Goal: Task Accomplishment & Management: Manage account settings

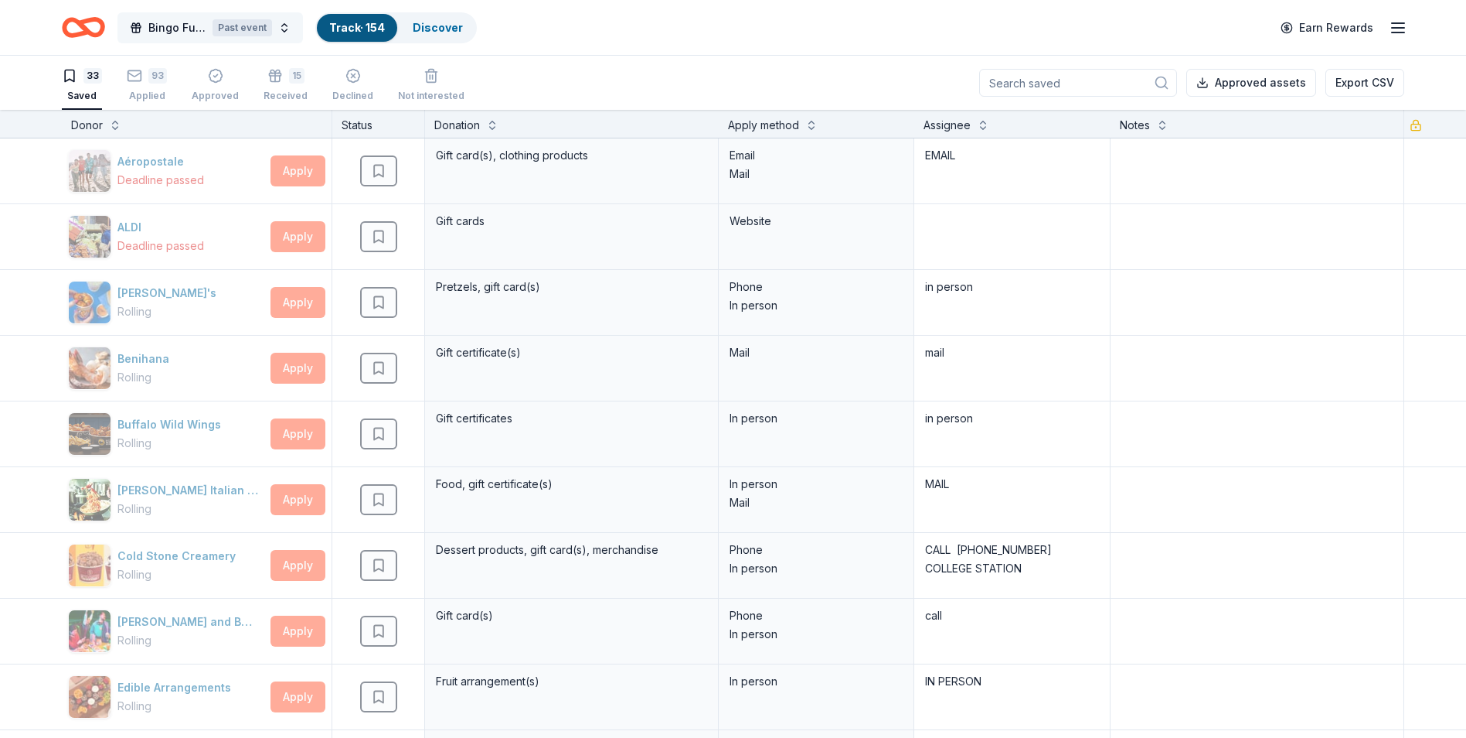
click at [238, 29] on div "Past event" at bounding box center [243, 27] width 60 height 17
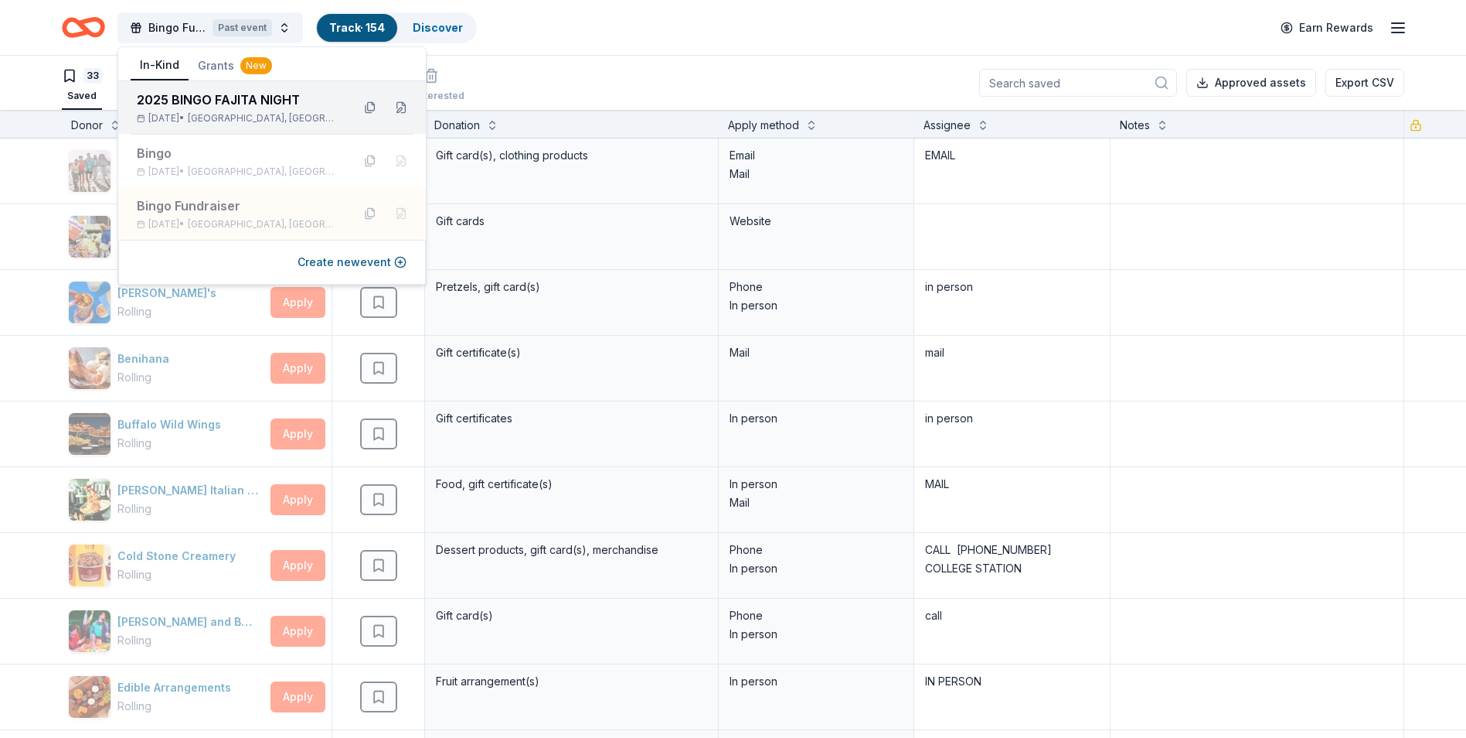
click at [181, 109] on div "2025 BINGO FAJITA NIGHT [DATE] • [GEOGRAPHIC_DATA], [GEOGRAPHIC_DATA]" at bounding box center [238, 107] width 203 height 34
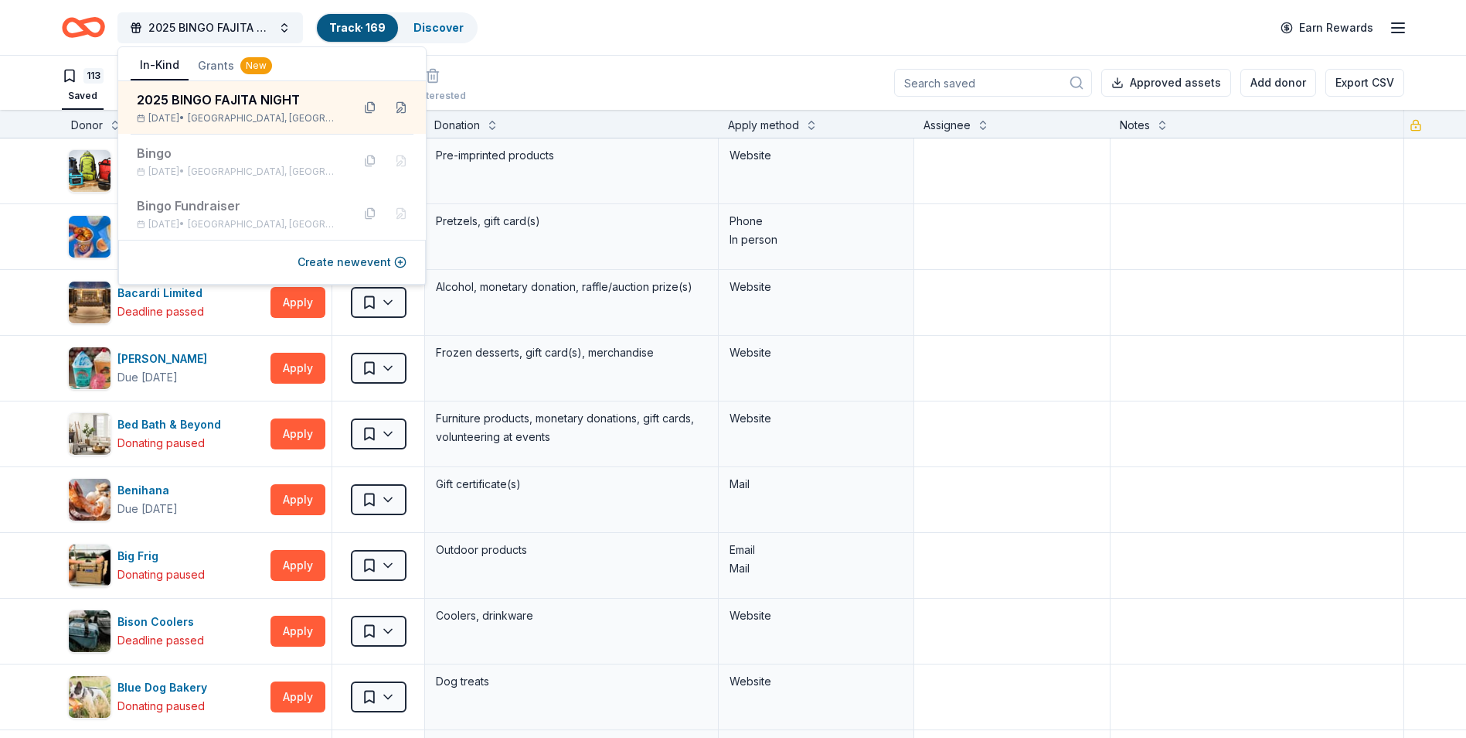
click at [538, 61] on div "113 Saved 49 Applied 7 Approved Received Declined Not interested Approved asset…" at bounding box center [733, 83] width 1343 height 54
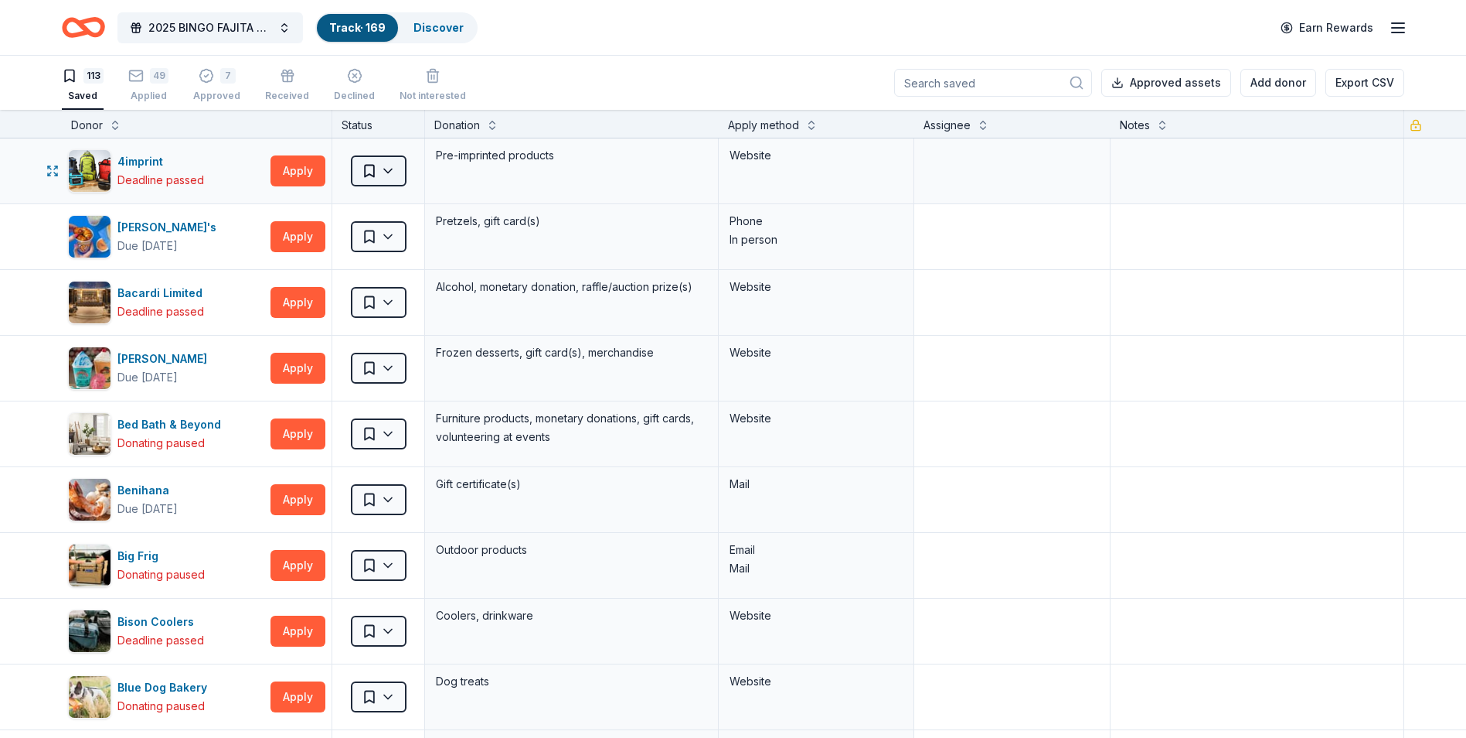
click at [387, 165] on html "2025 BINGO FAJITA NIGHT Track · 169 Discover Earn Rewards 113 Saved 49 Applied …" at bounding box center [733, 369] width 1466 height 738
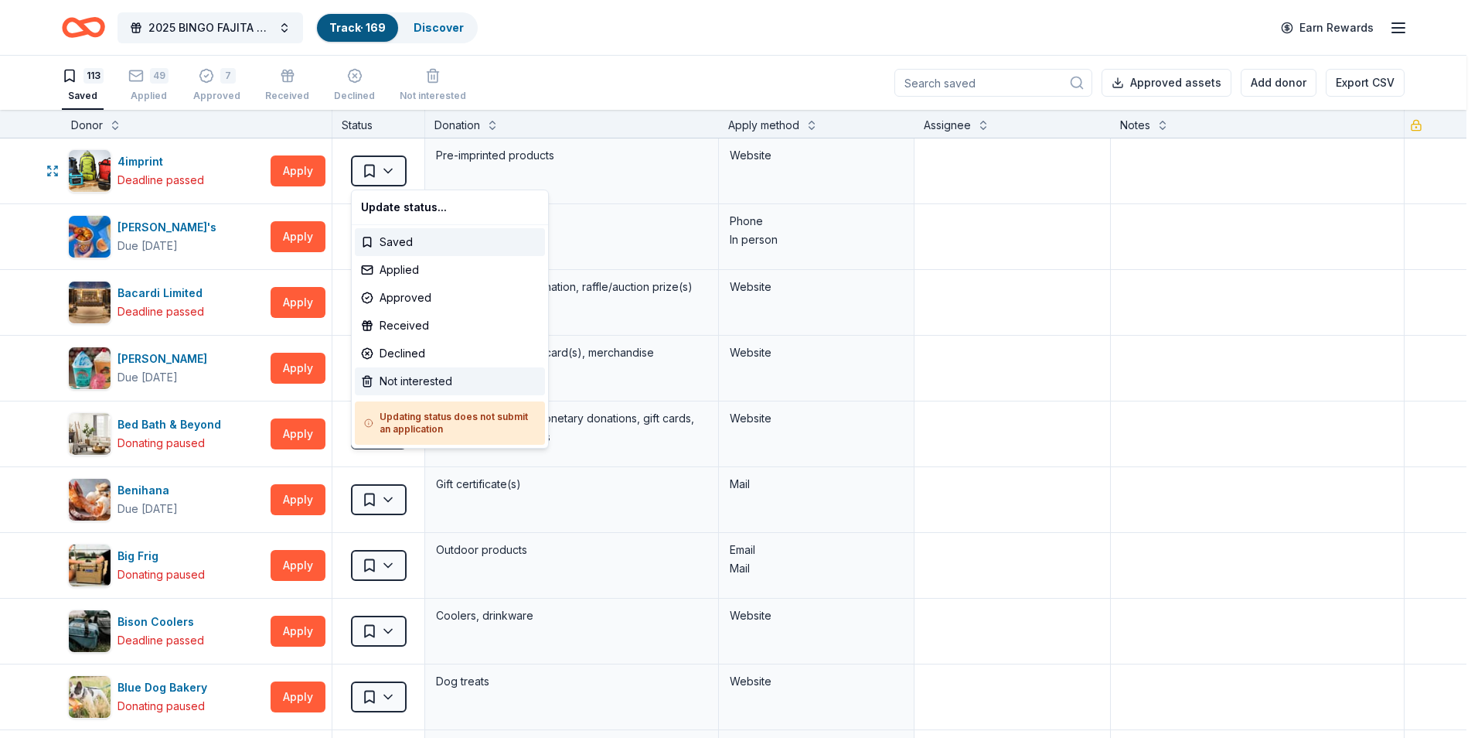
click at [370, 381] on div "Not interested" at bounding box center [450, 381] width 190 height 28
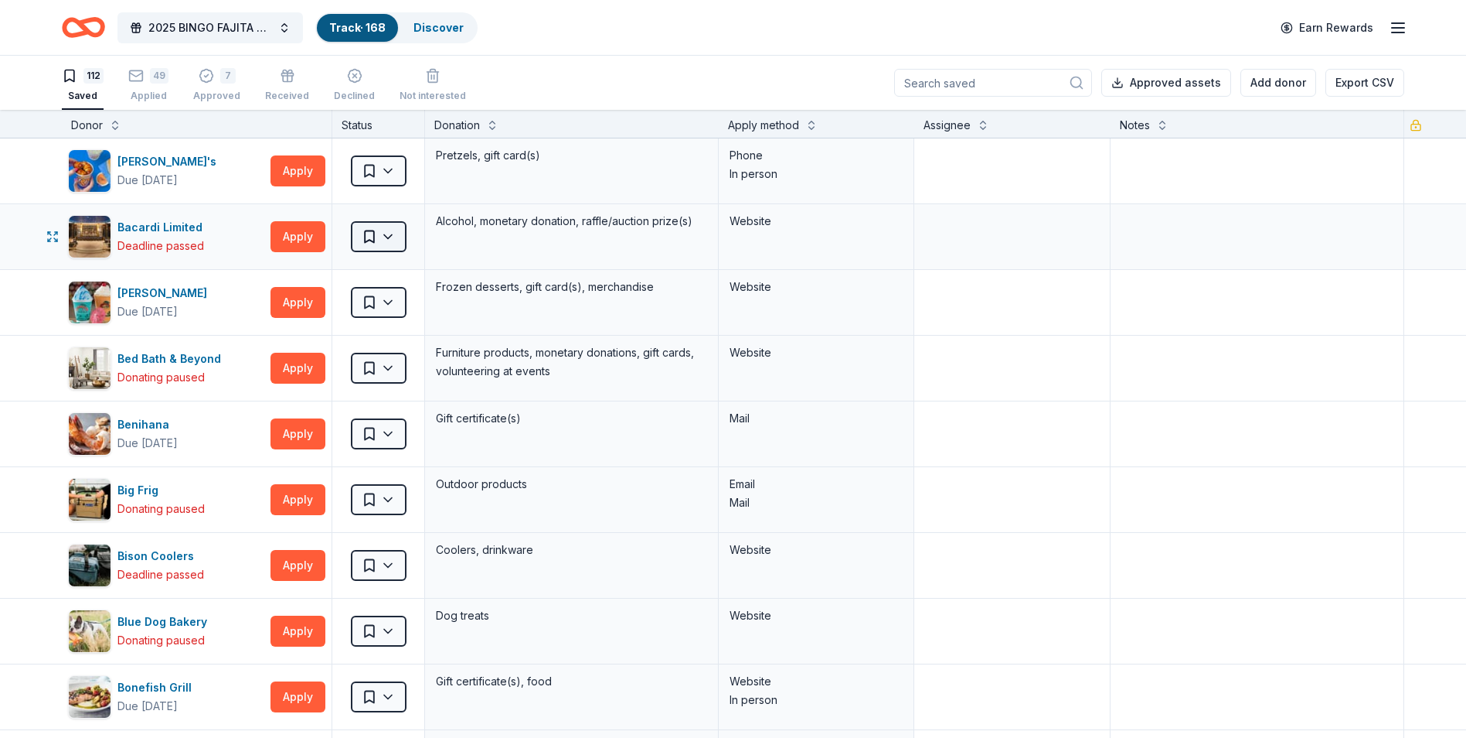
click at [386, 233] on html "2025 BINGO FAJITA NIGHT Track · 168 Discover Earn Rewards 112 Saved 49 Applied …" at bounding box center [733, 369] width 1466 height 738
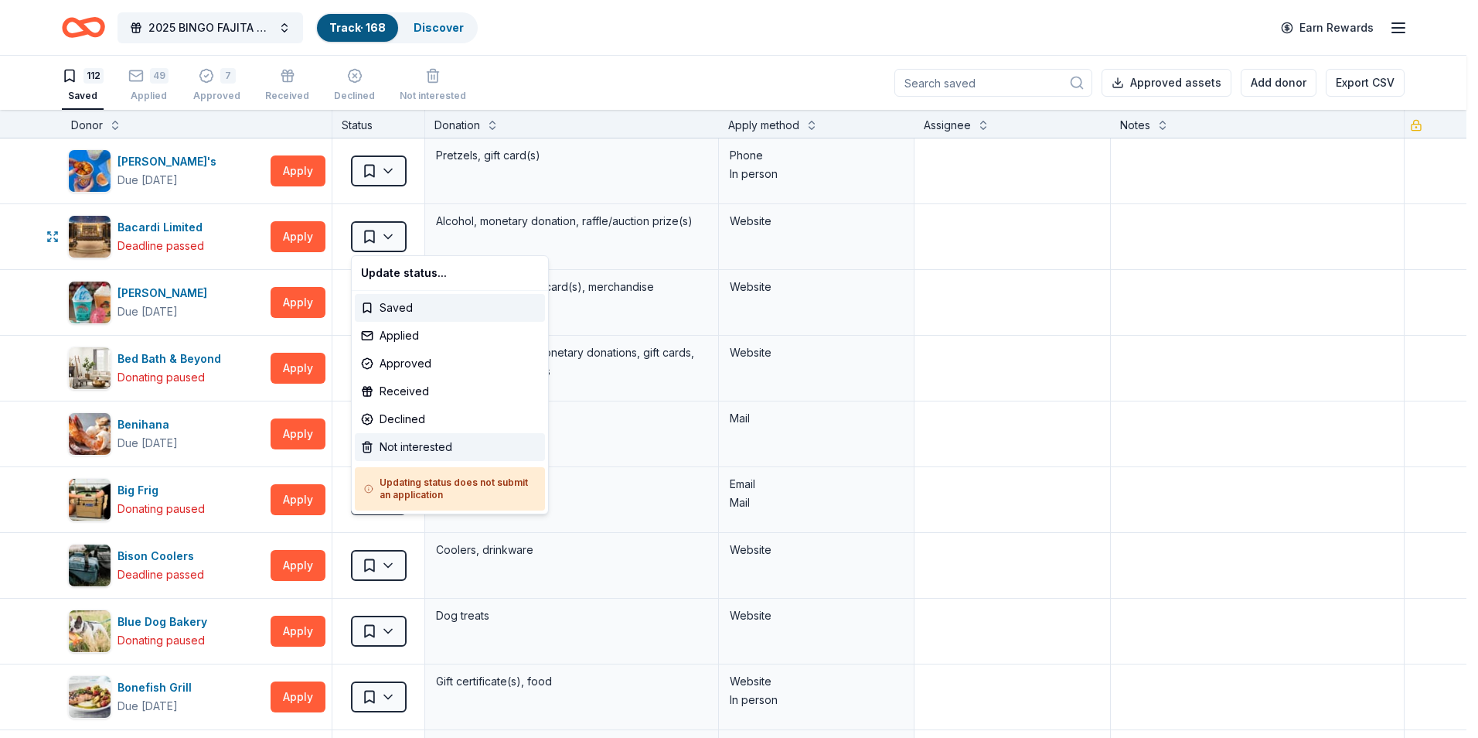
click at [376, 448] on div "Not interested" at bounding box center [450, 447] width 190 height 28
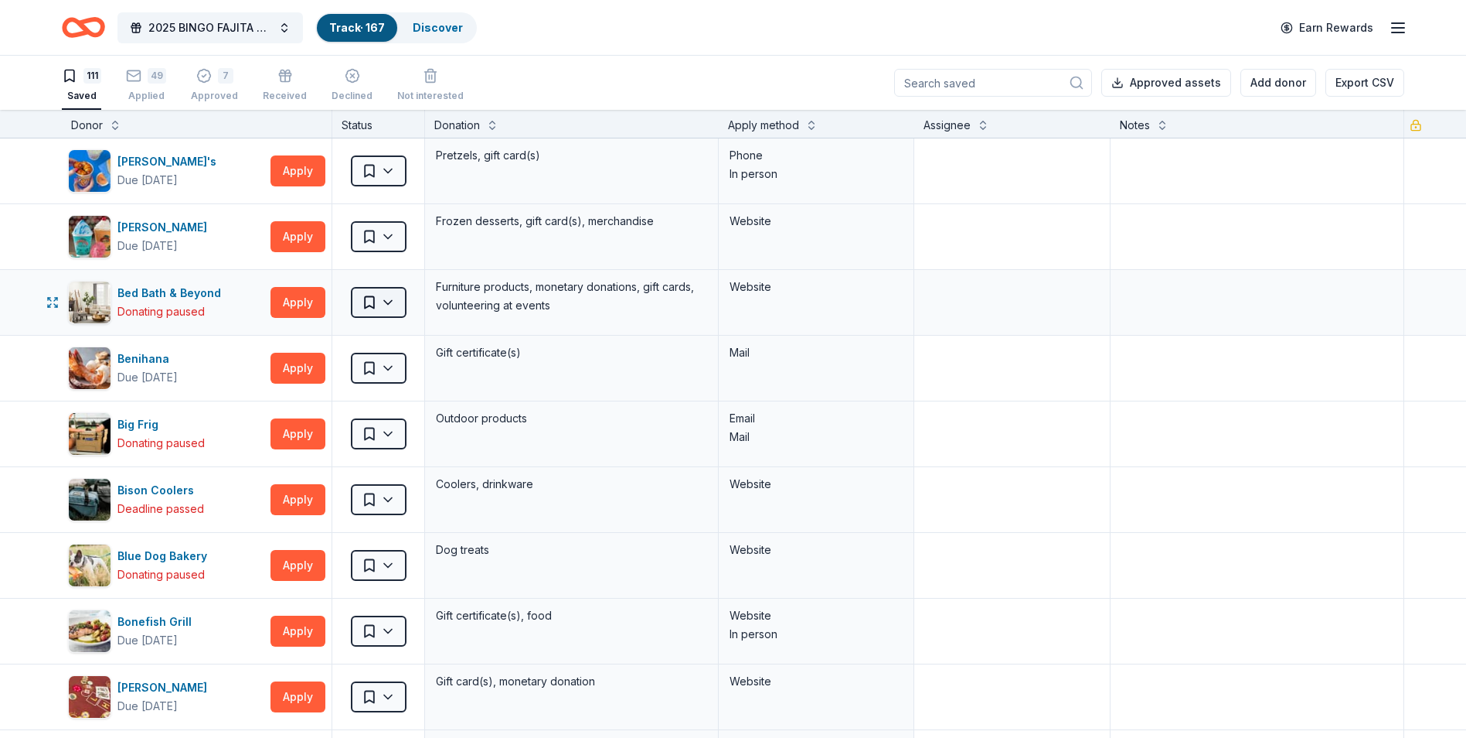
click at [389, 305] on html "2025 BINGO FAJITA NIGHT Track · 167 Discover Earn Rewards 111 Saved 49 Applied …" at bounding box center [733, 369] width 1466 height 738
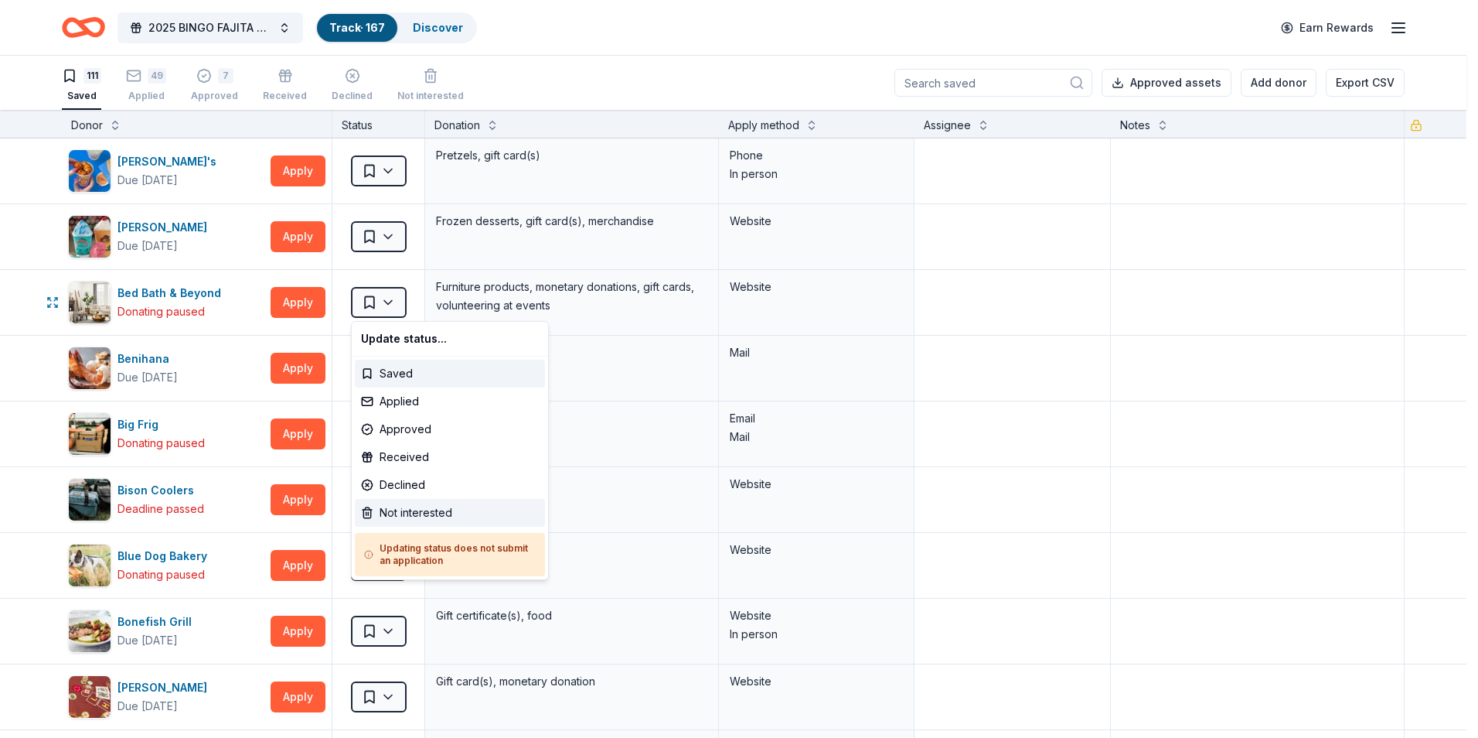
click at [366, 511] on div "Not interested" at bounding box center [450, 513] width 190 height 28
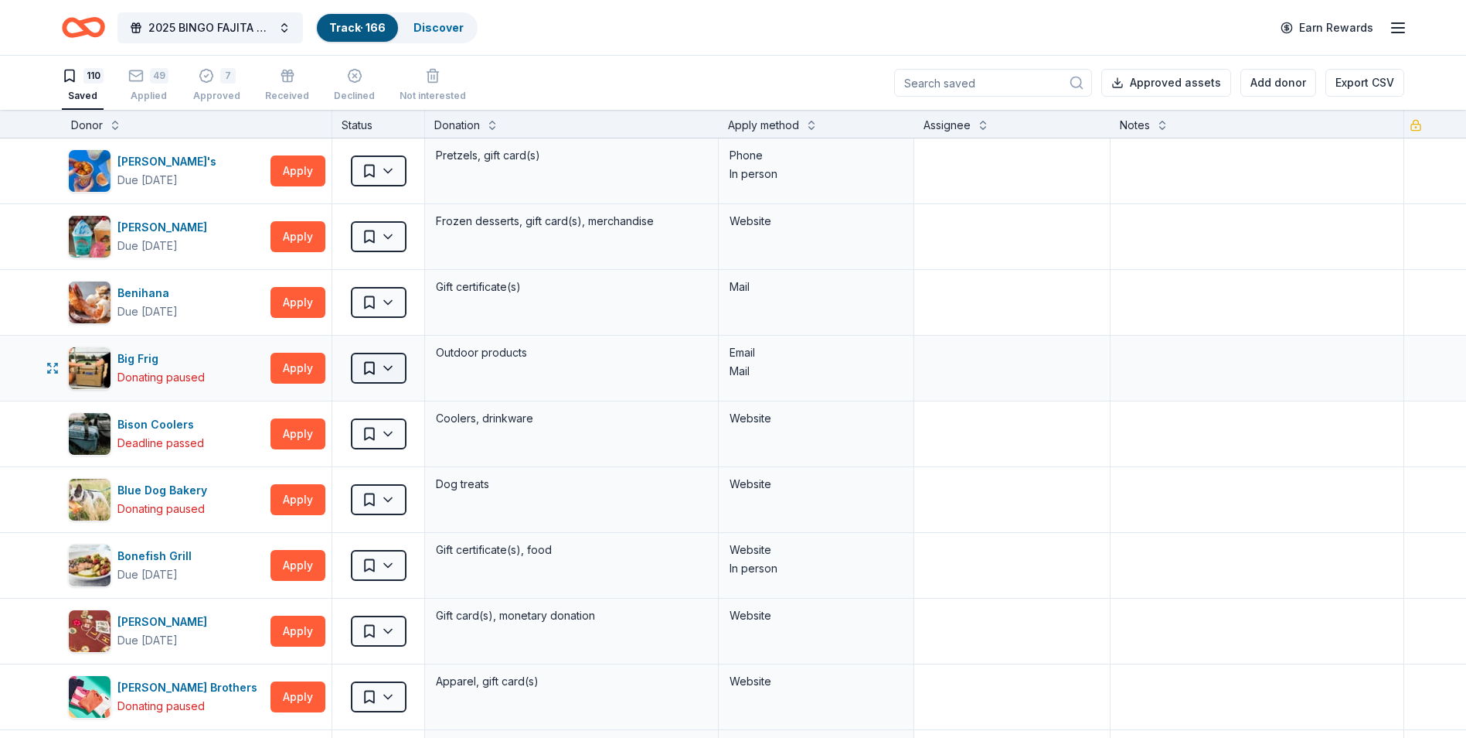
click at [377, 367] on html "2025 BINGO FAJITA NIGHT Track · 166 Discover Earn Rewards 110 Saved 49 Applied …" at bounding box center [733, 369] width 1466 height 738
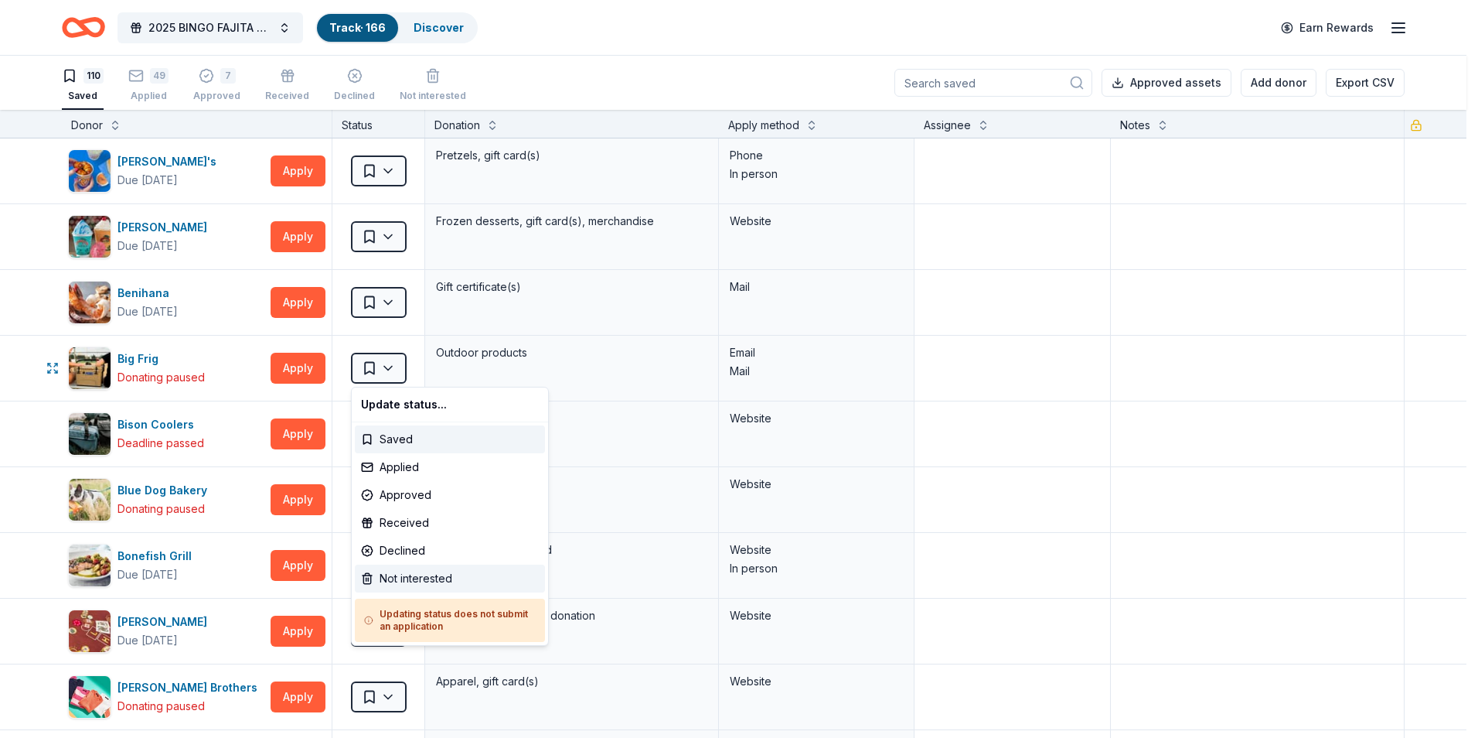
click at [378, 580] on div "Not interested" at bounding box center [450, 578] width 190 height 28
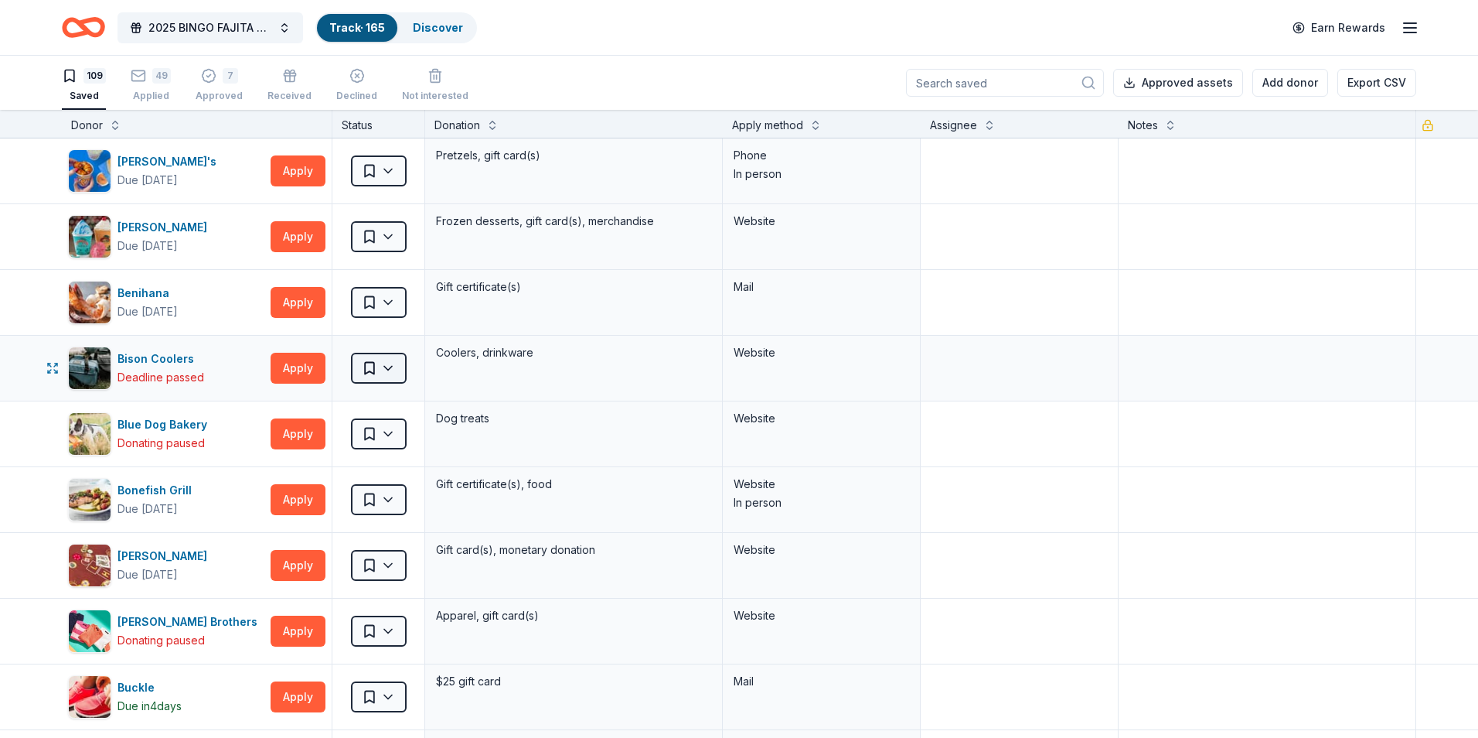
click at [387, 367] on html "2025 BINGO FAJITA NIGHT Track · 165 Discover Earn Rewards 109 Saved 49 Applied …" at bounding box center [739, 369] width 1478 height 738
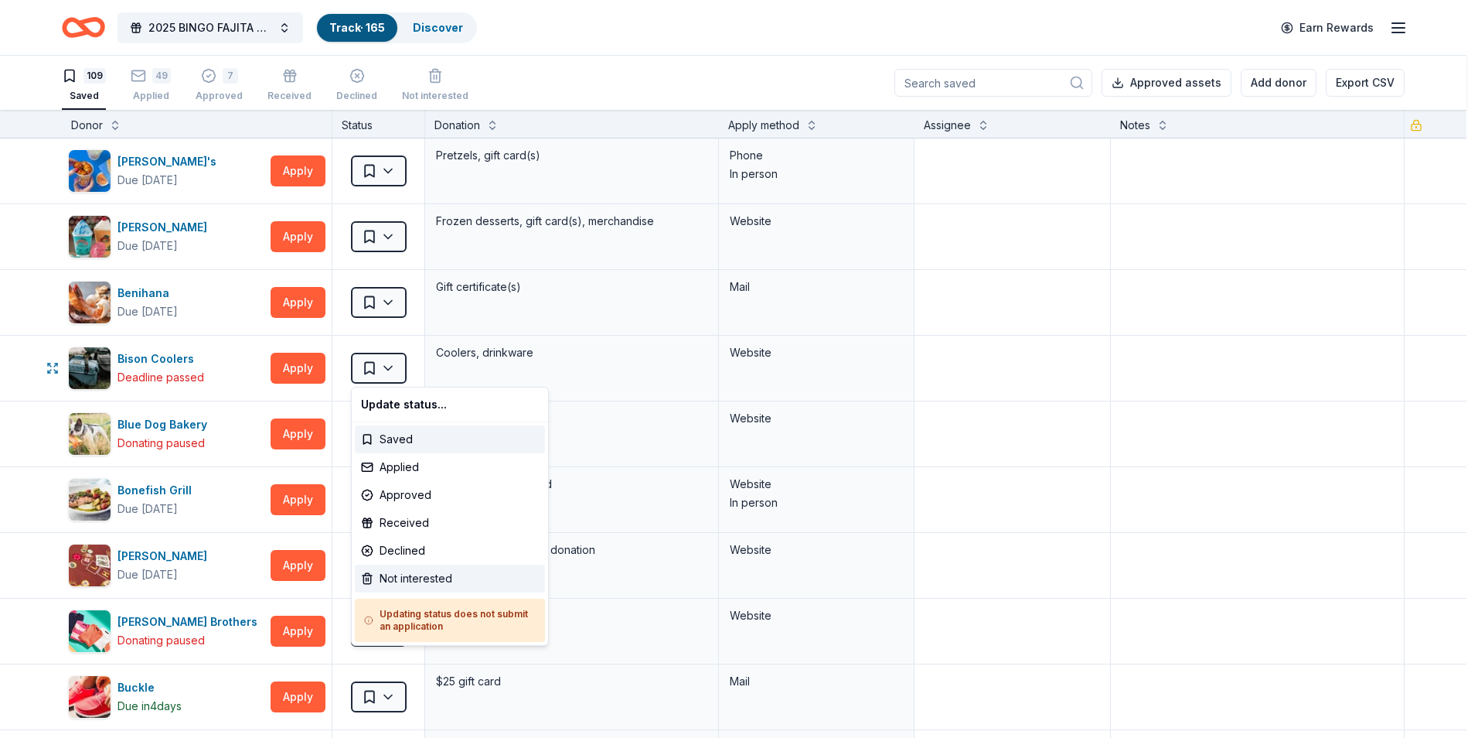
click at [392, 574] on div "Not interested" at bounding box center [450, 578] width 190 height 28
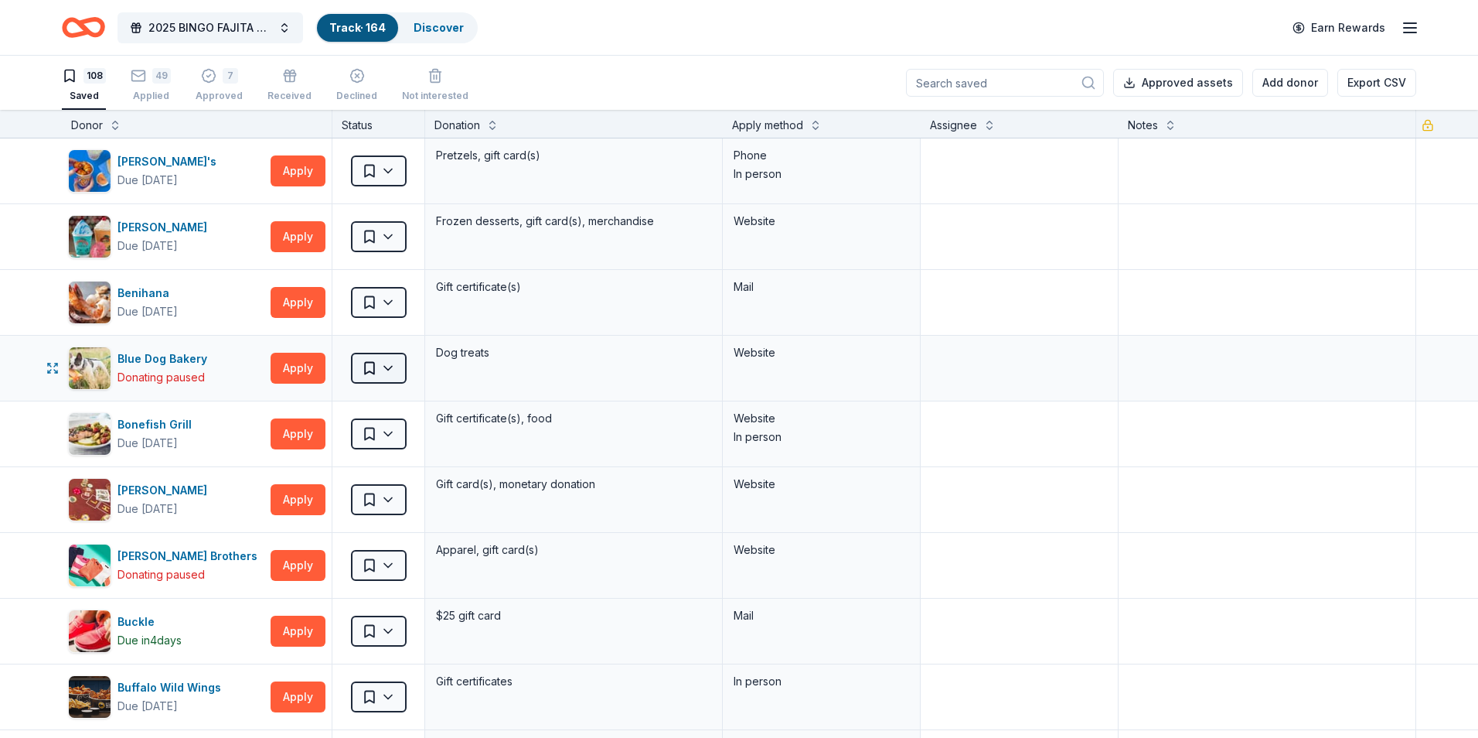
click at [390, 366] on html "2025 BINGO FAJITA NIGHT Track · 164 Discover Earn Rewards 108 Saved 49 Applied …" at bounding box center [739, 369] width 1478 height 738
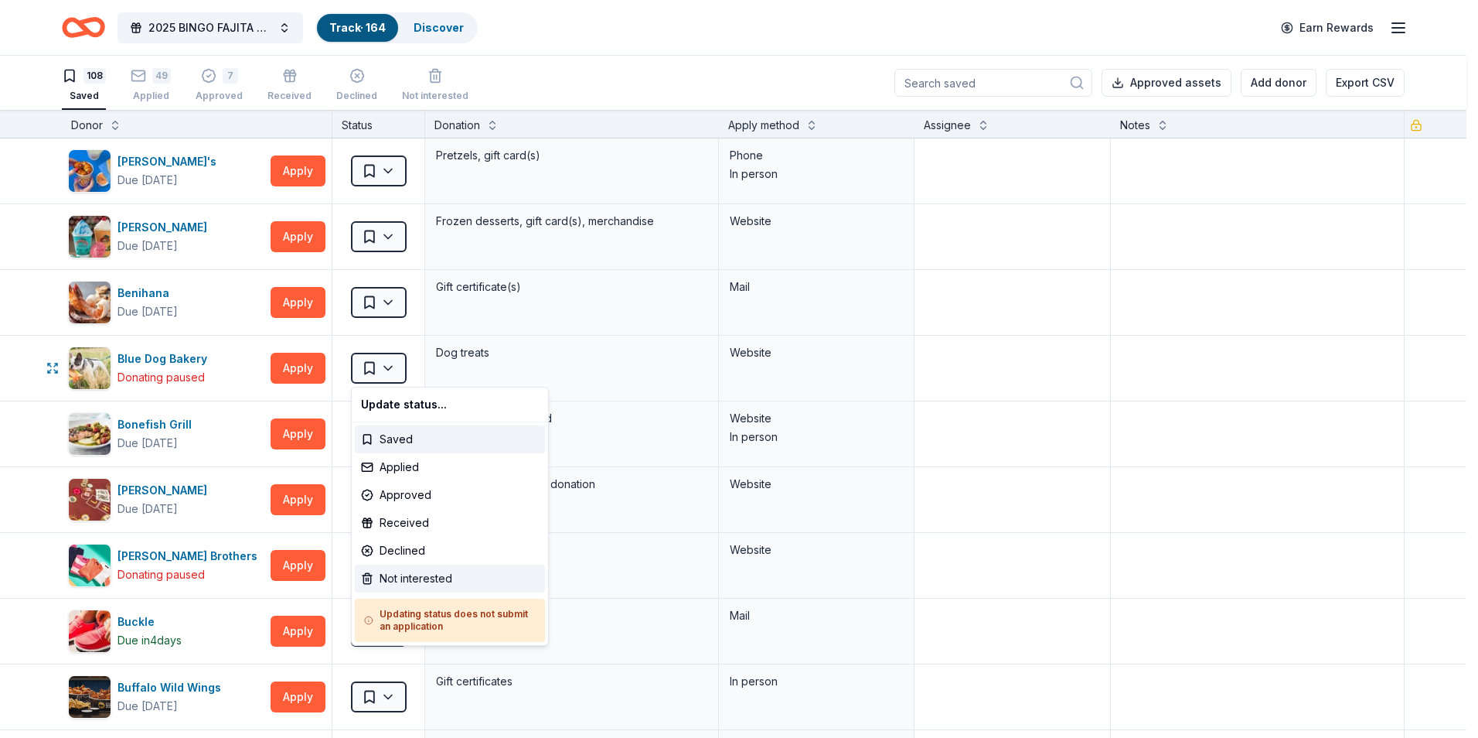
click at [373, 575] on div "Not interested" at bounding box center [450, 578] width 190 height 28
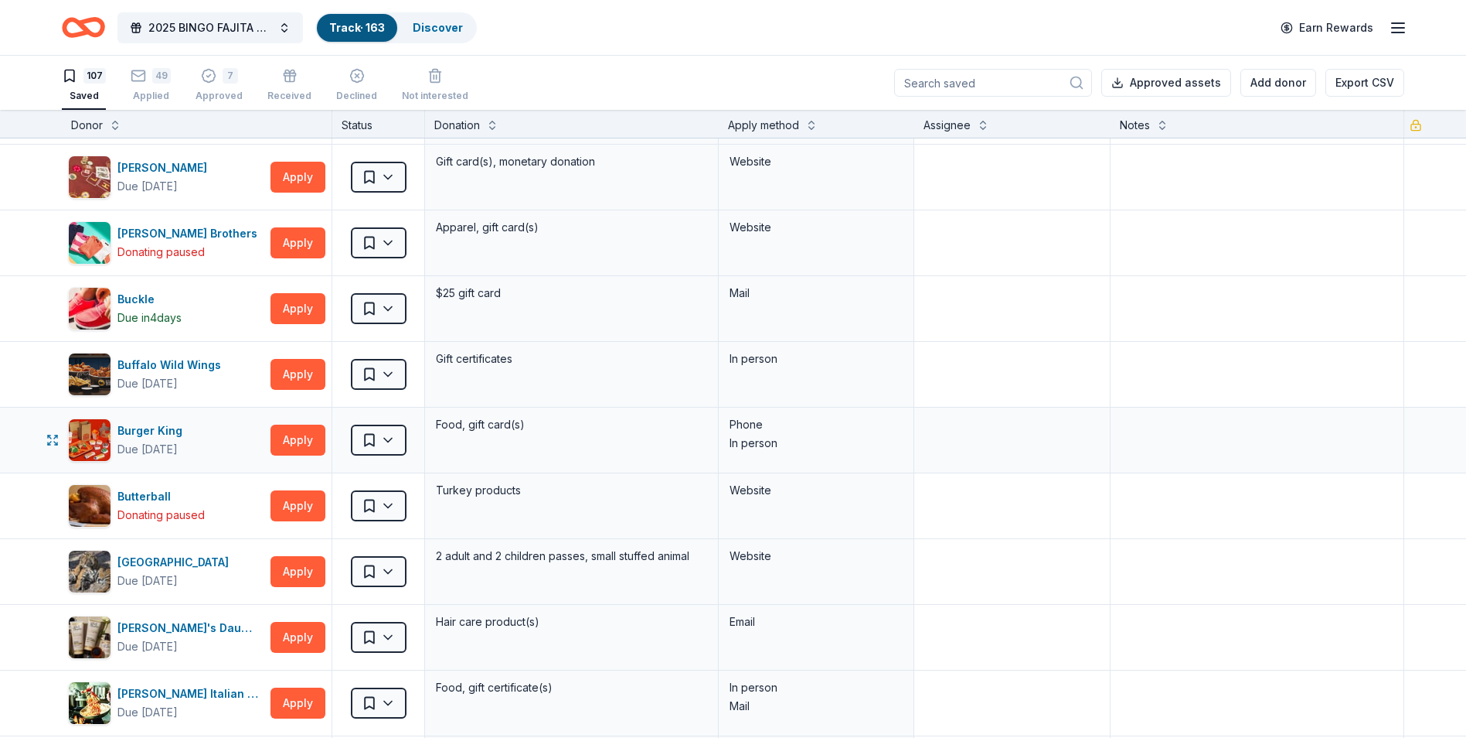
scroll to position [232, 0]
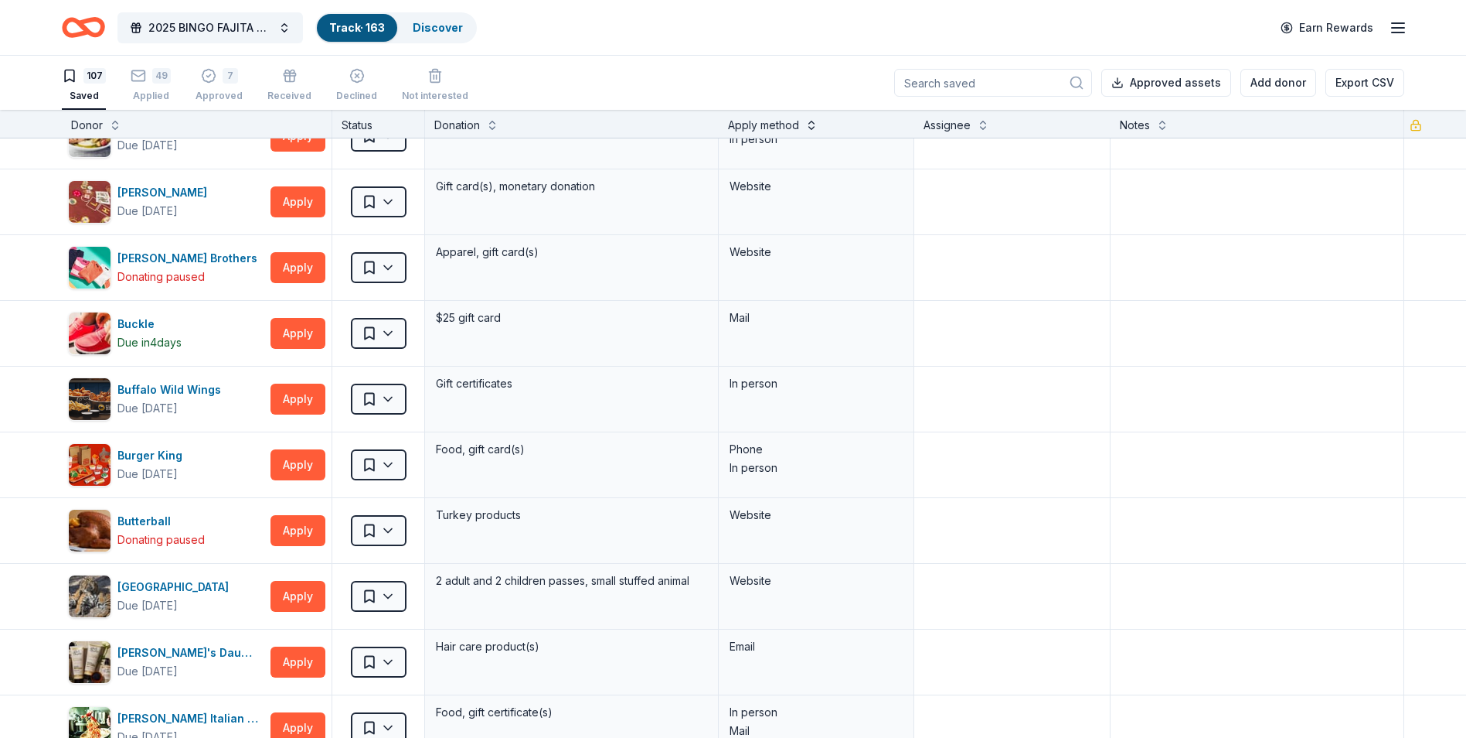
click at [809, 123] on button at bounding box center [812, 123] width 12 height 15
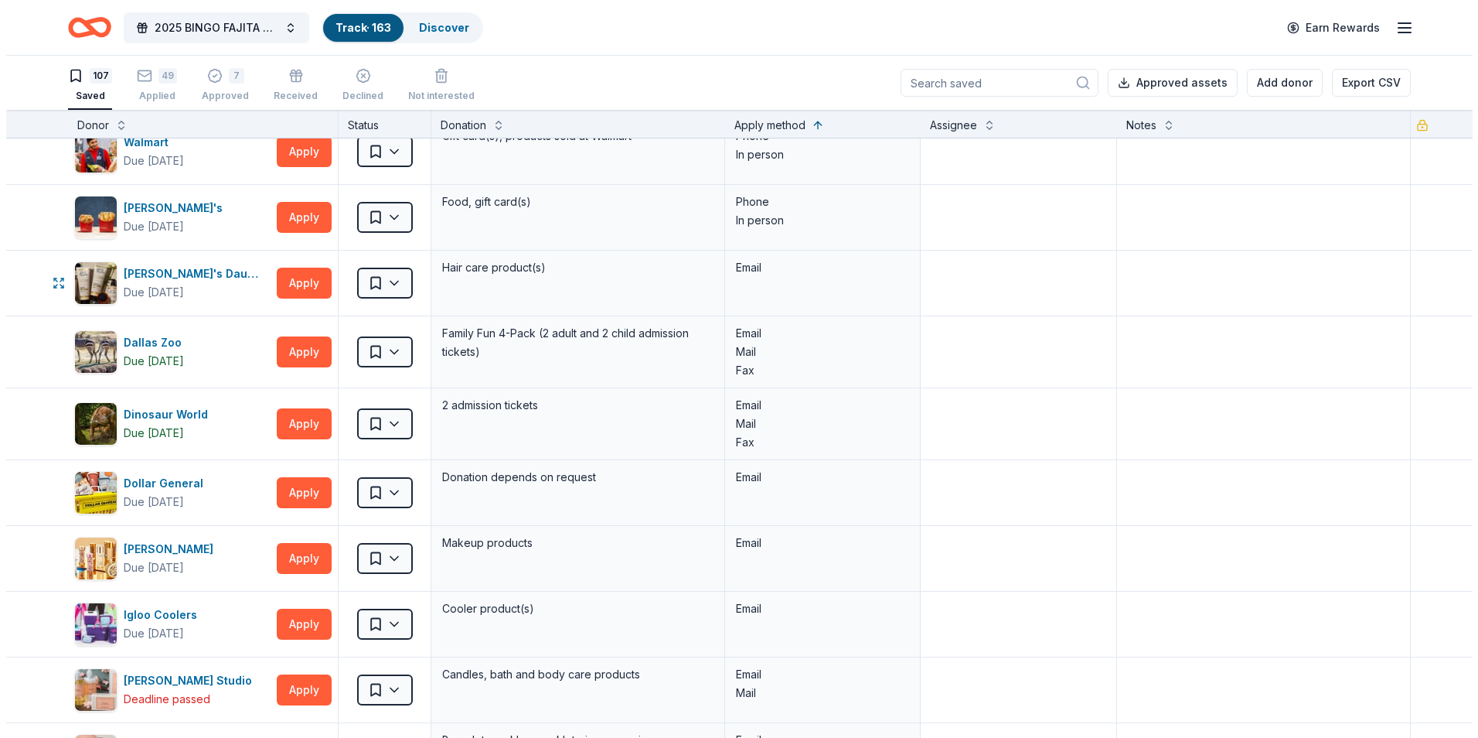
scroll to position [1933, 0]
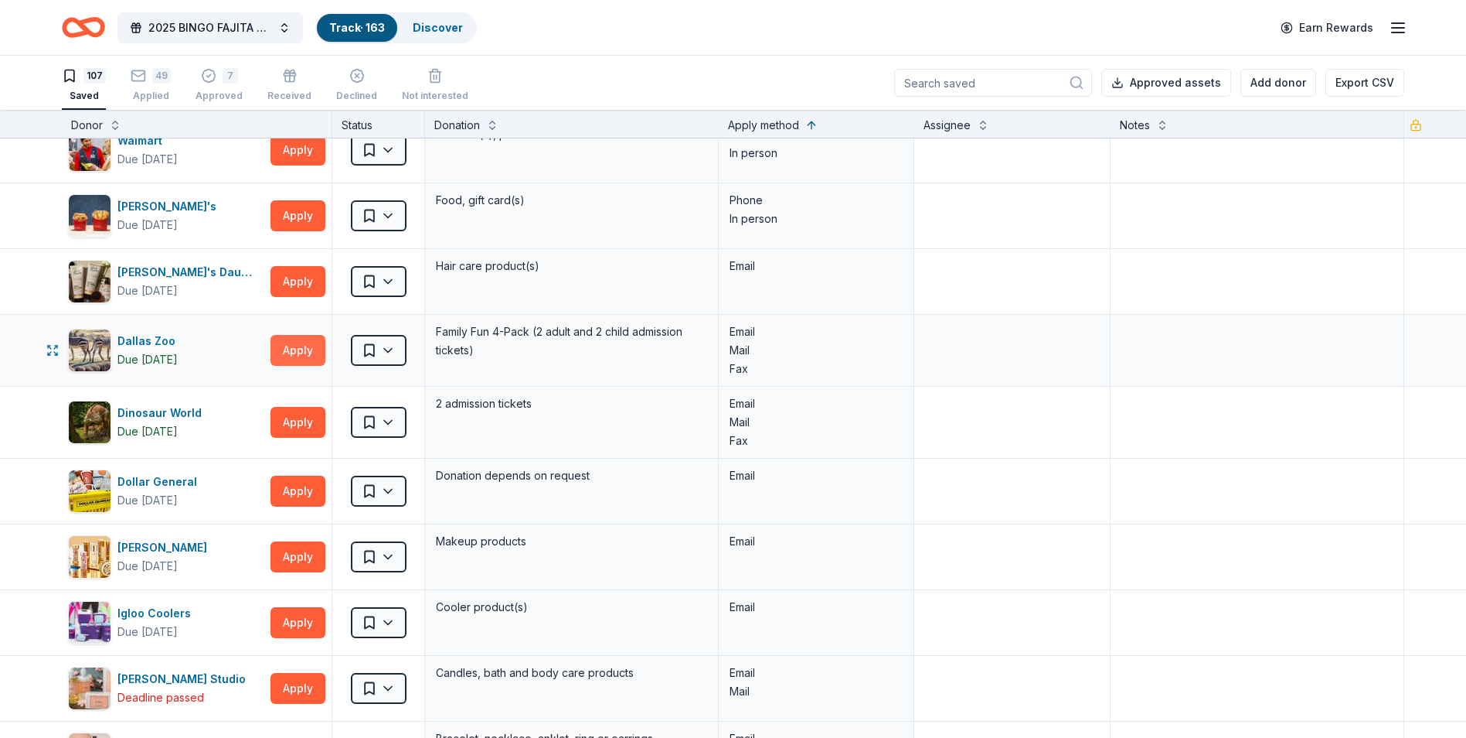
click at [306, 349] on button "Apply" at bounding box center [298, 350] width 55 height 31
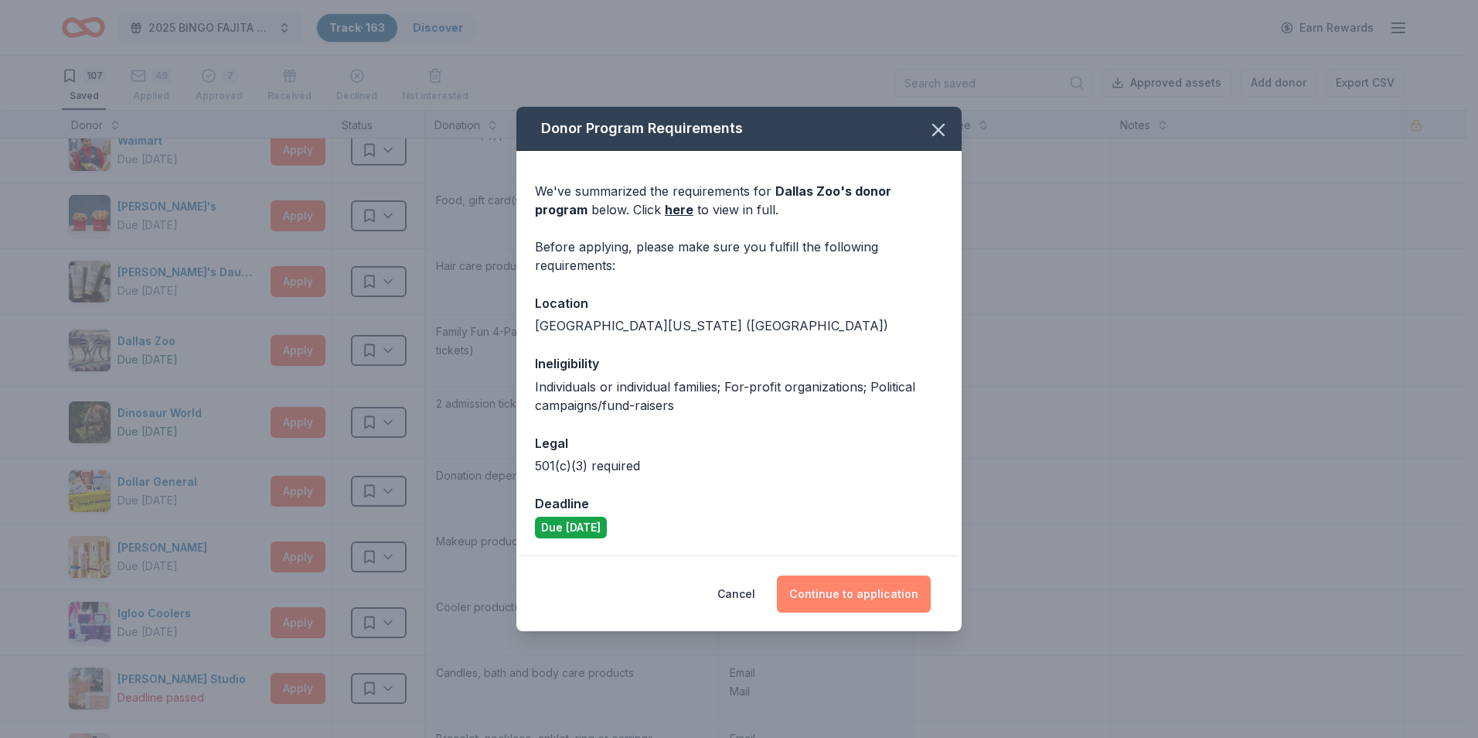
click at [862, 592] on button "Continue to application" at bounding box center [854, 593] width 154 height 37
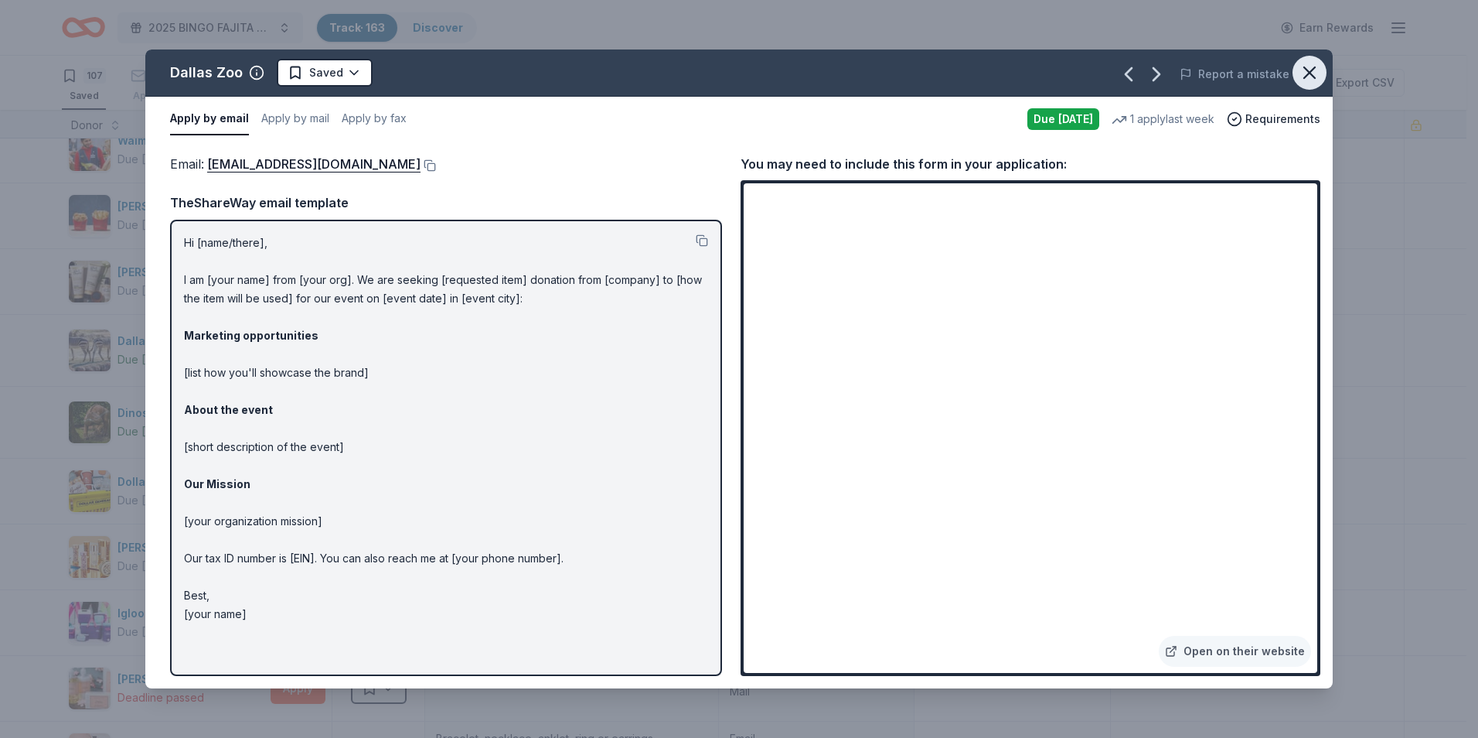
click at [1310, 73] on icon "button" at bounding box center [1309, 72] width 11 height 11
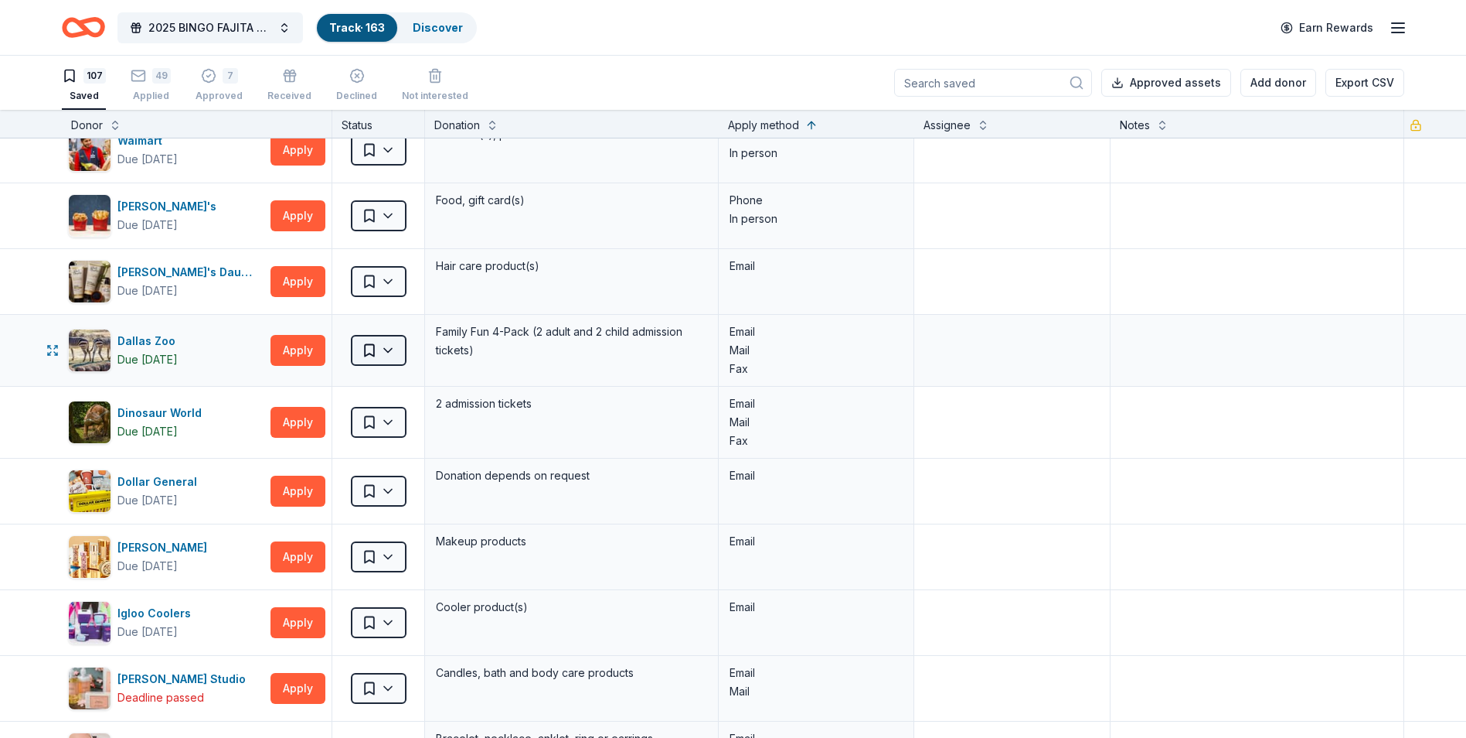
click at [391, 349] on html "2025 BINGO FAJITA NIGHT Track · 163 Discover Earn Rewards 107 Saved 49 Applied …" at bounding box center [733, 369] width 1466 height 738
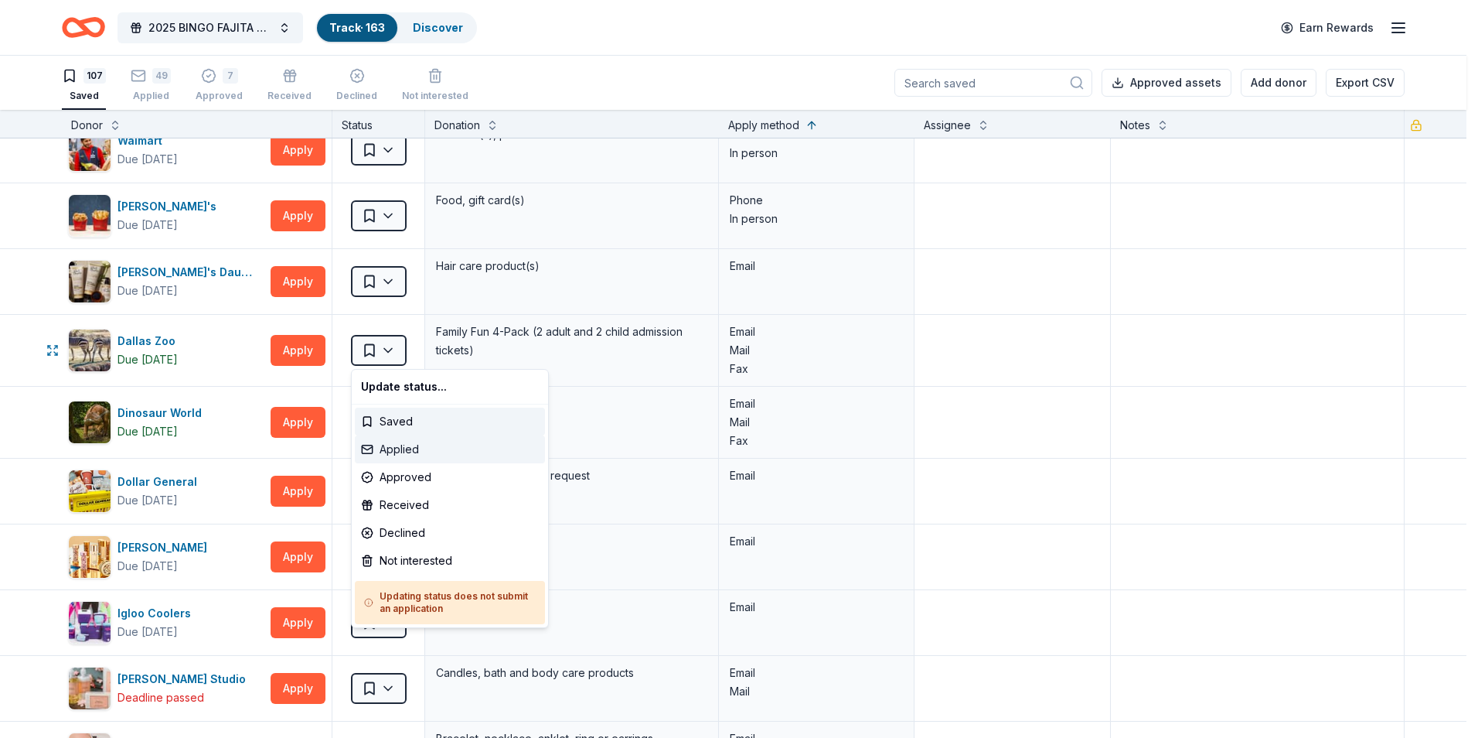
click at [378, 451] on div "Applied" at bounding box center [450, 449] width 190 height 28
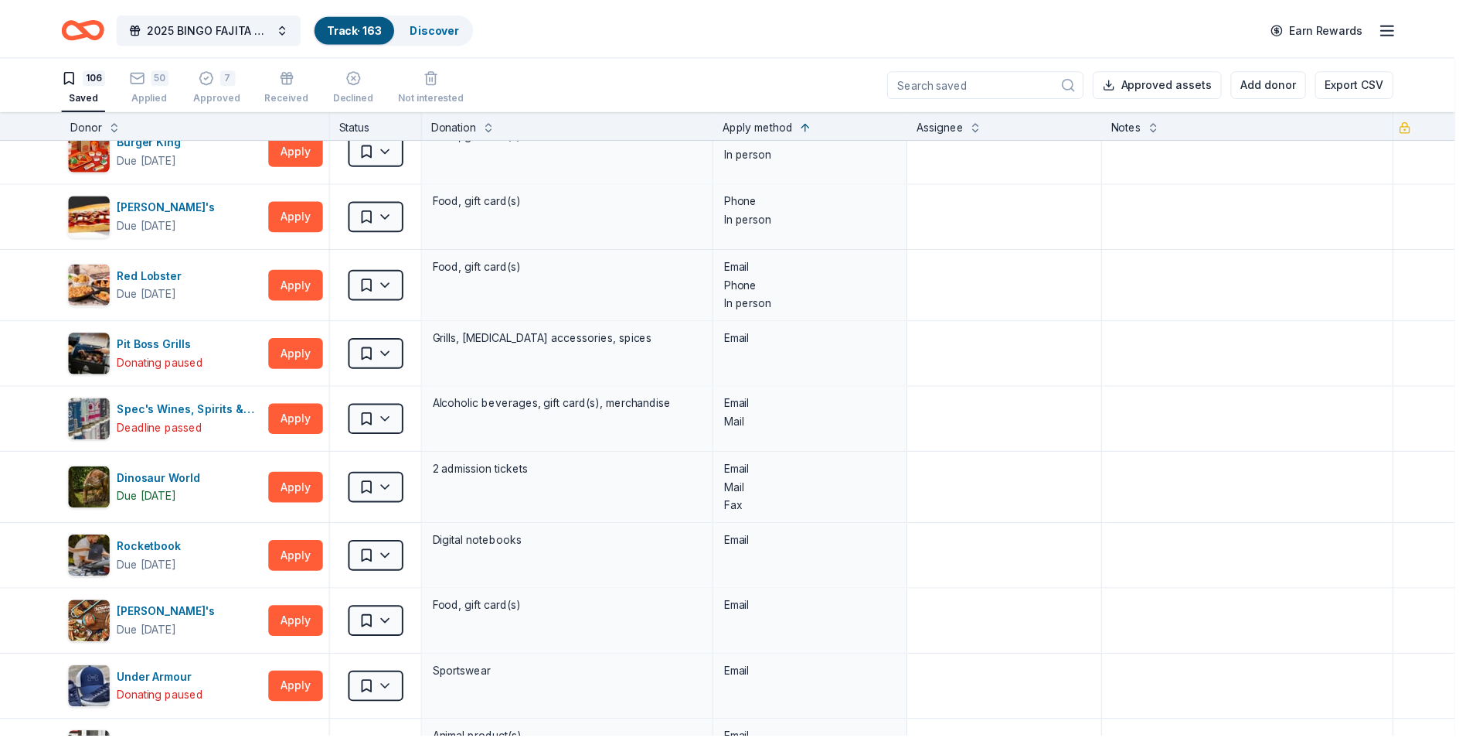
scroll to position [1276, 0]
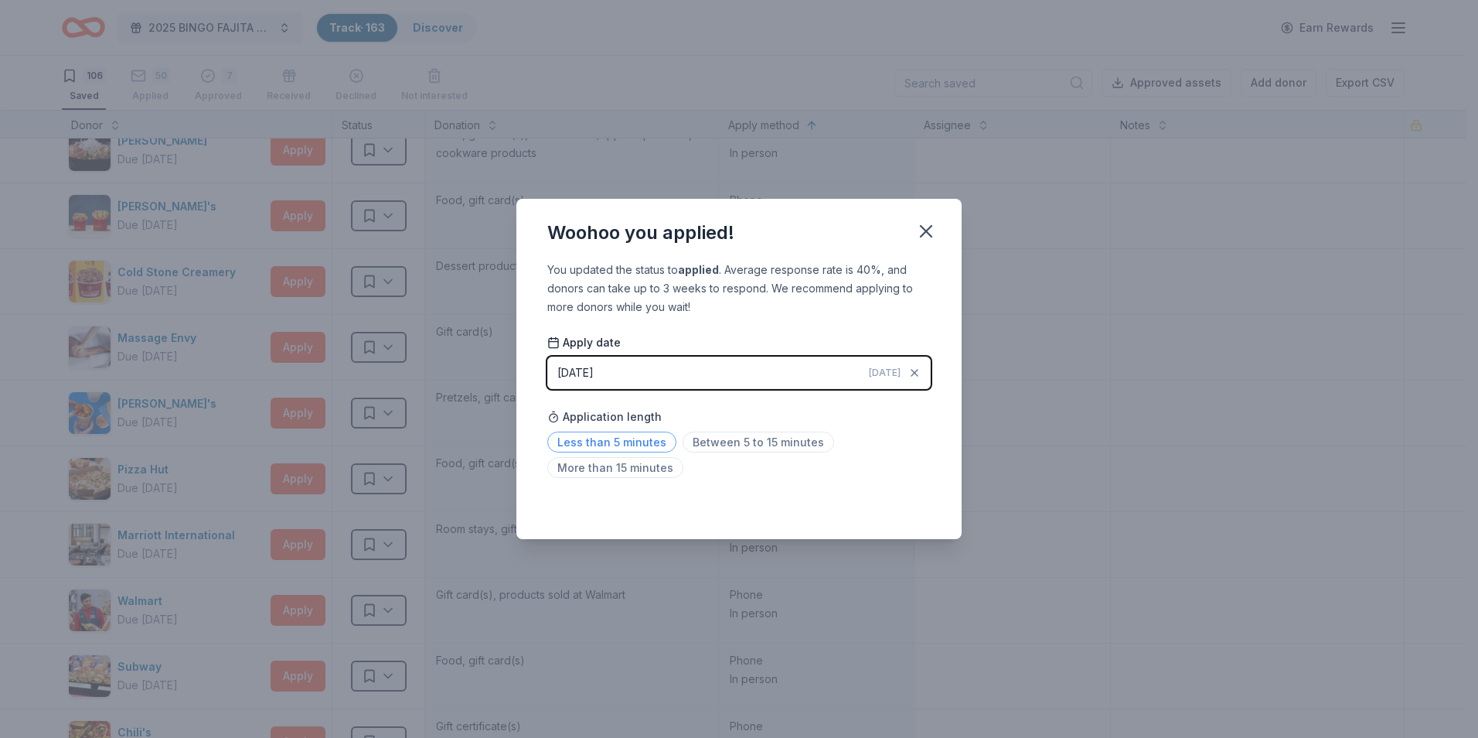
click at [625, 442] on span "Less than 5 minutes" at bounding box center [611, 441] width 129 height 21
click at [928, 230] on icon "button" at bounding box center [926, 231] width 11 height 11
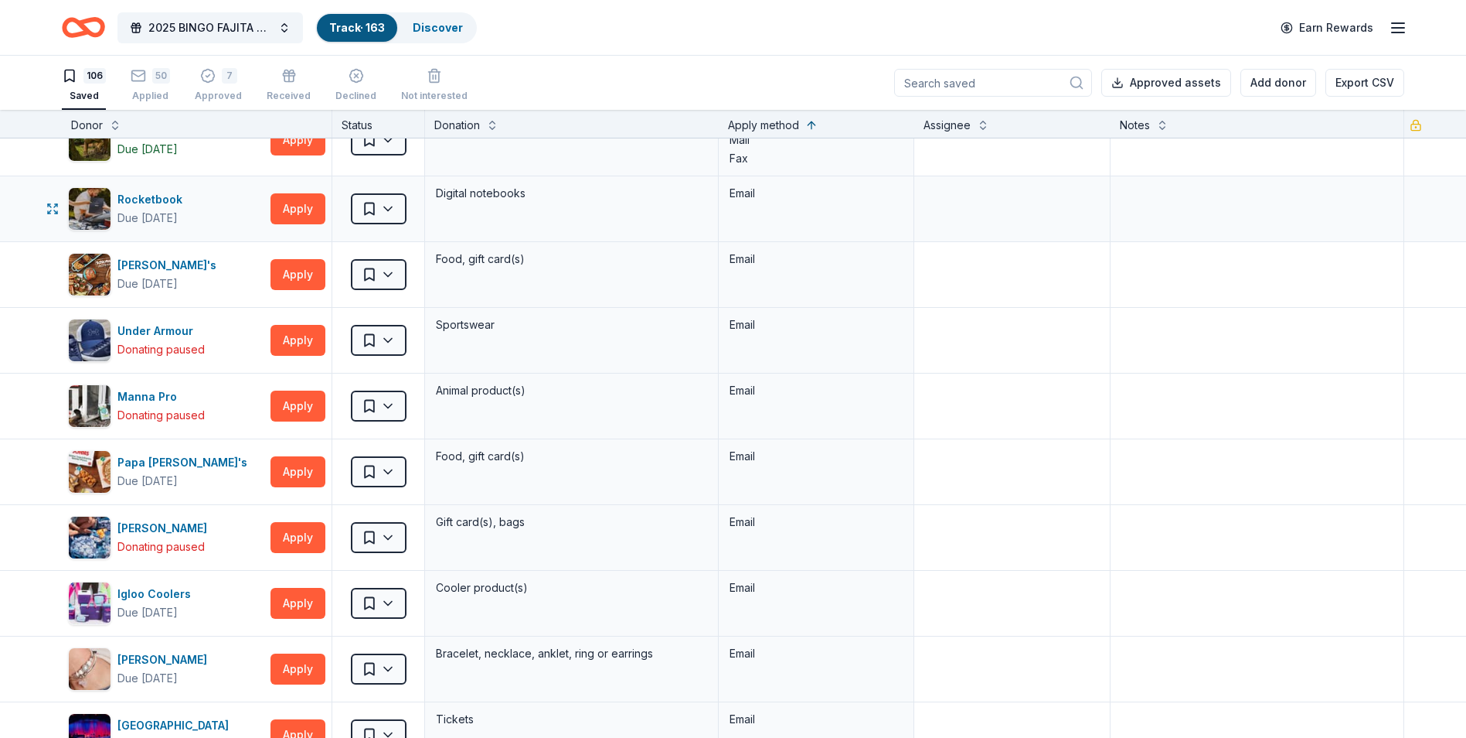
scroll to position [2203, 0]
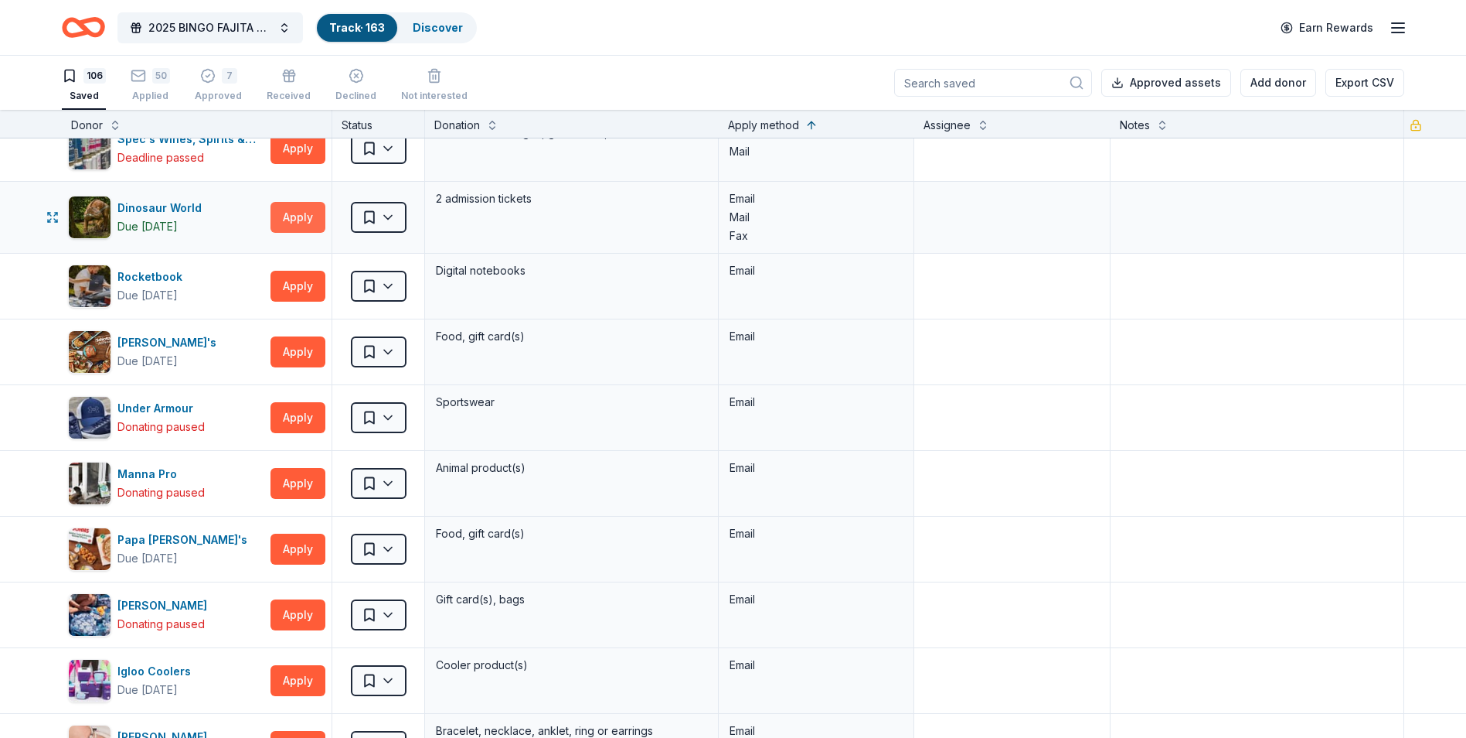
click at [288, 216] on button "Apply" at bounding box center [298, 217] width 55 height 31
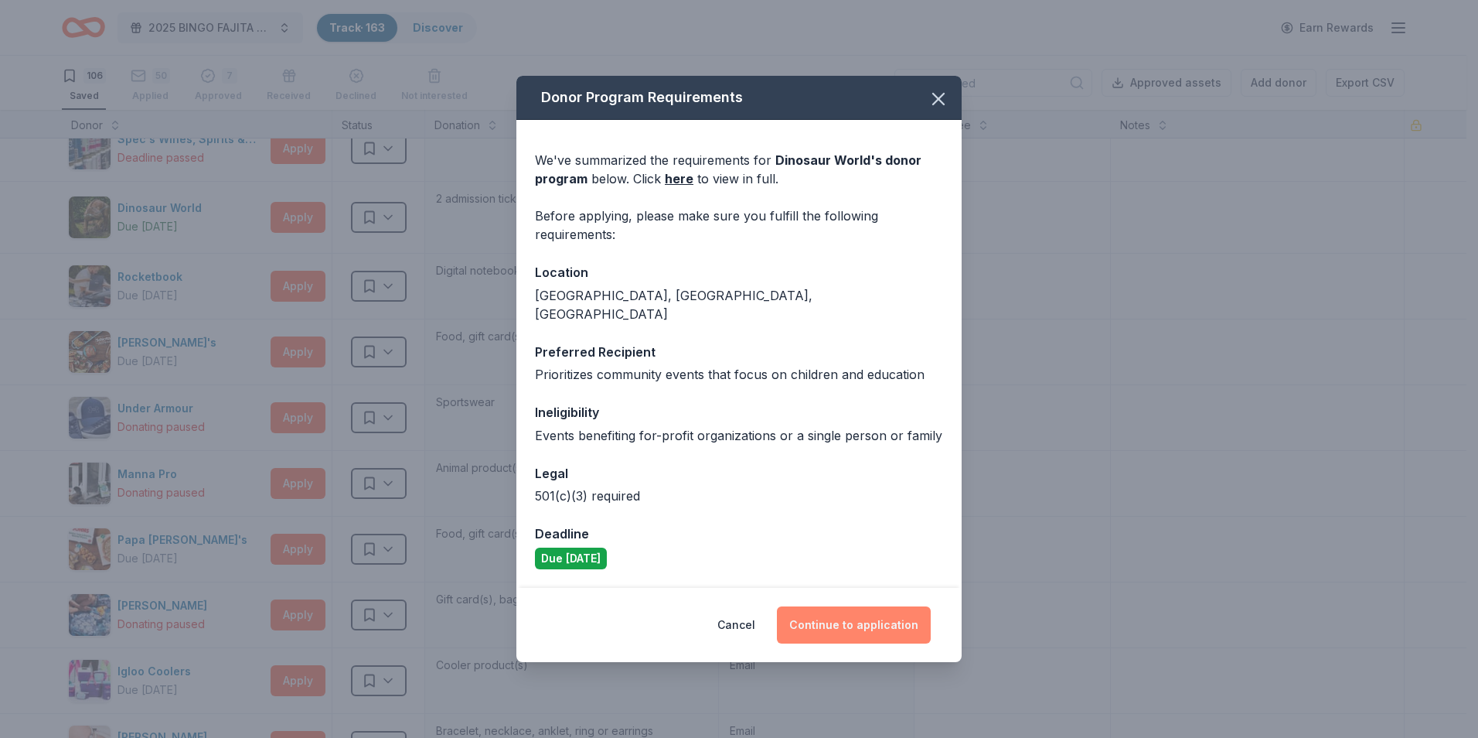
drag, startPoint x: 870, startPoint y: 615, endPoint x: 860, endPoint y: 598, distance: 19.8
click at [870, 614] on button "Continue to application" at bounding box center [854, 624] width 154 height 37
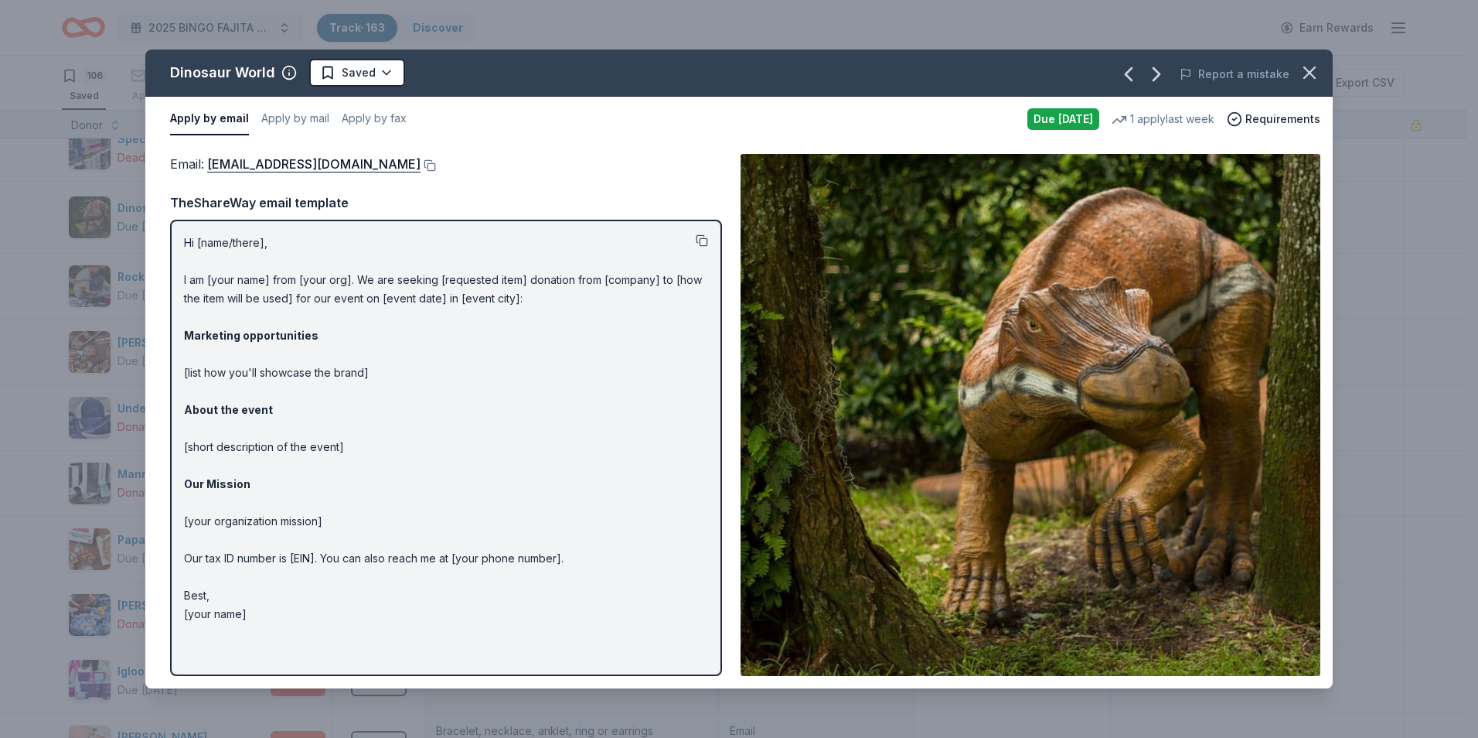
click at [700, 239] on button at bounding box center [702, 240] width 12 height 12
click at [421, 164] on button at bounding box center [428, 165] width 15 height 12
drag, startPoint x: 178, startPoint y: 240, endPoint x: 192, endPoint y: 240, distance: 14.7
click at [325, 247] on div "Hi [name/there], I am [your name] from [your org]. We are seeking [requested it…" at bounding box center [446, 448] width 552 height 456
click at [1313, 69] on icon "button" at bounding box center [1309, 72] width 11 height 11
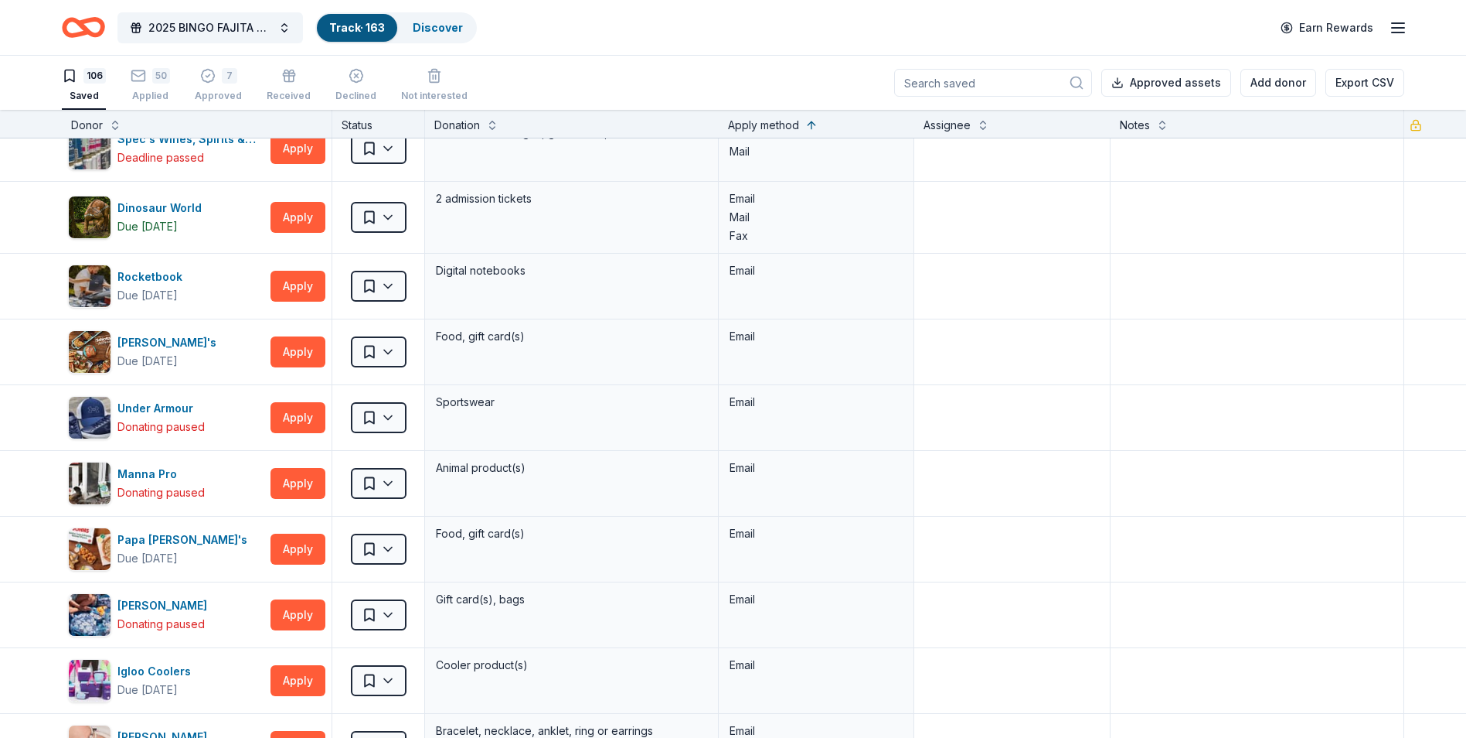
click at [1388, 29] on div "Earn Rewards" at bounding box center [1340, 27] width 136 height 36
click at [1394, 28] on line "button" at bounding box center [1398, 28] width 12 height 0
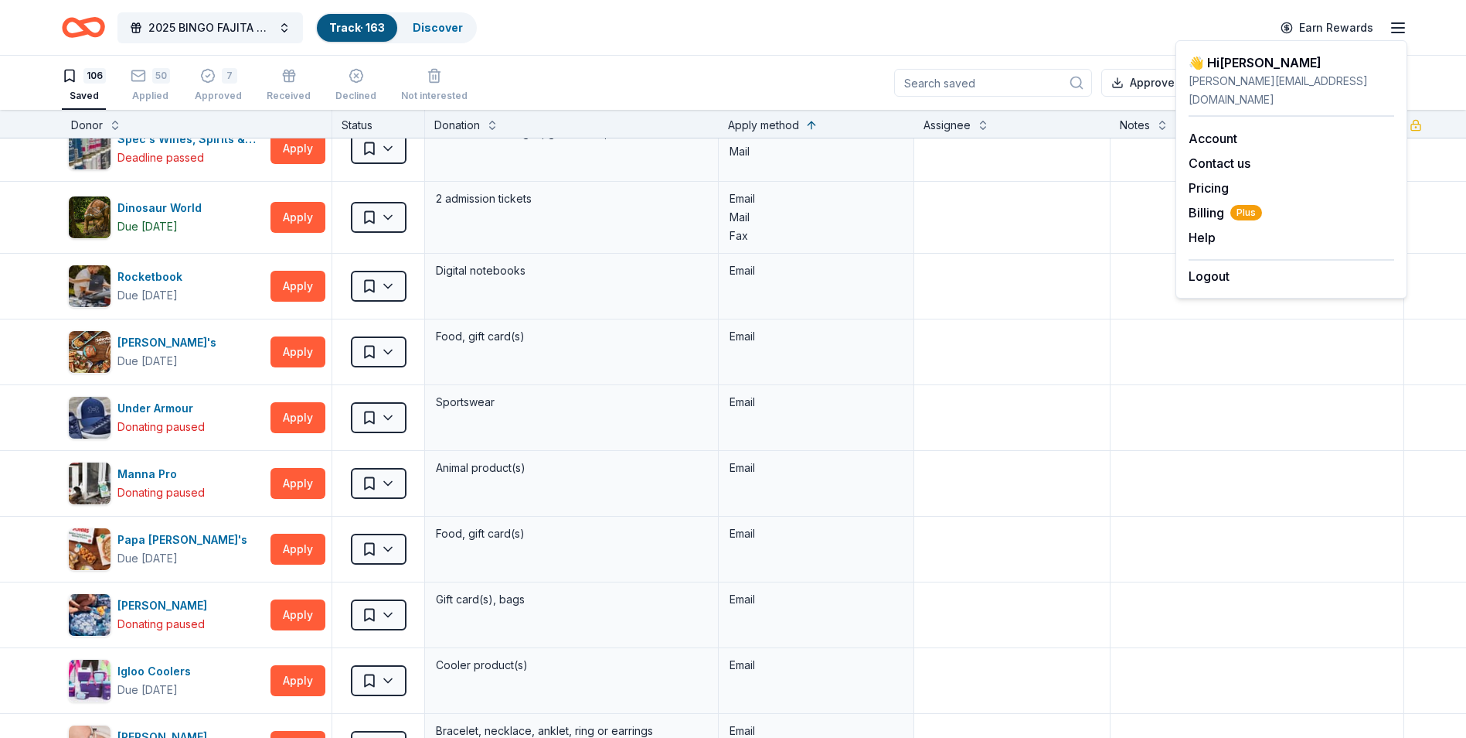
click at [1078, 25] on div "2025 BINGO FAJITA NIGHT Track · 163 Discover Earn Rewards" at bounding box center [733, 27] width 1343 height 36
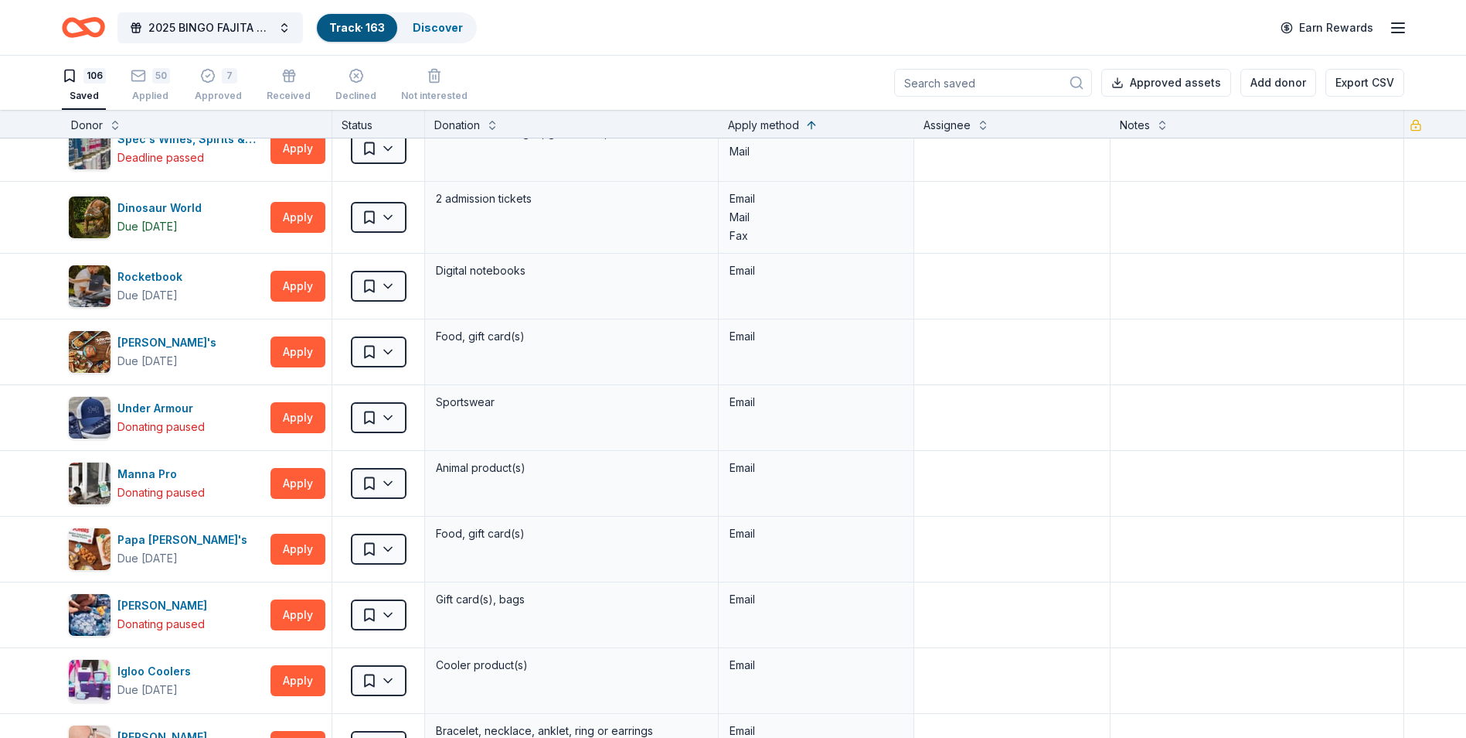
click at [1392, 29] on icon "button" at bounding box center [1398, 28] width 19 height 19
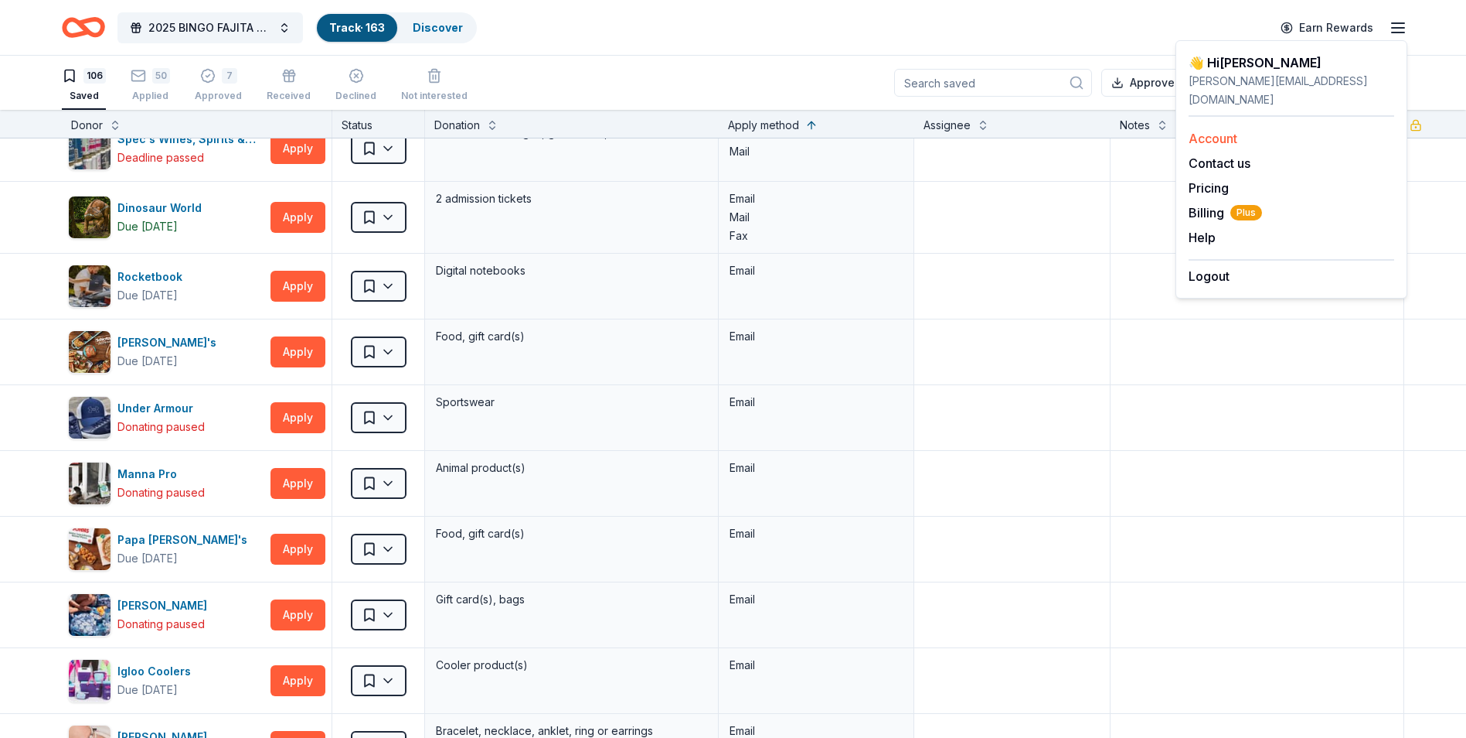
click at [1208, 131] on link "Account" at bounding box center [1213, 138] width 49 height 15
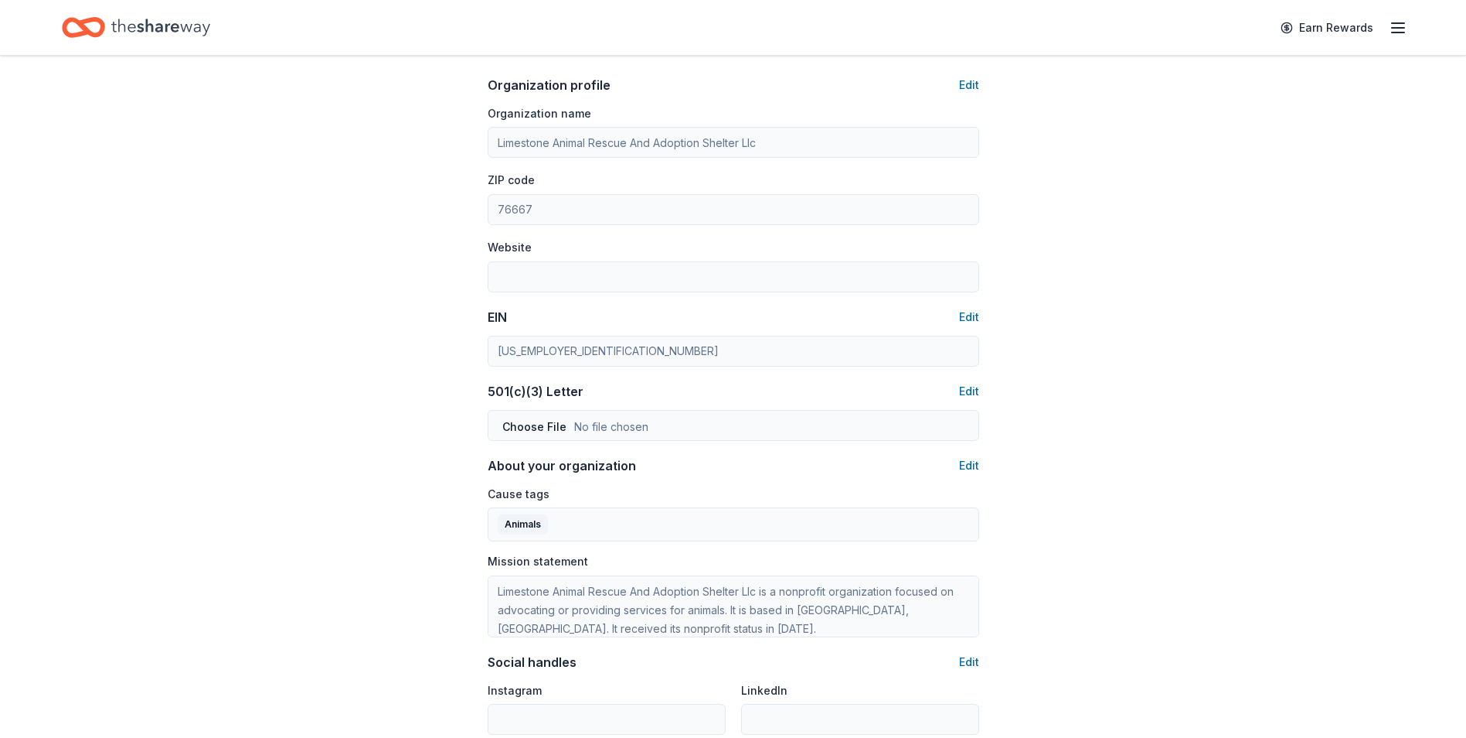
scroll to position [618, 0]
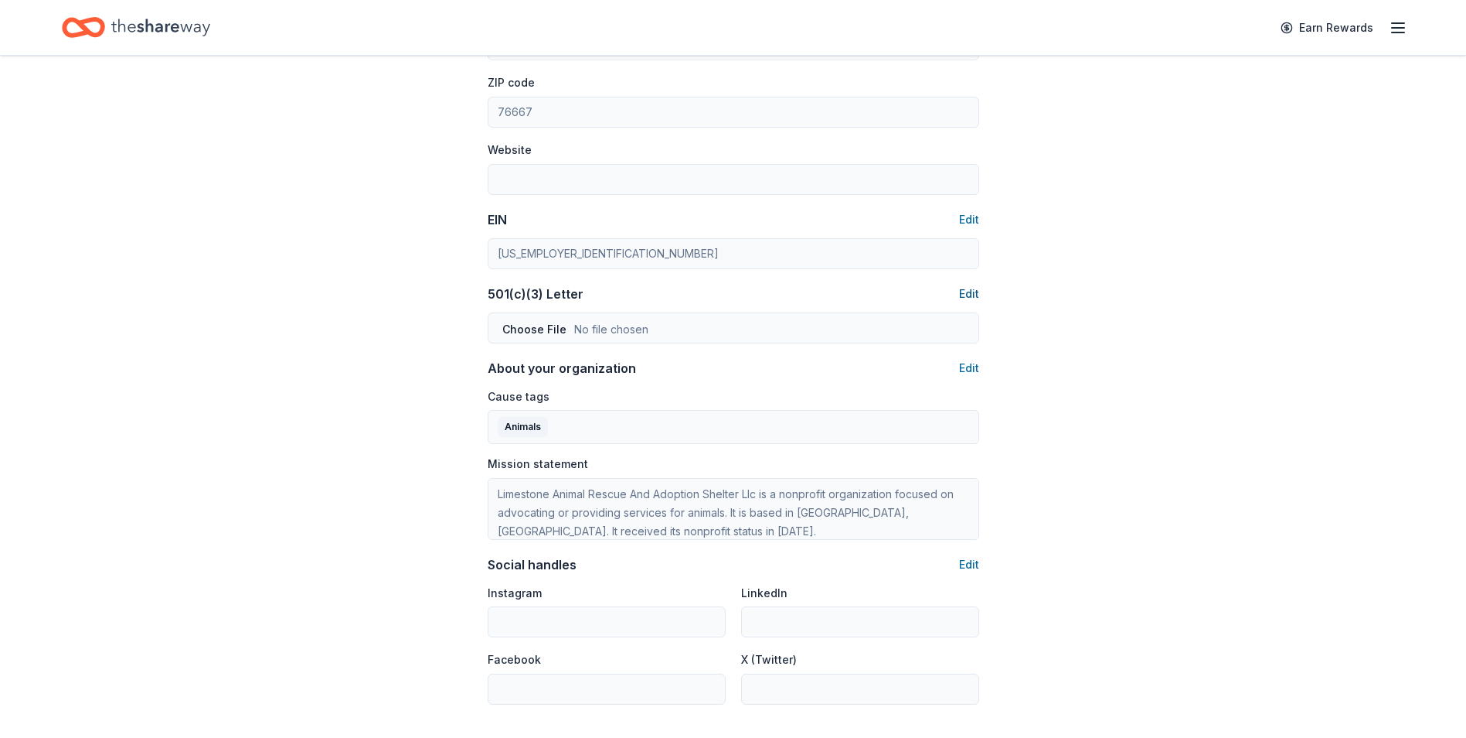
click at [968, 295] on button "Edit" at bounding box center [969, 293] width 20 height 19
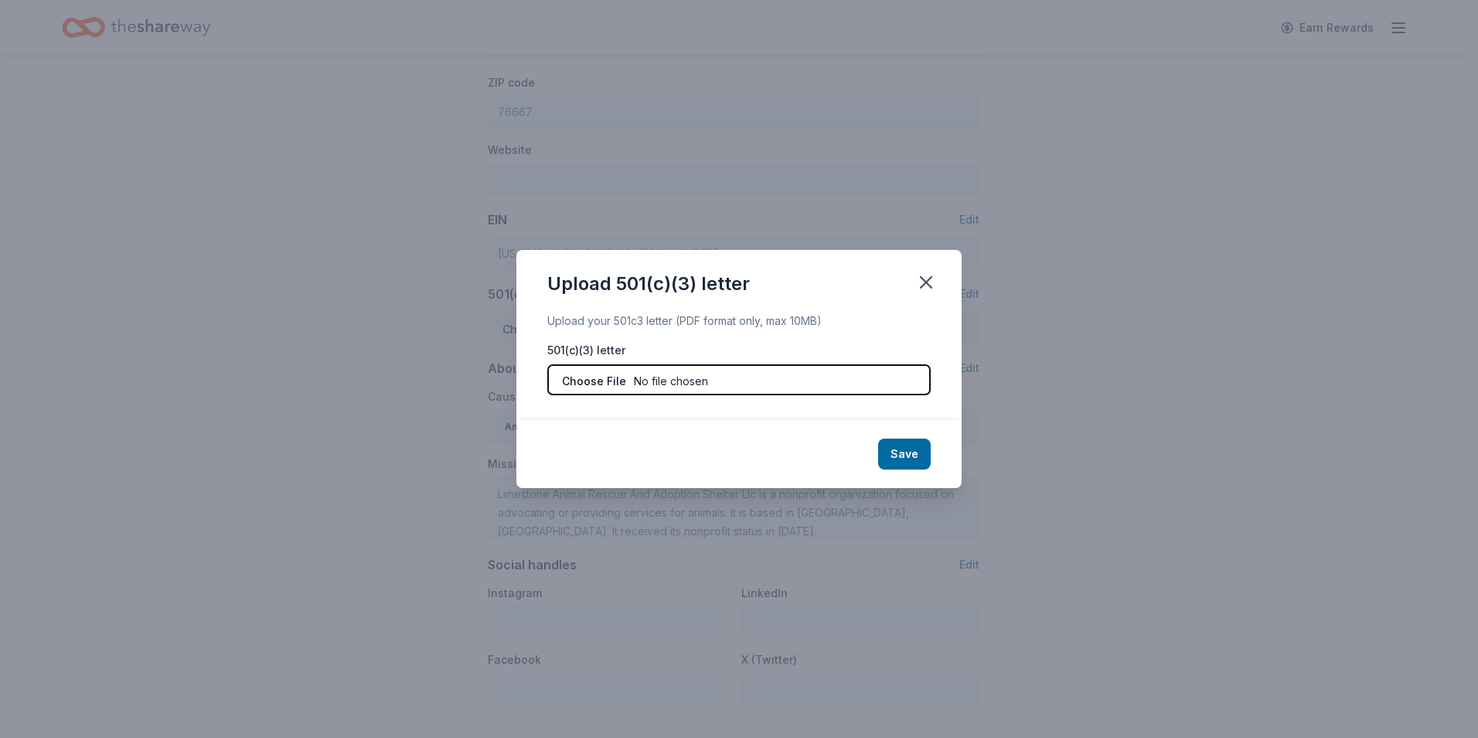
click at [594, 383] on input "file" at bounding box center [738, 379] width 383 height 31
type input "C:\fakepath\LARAS HOUSE 501.pdf"
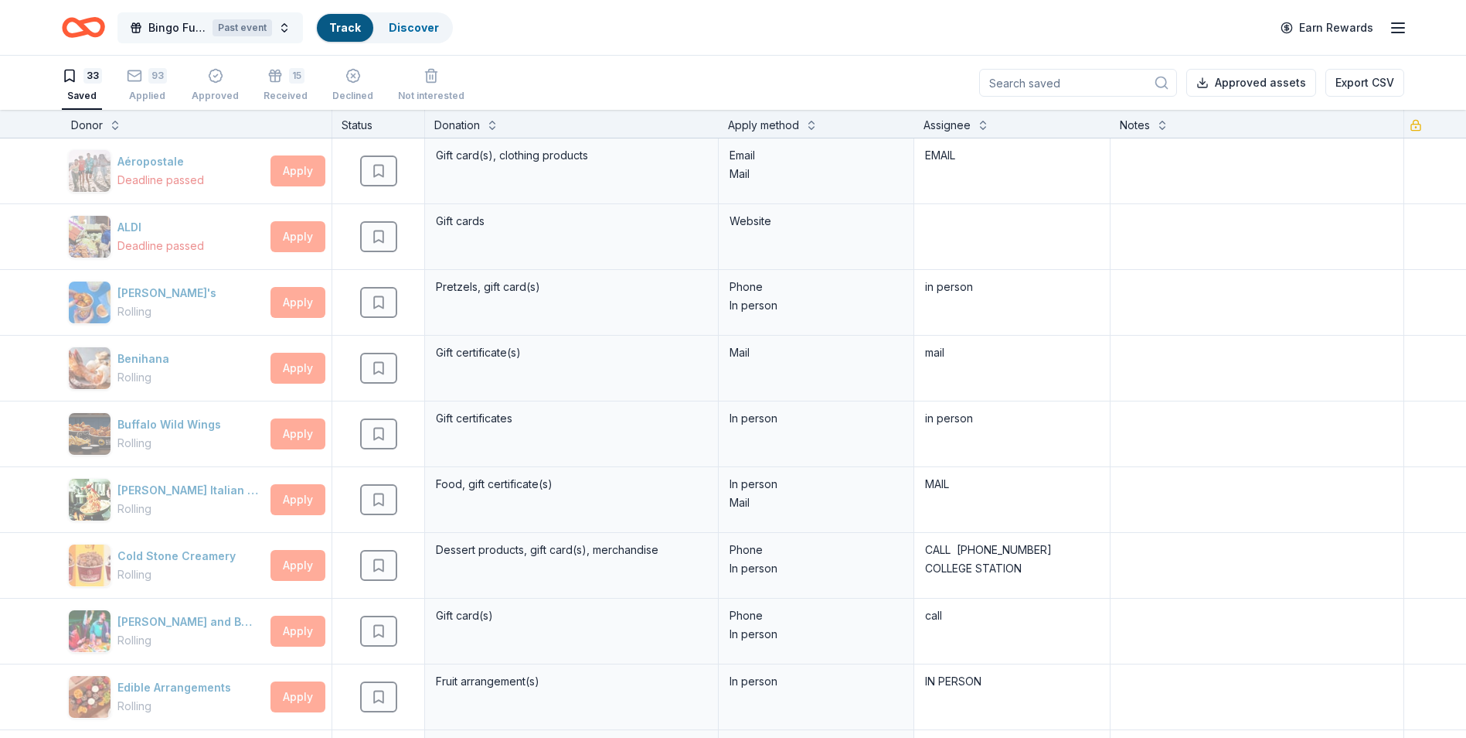
click at [262, 24] on div "Past event" at bounding box center [243, 27] width 60 height 17
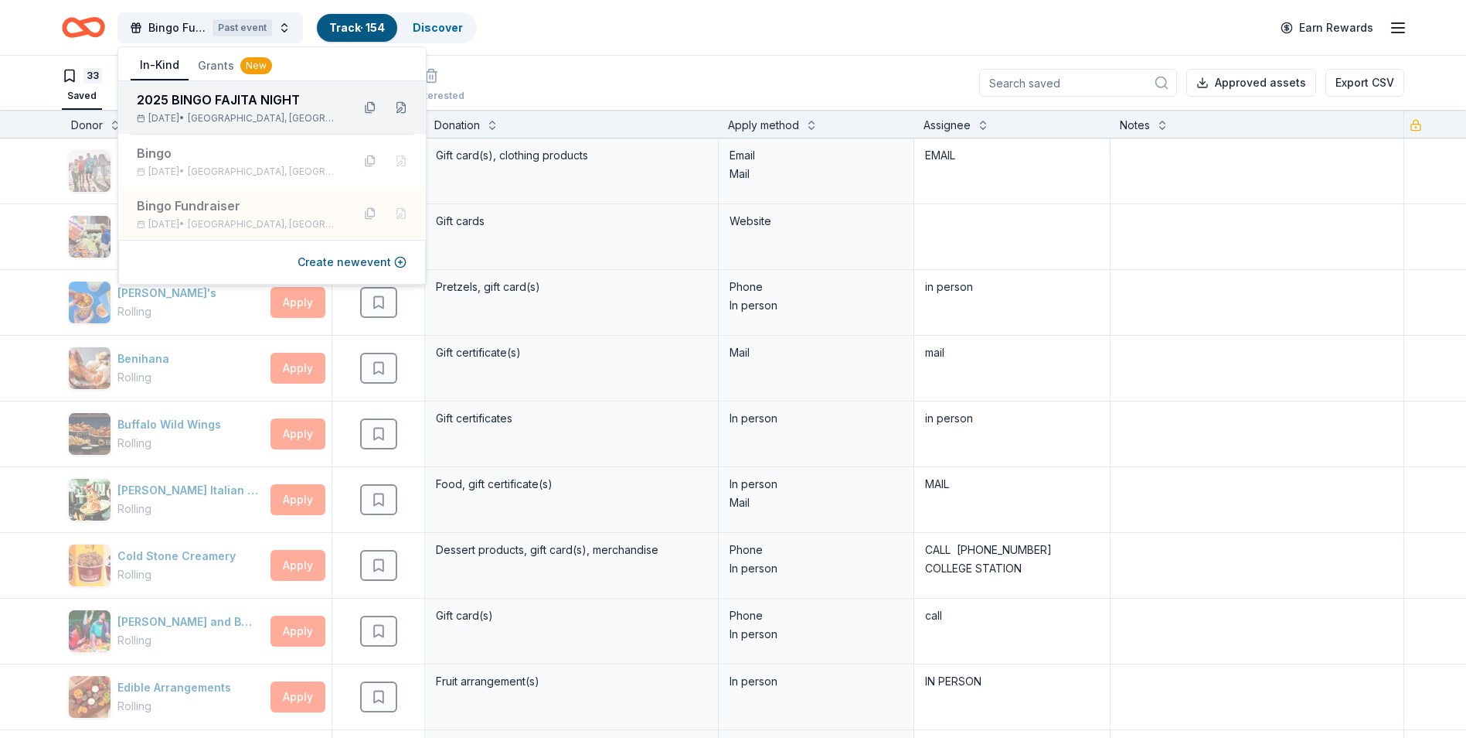
click at [224, 96] on div "2025 BINGO FAJITA NIGHT" at bounding box center [238, 99] width 203 height 19
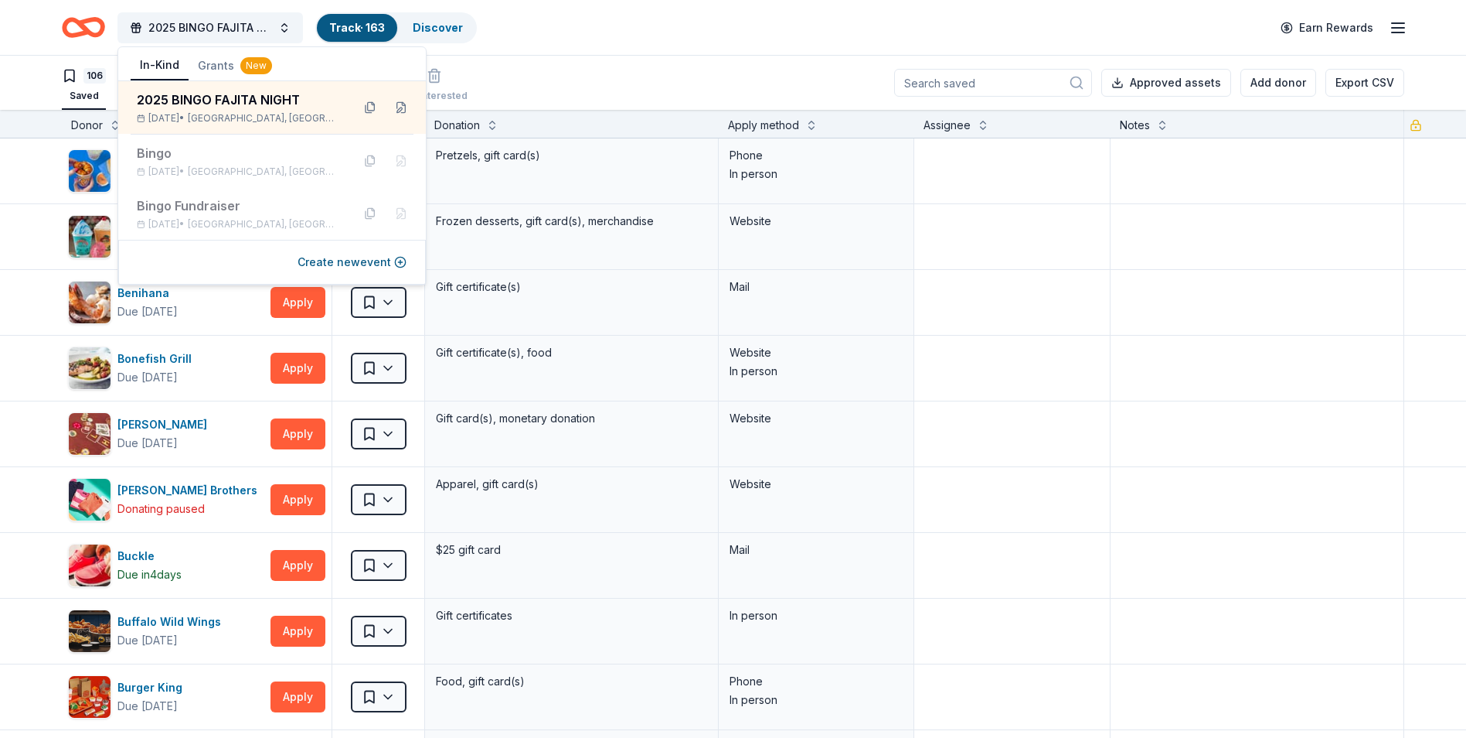
click at [613, 83] on div "106 Saved 50 Applied 7 Approved Received Declined Not interested Approved asset…" at bounding box center [733, 83] width 1343 height 54
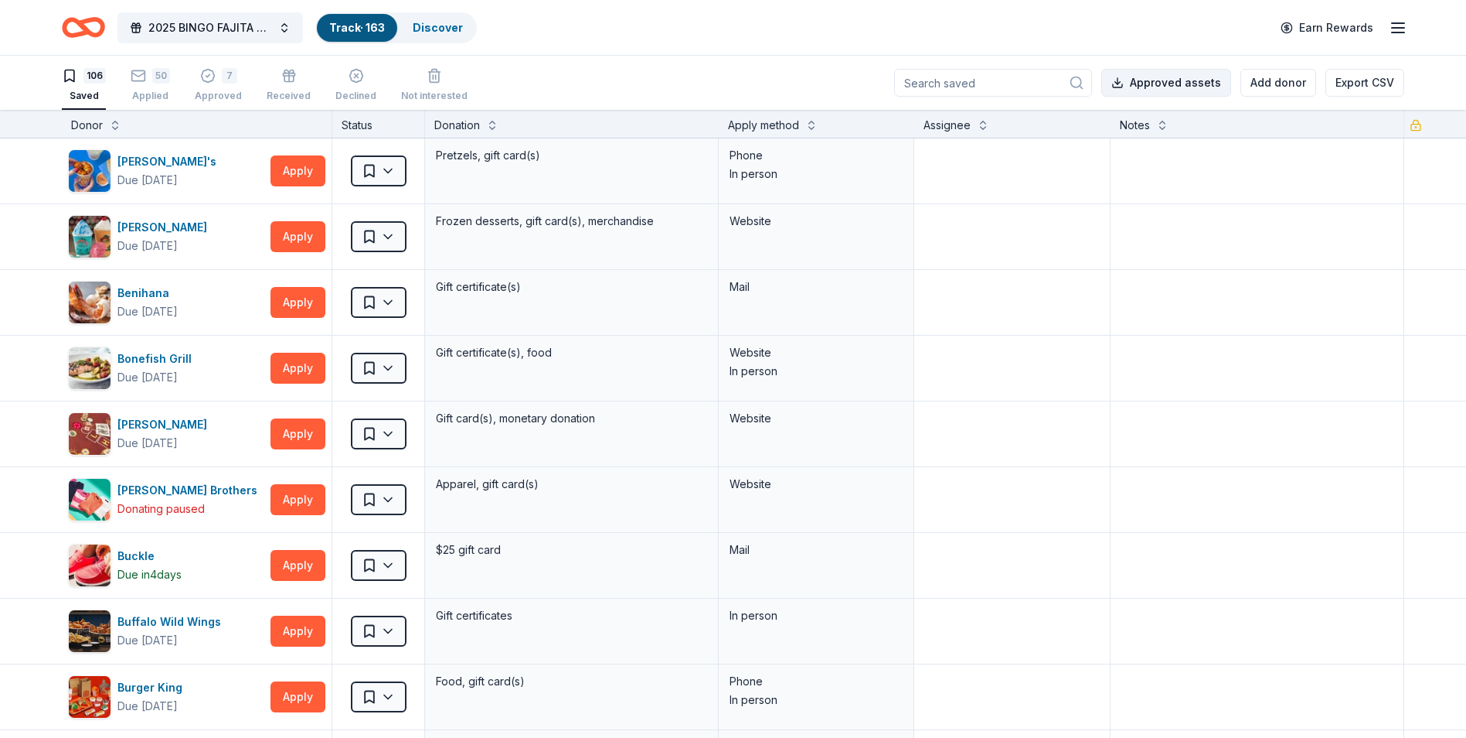
click at [1180, 82] on button "Approved assets" at bounding box center [1167, 83] width 130 height 28
click at [1394, 26] on icon "button" at bounding box center [1398, 28] width 19 height 19
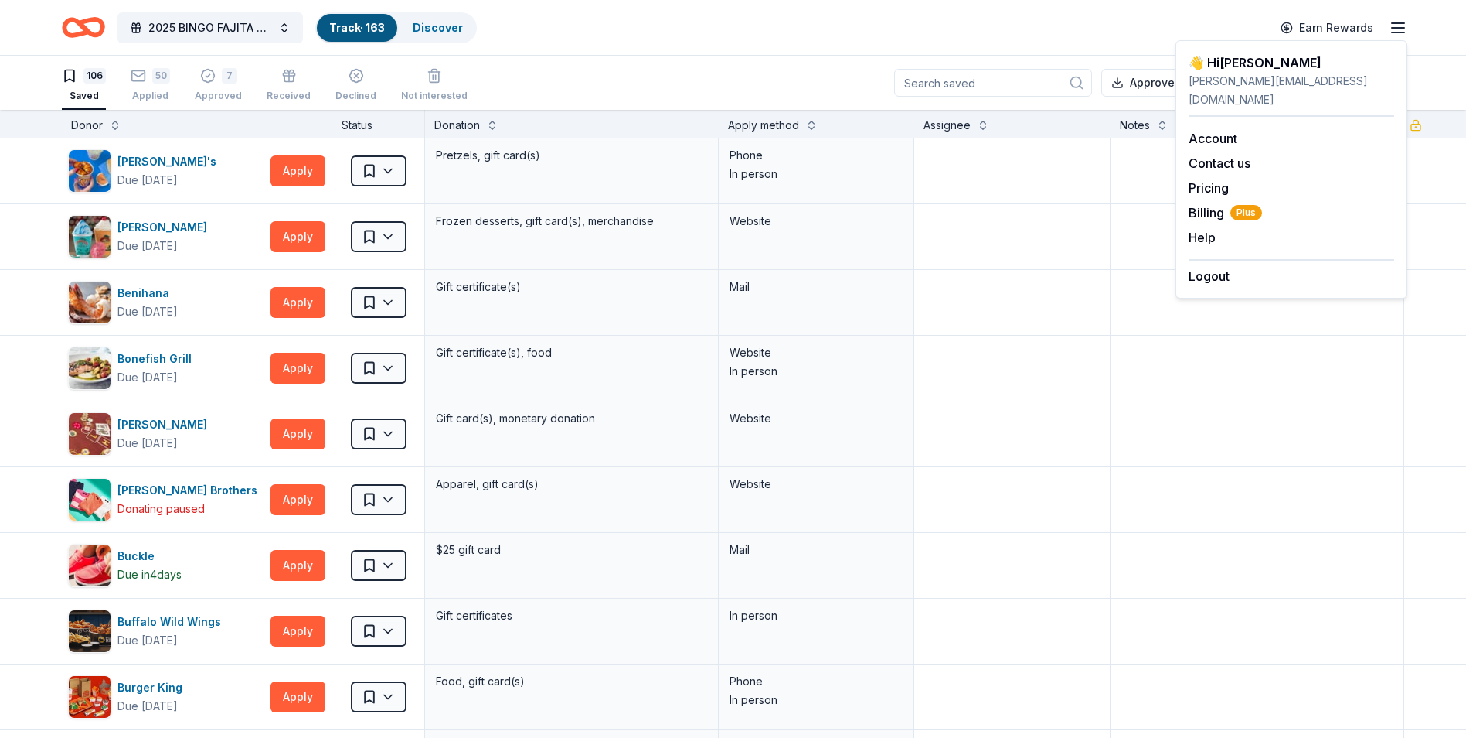
click at [1119, 39] on div "2025 BINGO FAJITA NIGHT Track · 163 Discover Earn Rewards" at bounding box center [733, 27] width 1343 height 36
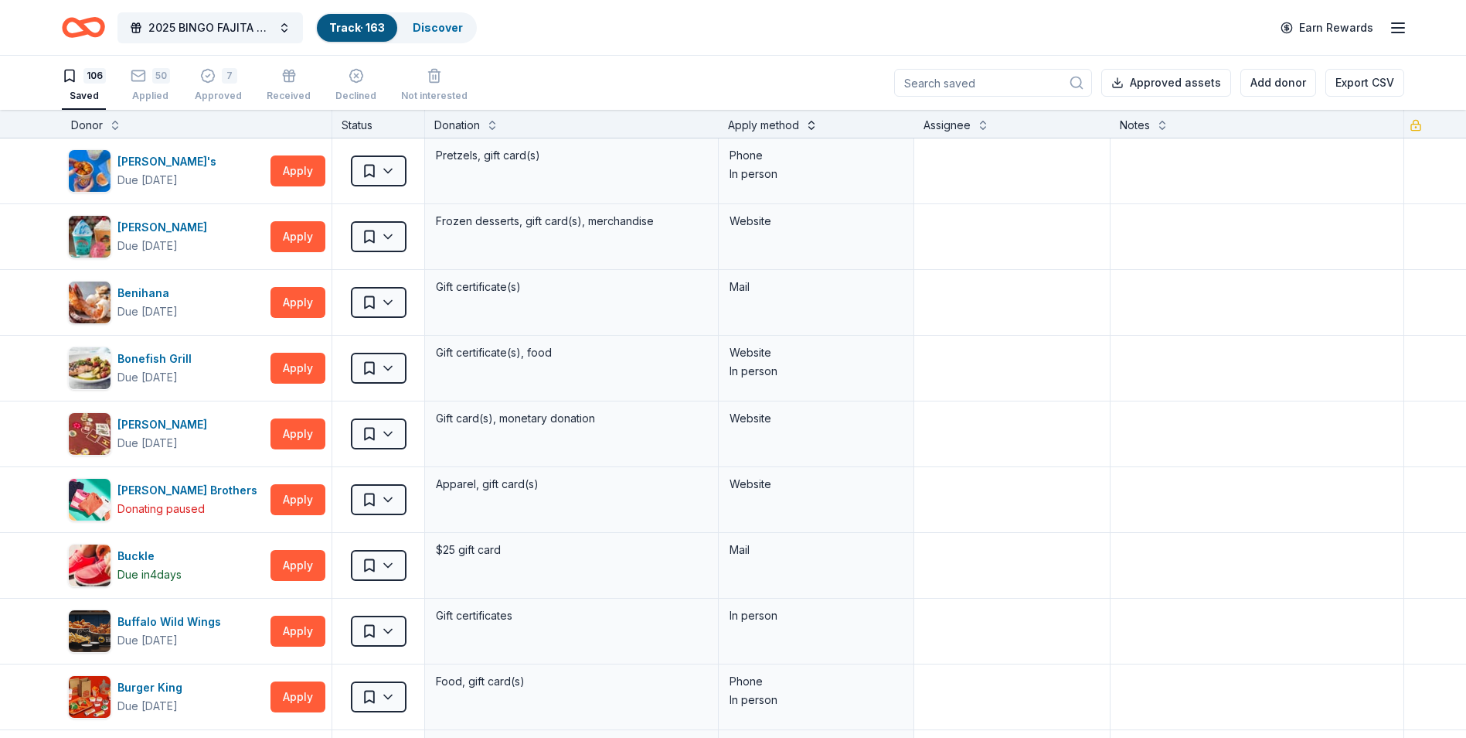
click at [808, 121] on button at bounding box center [812, 123] width 12 height 15
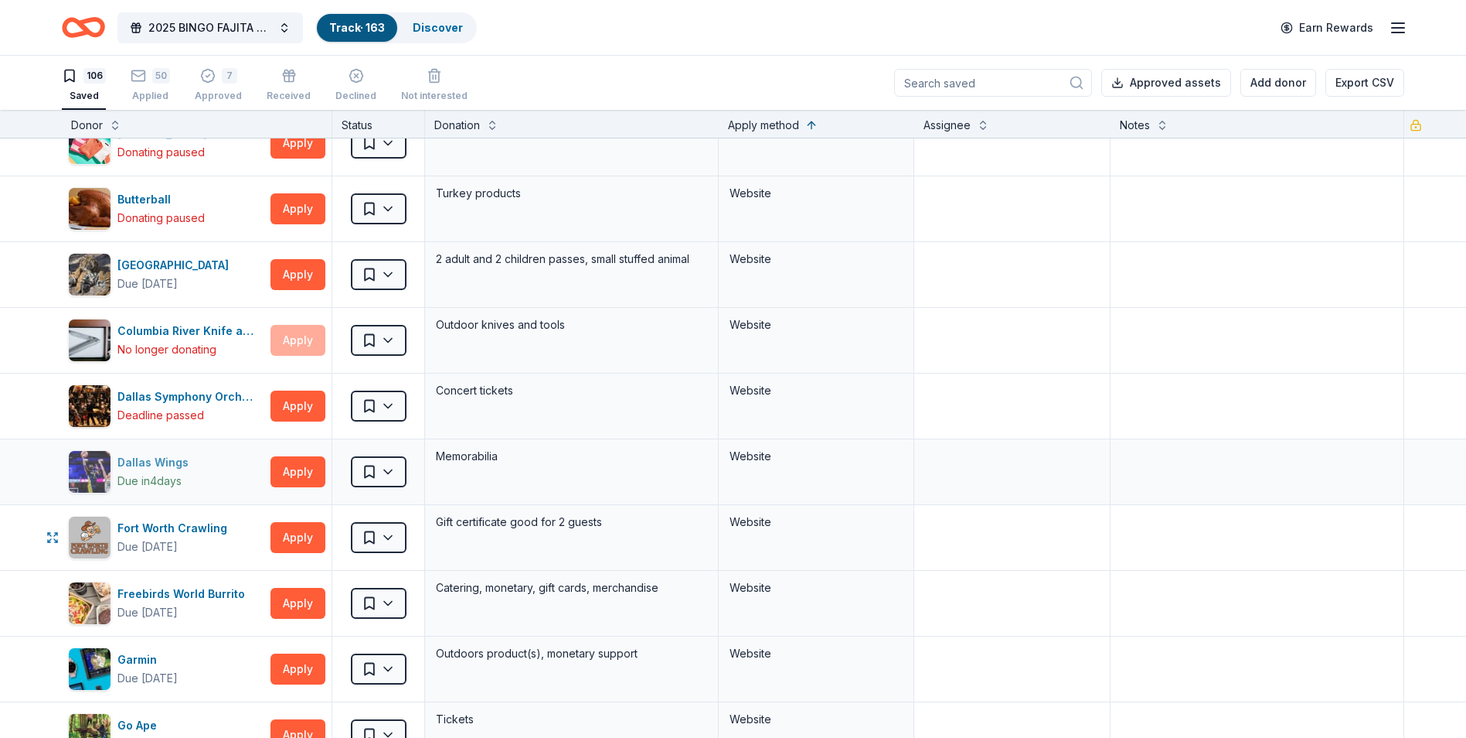
scroll to position [3556, 0]
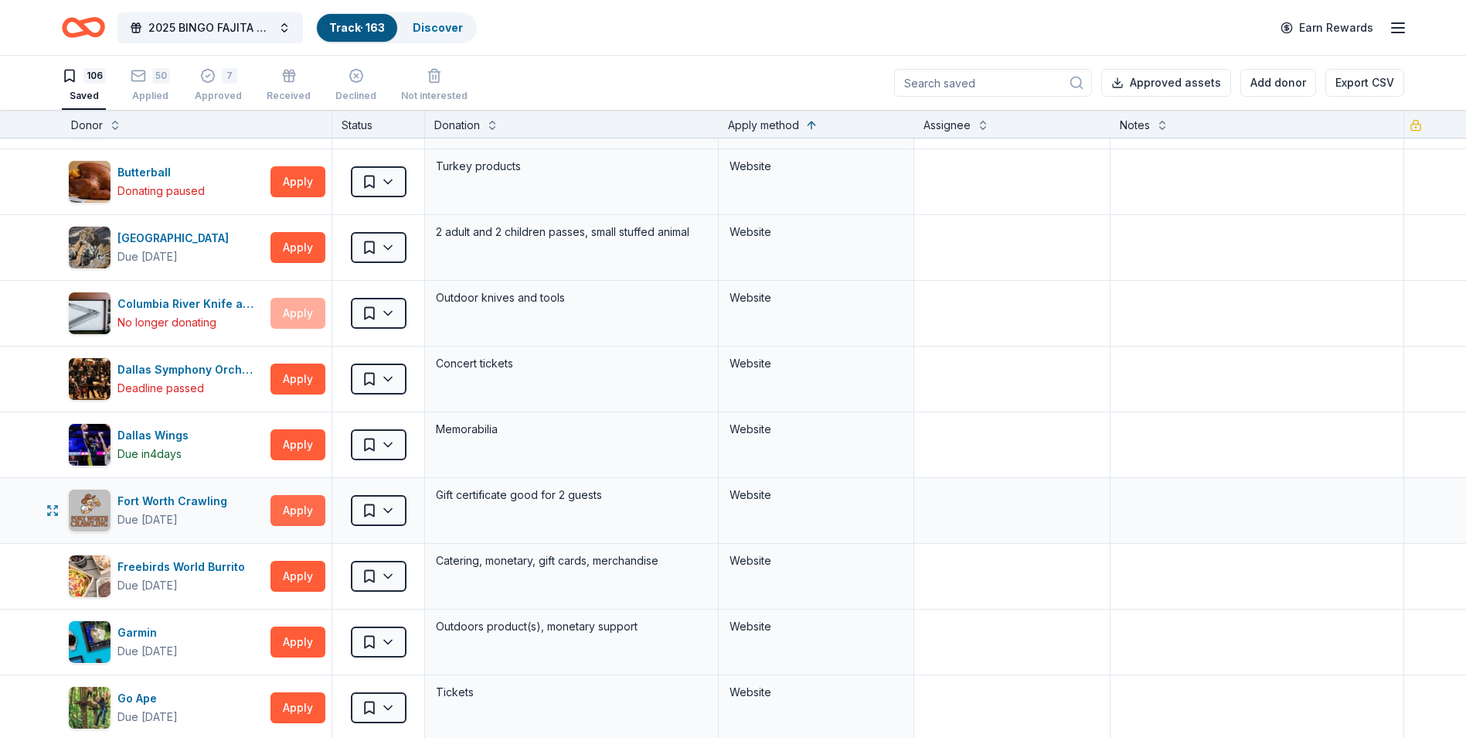
click at [295, 504] on button "Apply" at bounding box center [298, 510] width 55 height 31
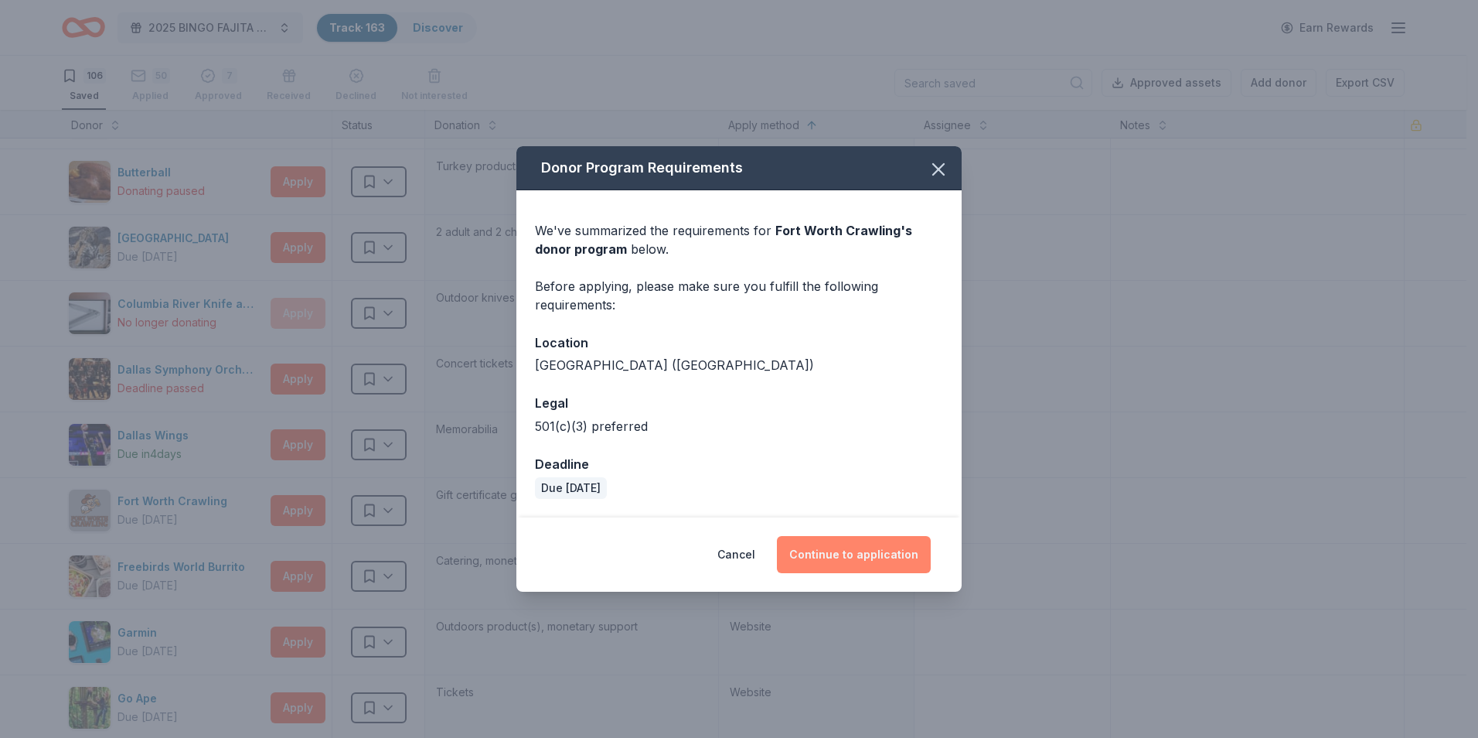
click at [890, 560] on button "Continue to application" at bounding box center [854, 554] width 154 height 37
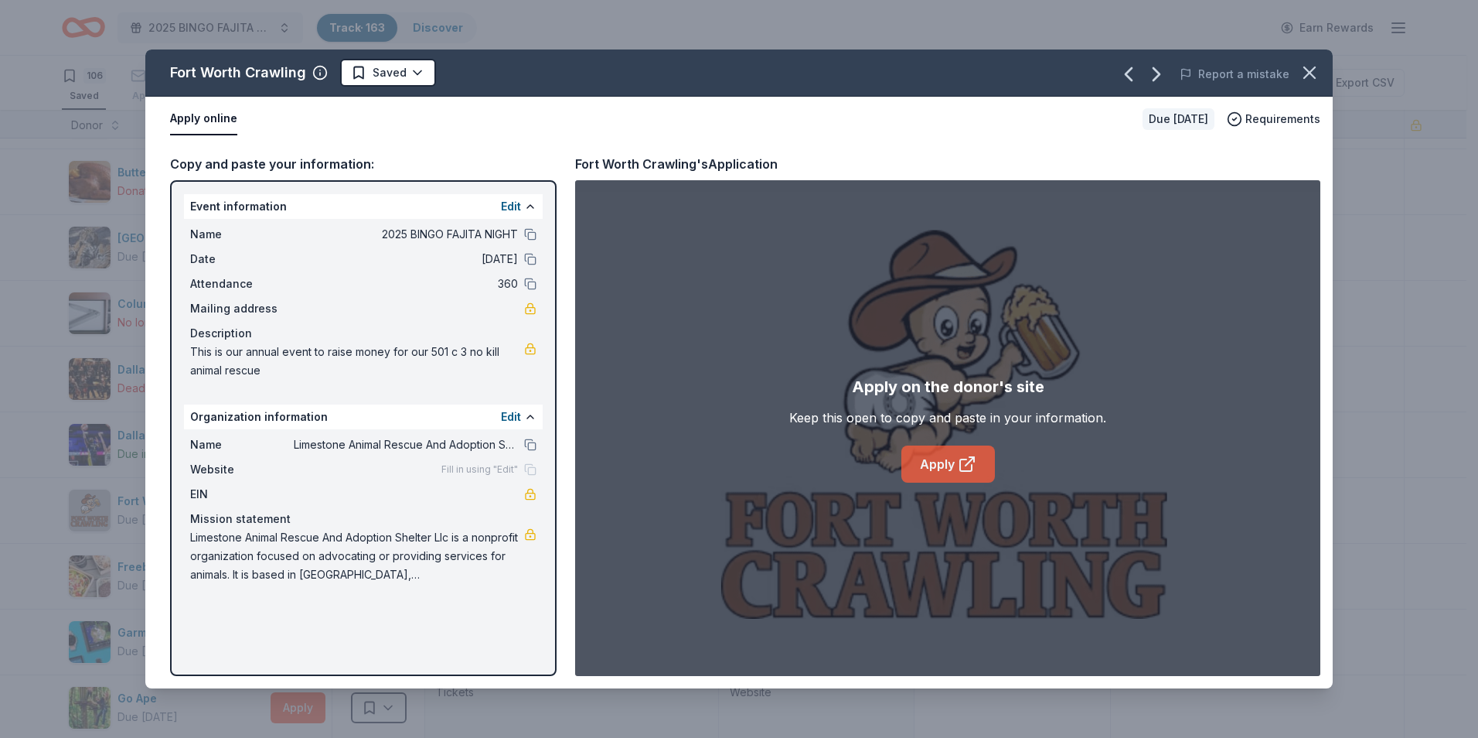
click at [940, 461] on link "Apply" at bounding box center [948, 463] width 94 height 37
click at [1306, 72] on icon "button" at bounding box center [1310, 73] width 22 height 22
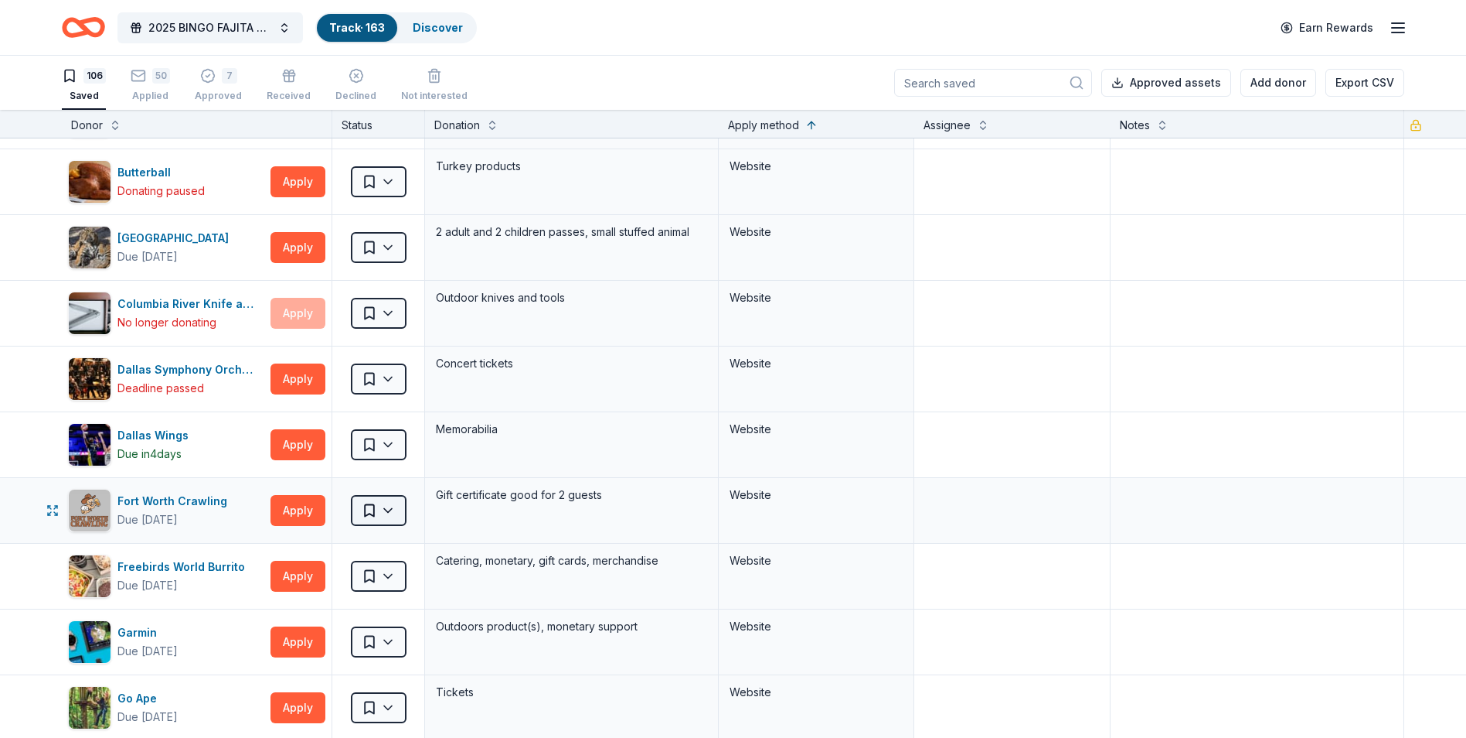
click at [385, 511] on html "2025 BINGO FAJITA NIGHT Track · 163 Discover Earn Rewards 106 Saved 50 Applied …" at bounding box center [733, 369] width 1466 height 738
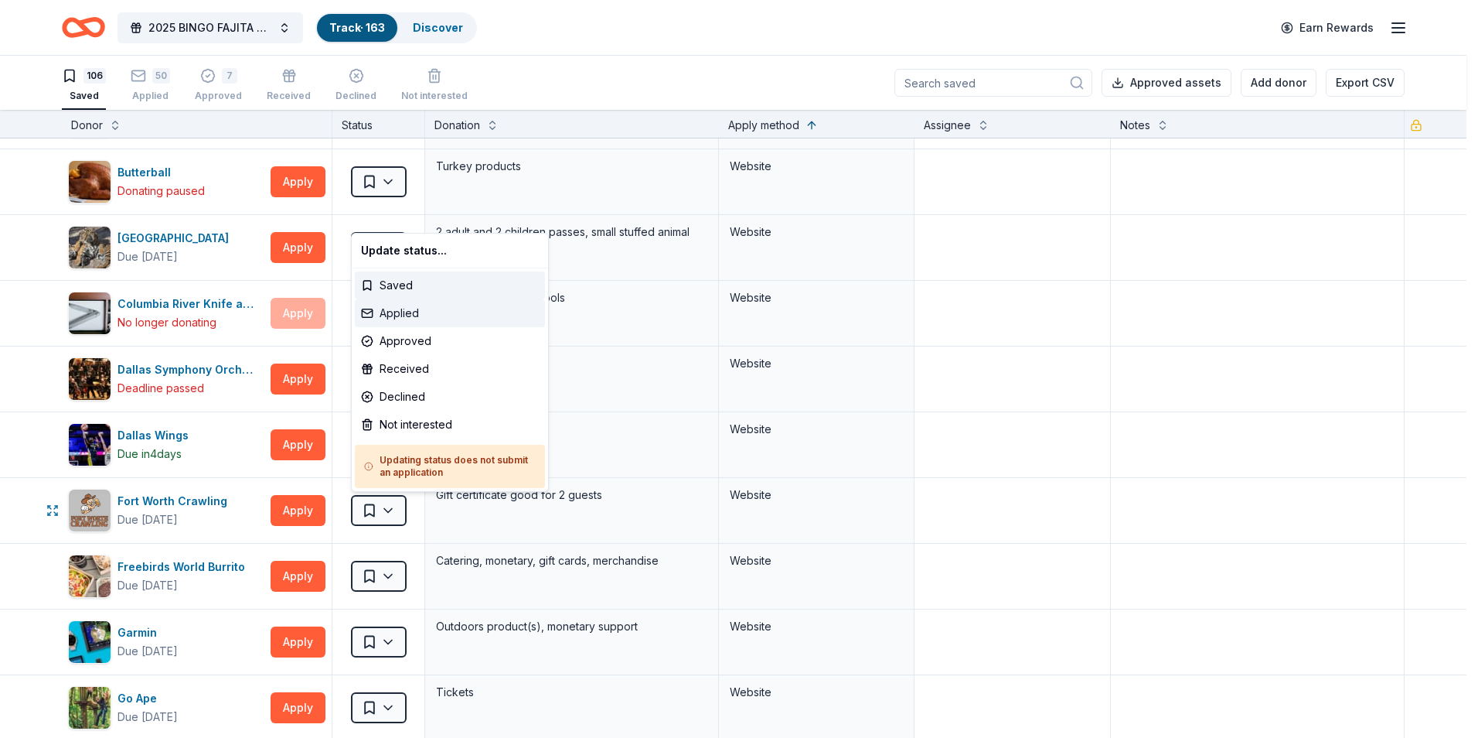
click at [401, 312] on div "Applied" at bounding box center [450, 313] width 190 height 28
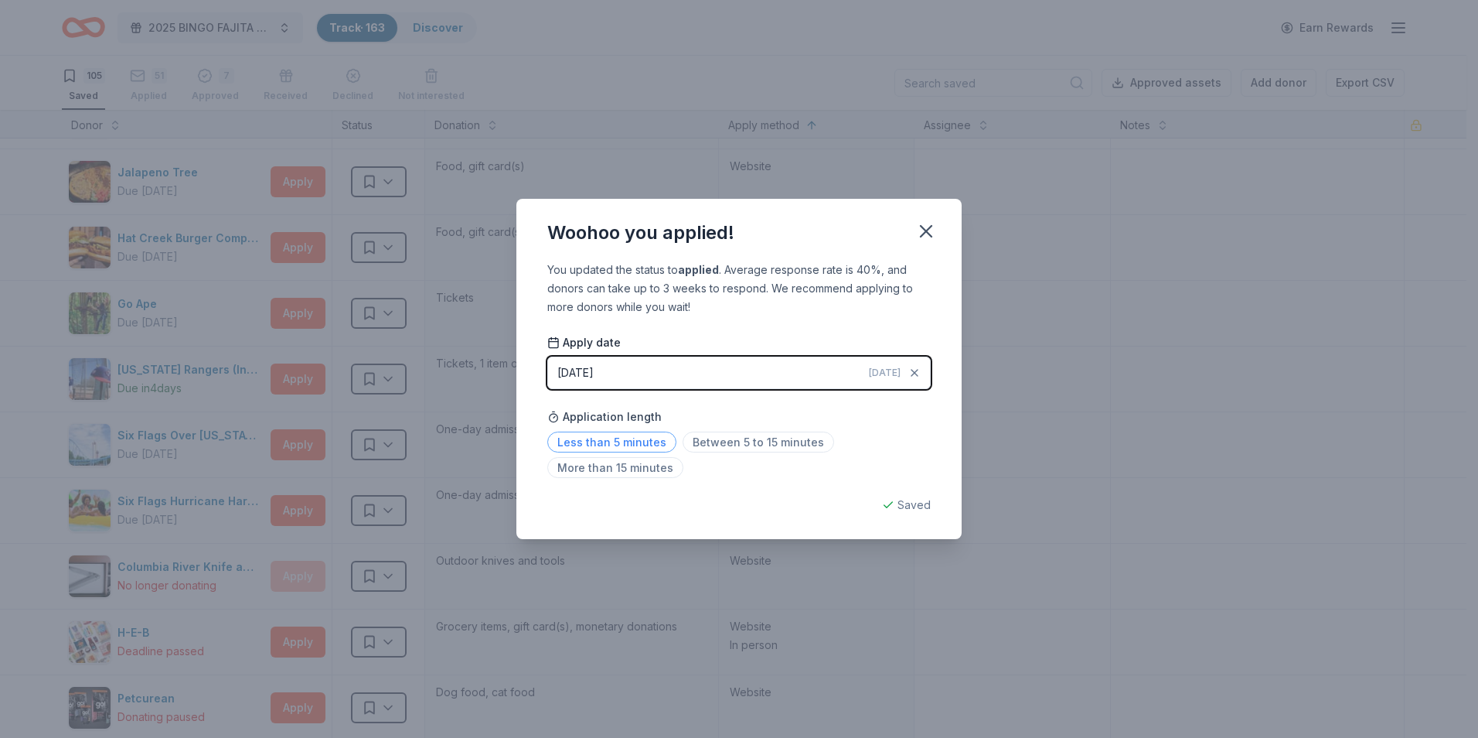
click at [601, 436] on span "Less than 5 minutes" at bounding box center [611, 441] width 129 height 21
click at [920, 229] on icon "button" at bounding box center [926, 231] width 22 height 22
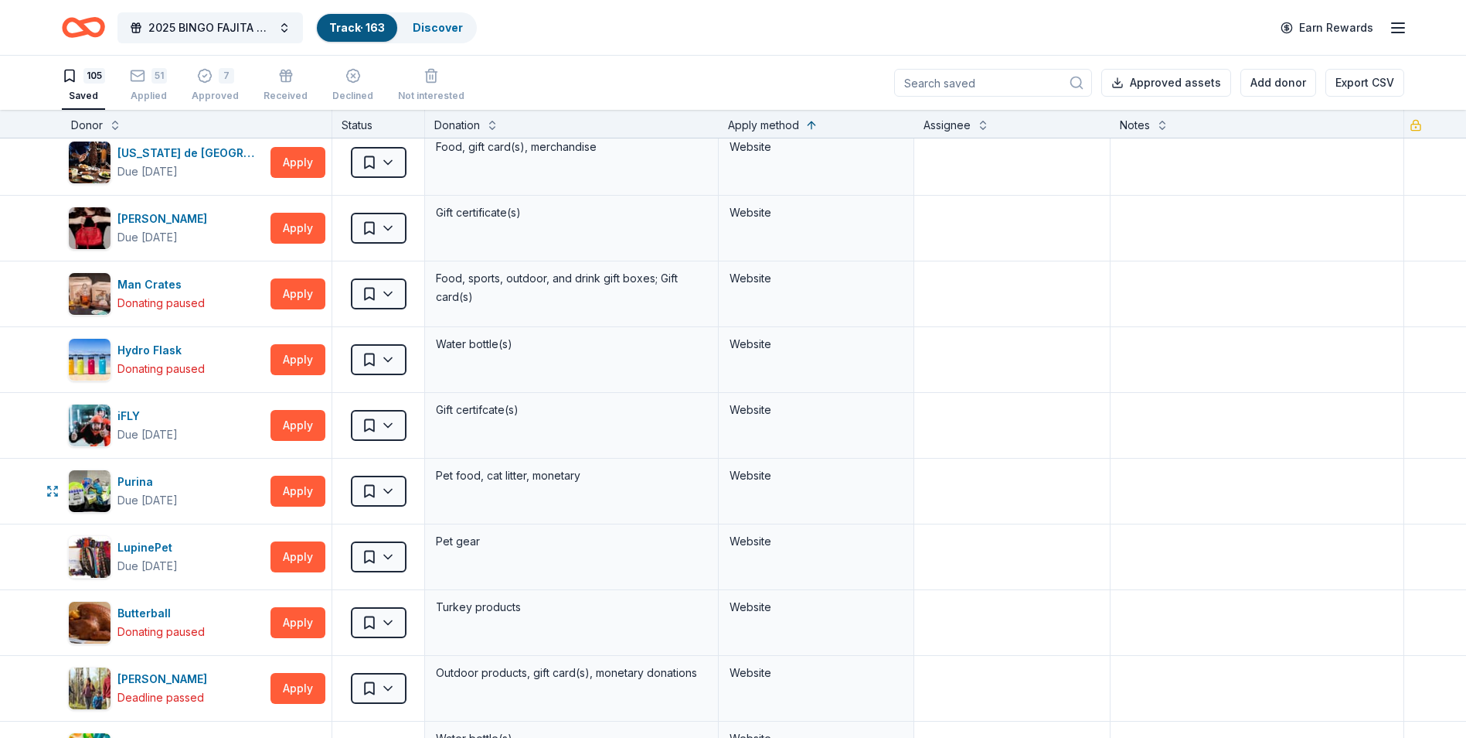
scroll to position [5102, 0]
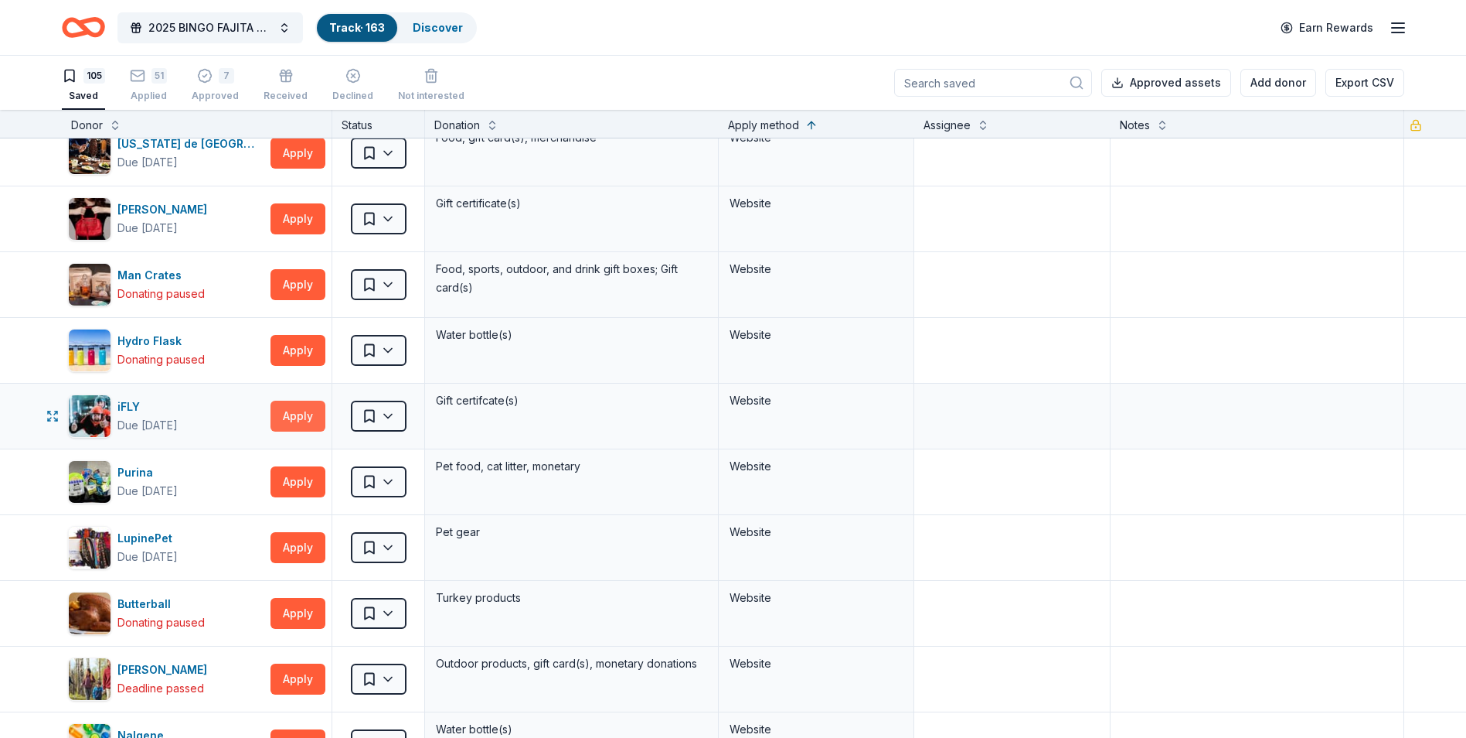
click at [308, 415] on button "Apply" at bounding box center [298, 415] width 55 height 31
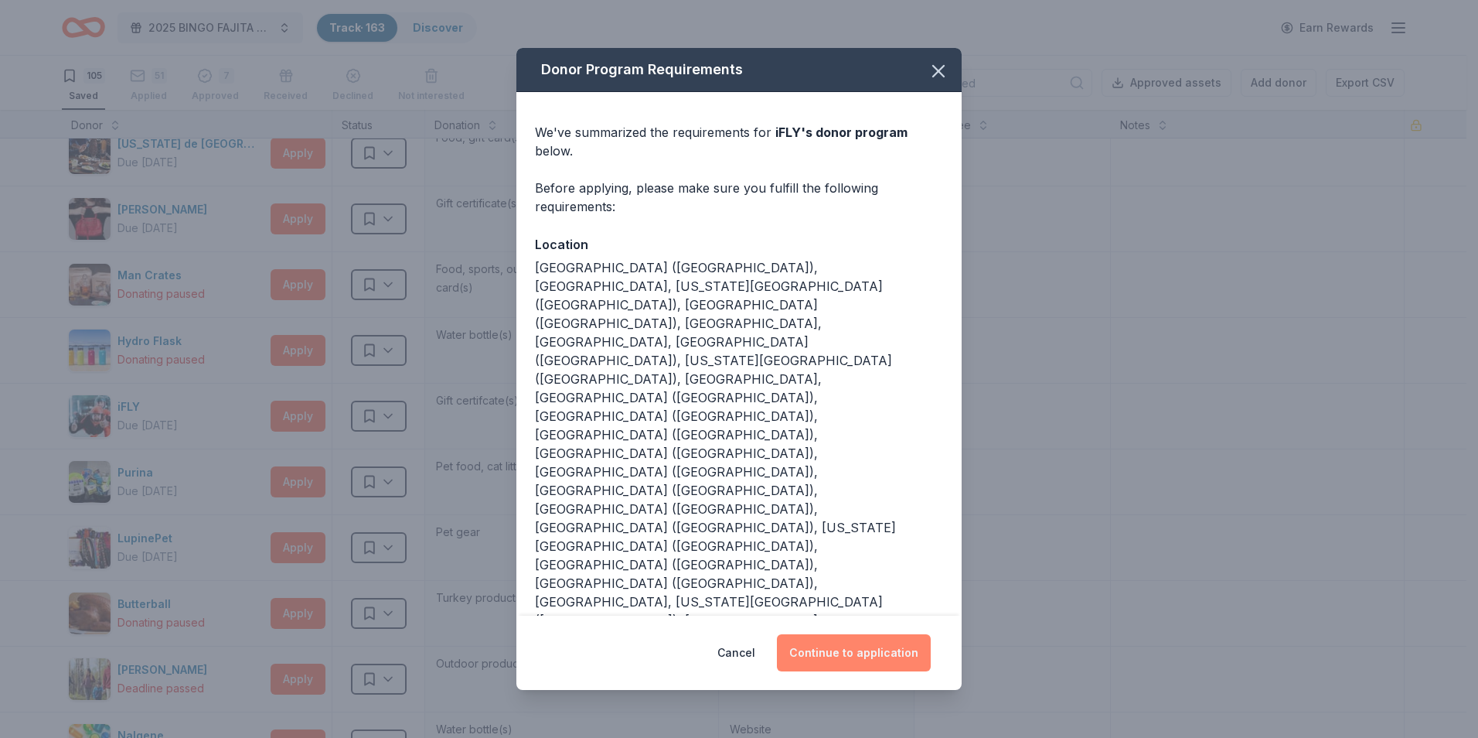
click at [868, 634] on button "Continue to application" at bounding box center [854, 652] width 154 height 37
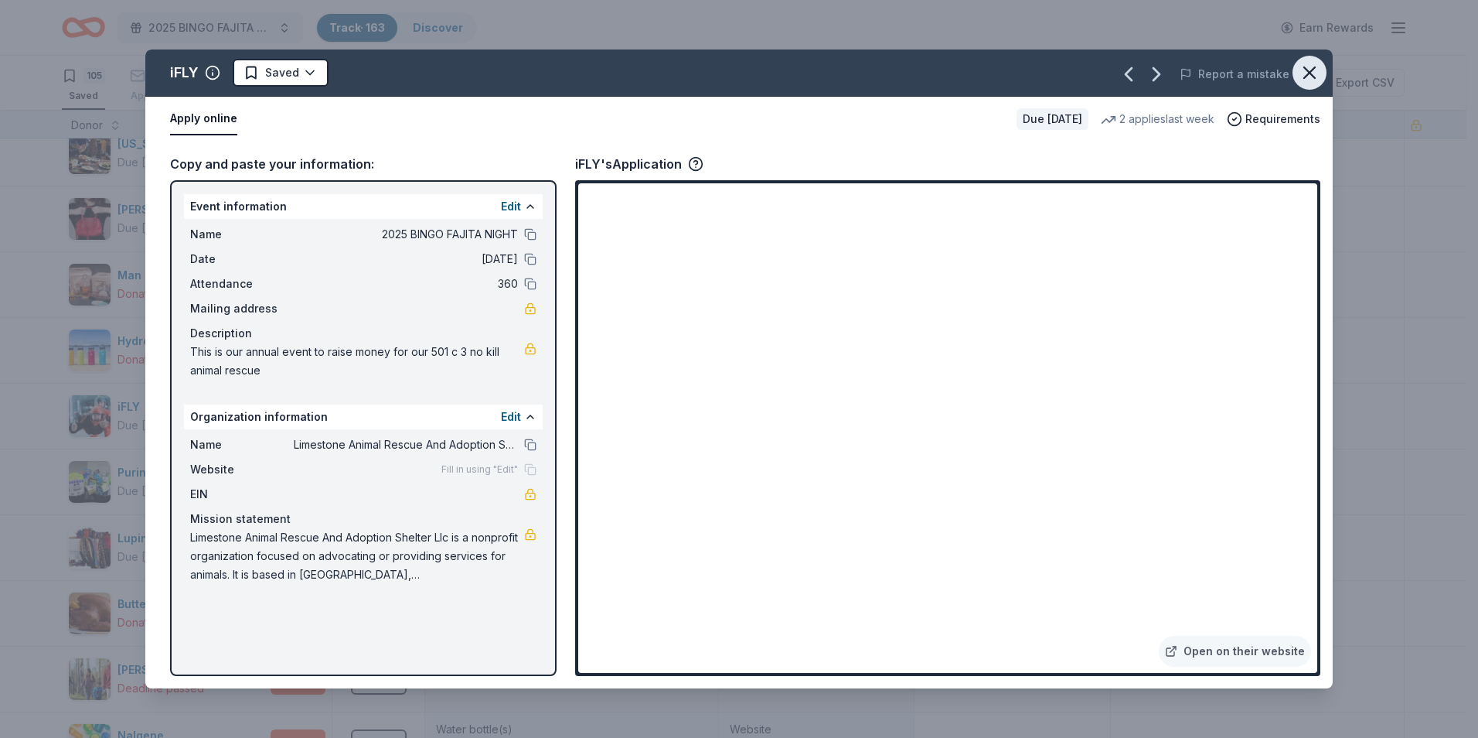
click at [1307, 69] on icon "button" at bounding box center [1310, 73] width 22 height 22
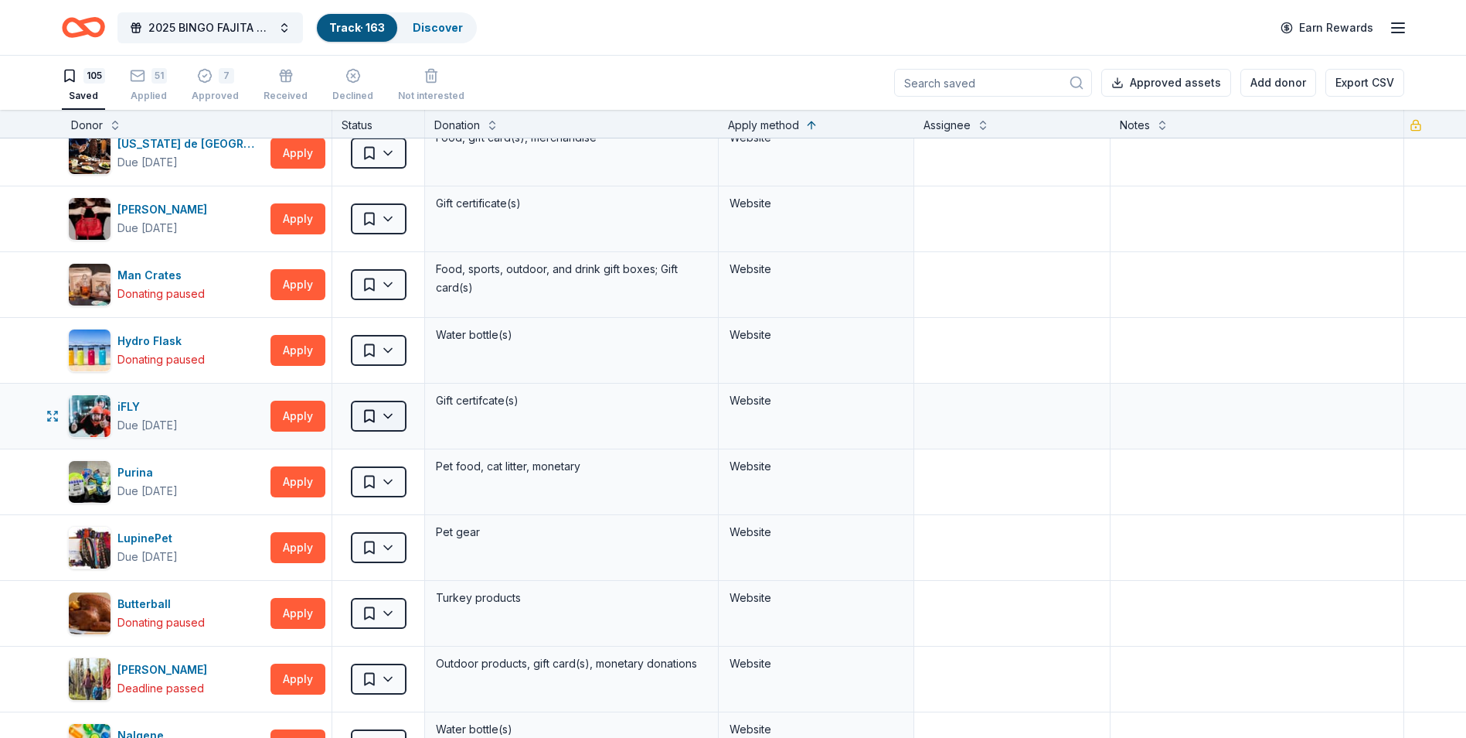
click at [370, 414] on html "2025 BINGO FAJITA NIGHT Track · 163 Discover Earn Rewards 105 Saved 51 Applied …" at bounding box center [733, 369] width 1466 height 738
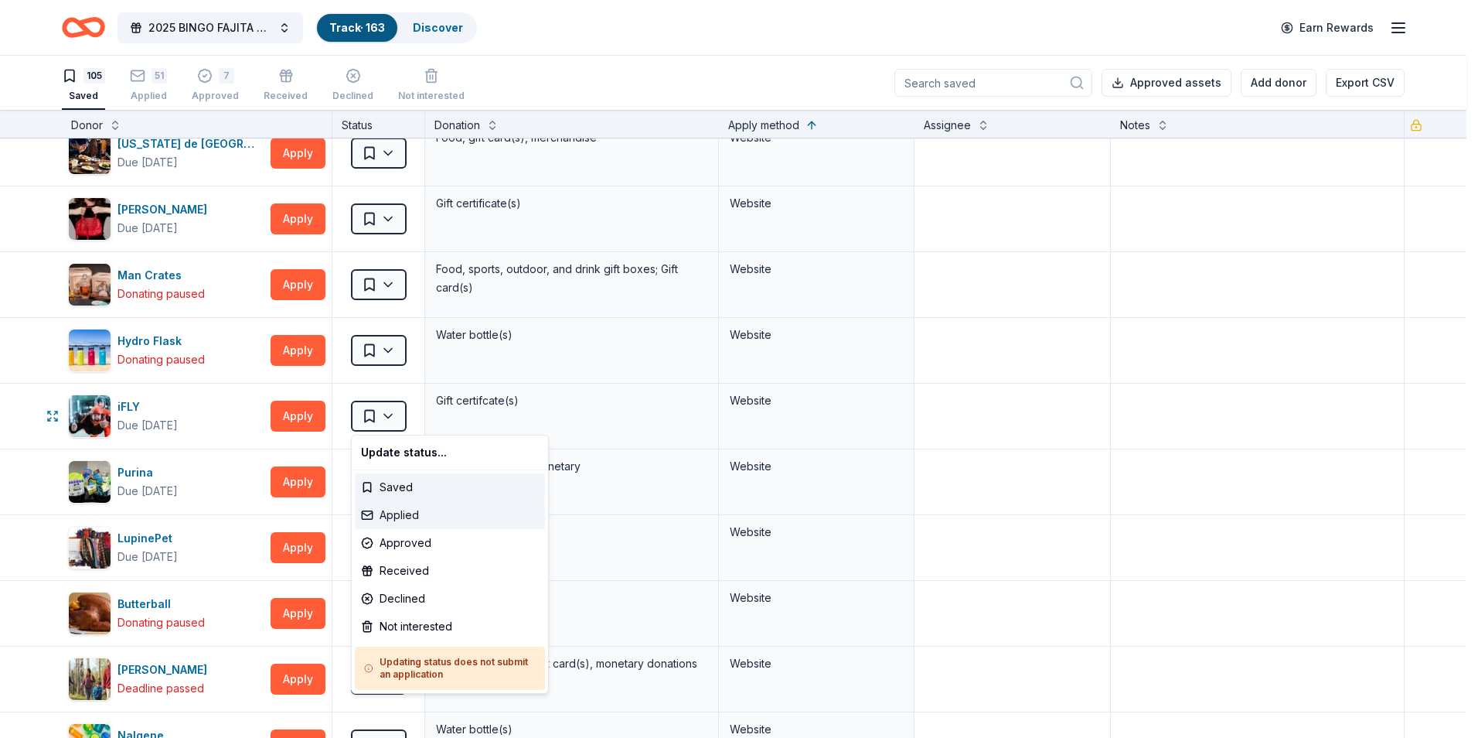
click at [394, 514] on div "Applied" at bounding box center [450, 515] width 190 height 28
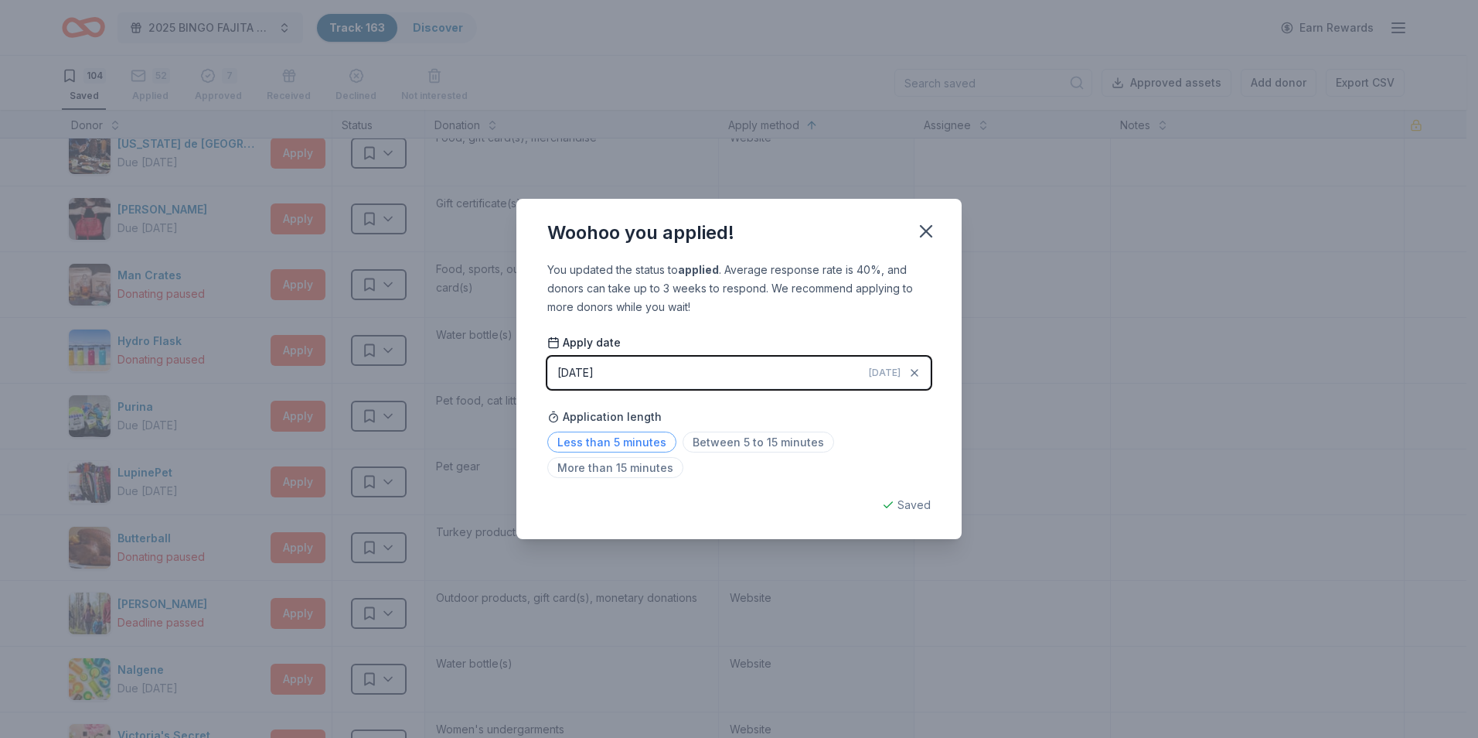
click at [622, 439] on span "Less than 5 minutes" at bounding box center [611, 441] width 129 height 21
click at [932, 231] on icon "button" at bounding box center [926, 231] width 22 height 22
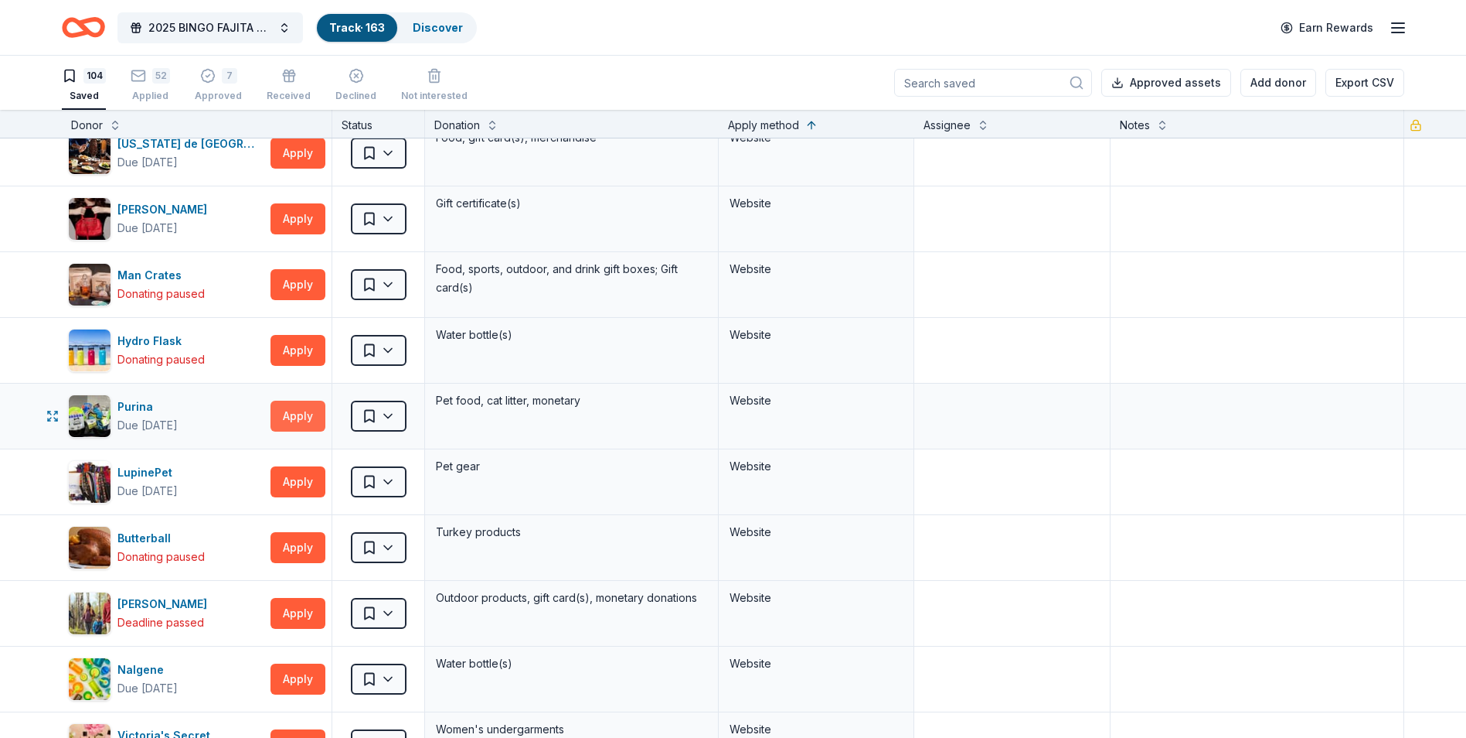
click at [306, 415] on button "Apply" at bounding box center [298, 415] width 55 height 31
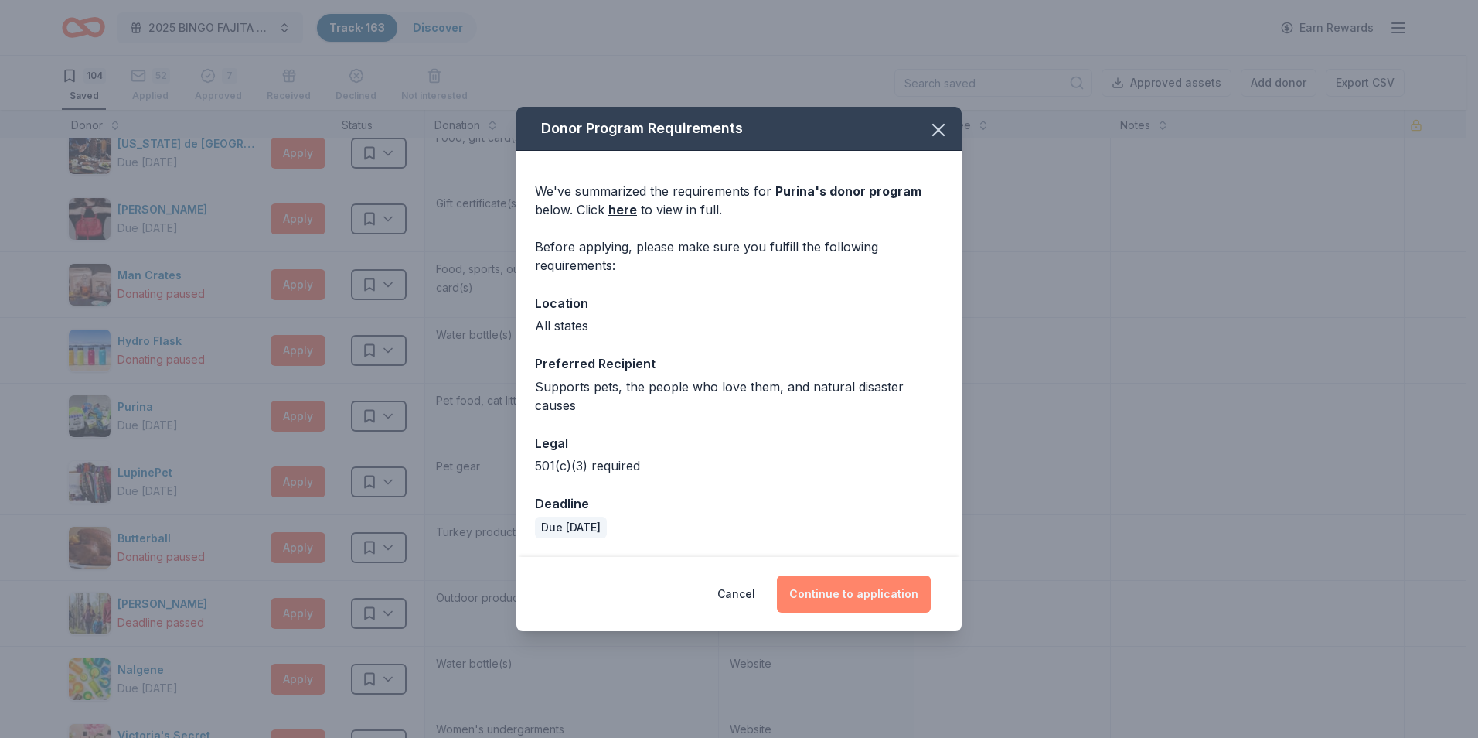
click at [857, 585] on button "Continue to application" at bounding box center [854, 593] width 154 height 37
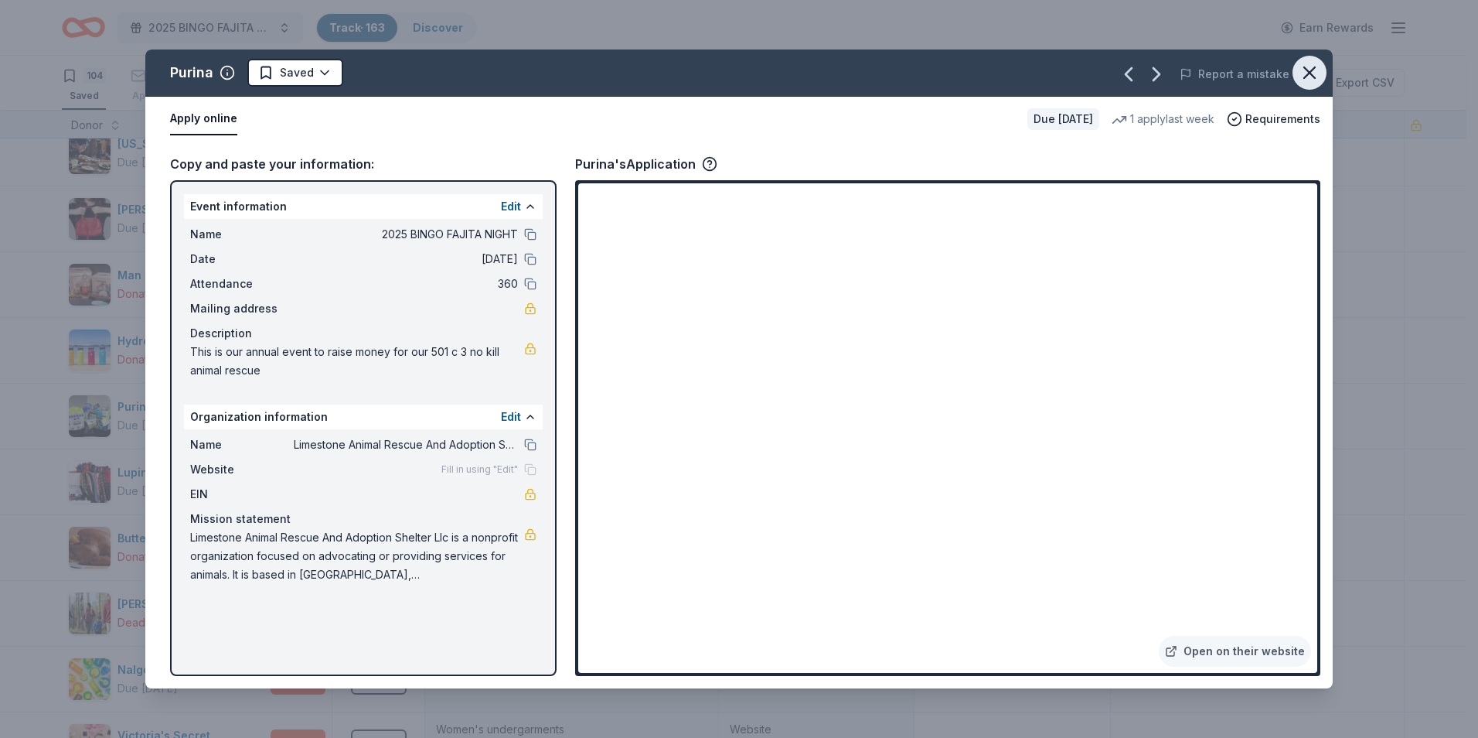
click at [1308, 76] on icon "button" at bounding box center [1310, 73] width 22 height 22
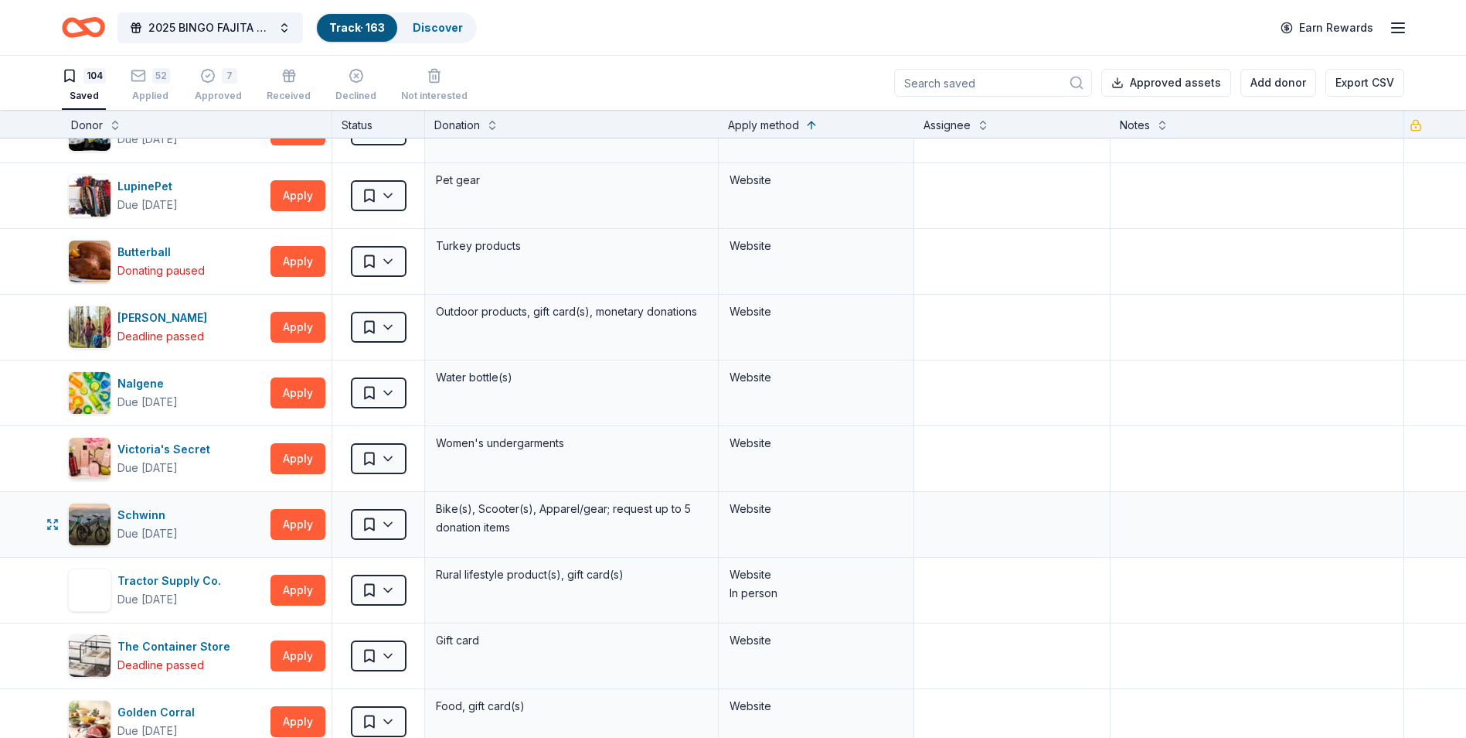
scroll to position [5411, 0]
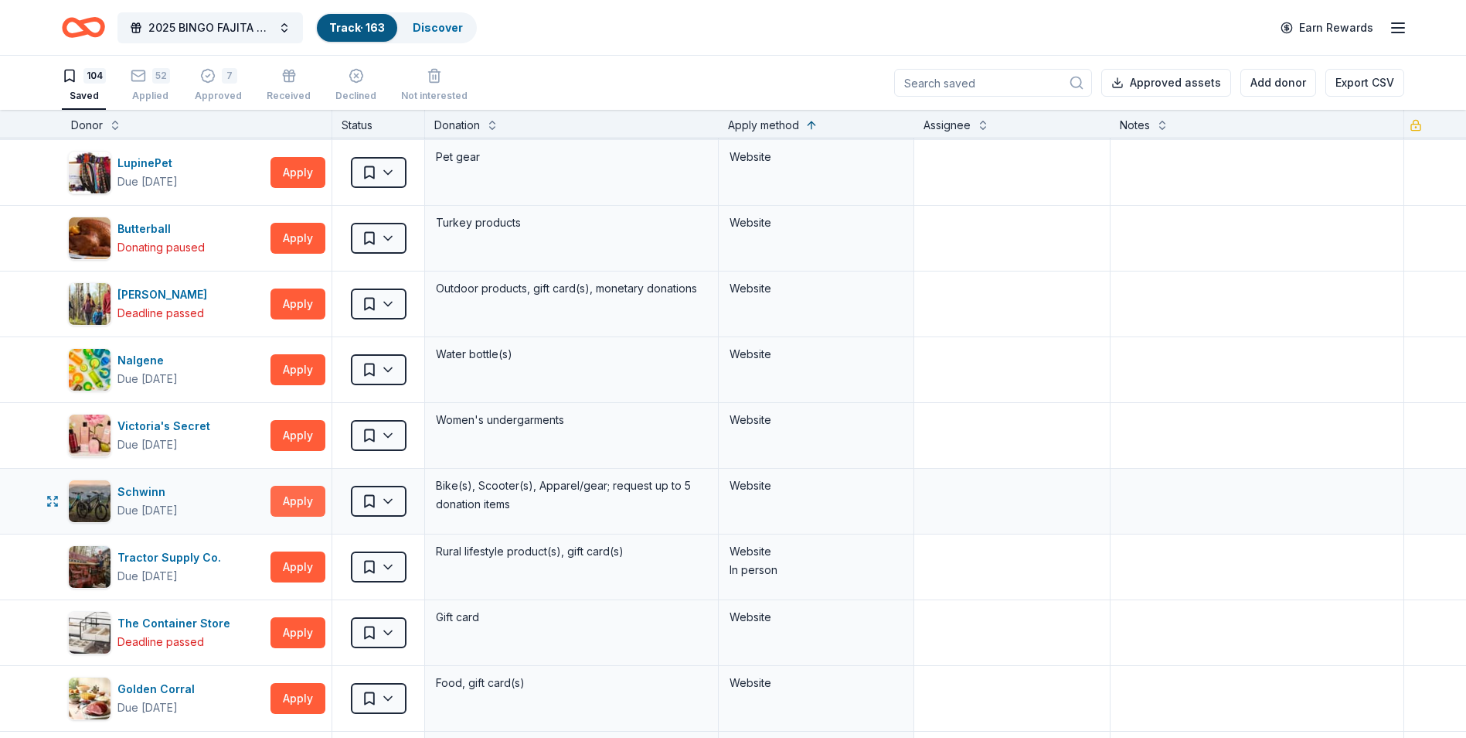
click at [298, 501] on button "Apply" at bounding box center [298, 500] width 55 height 31
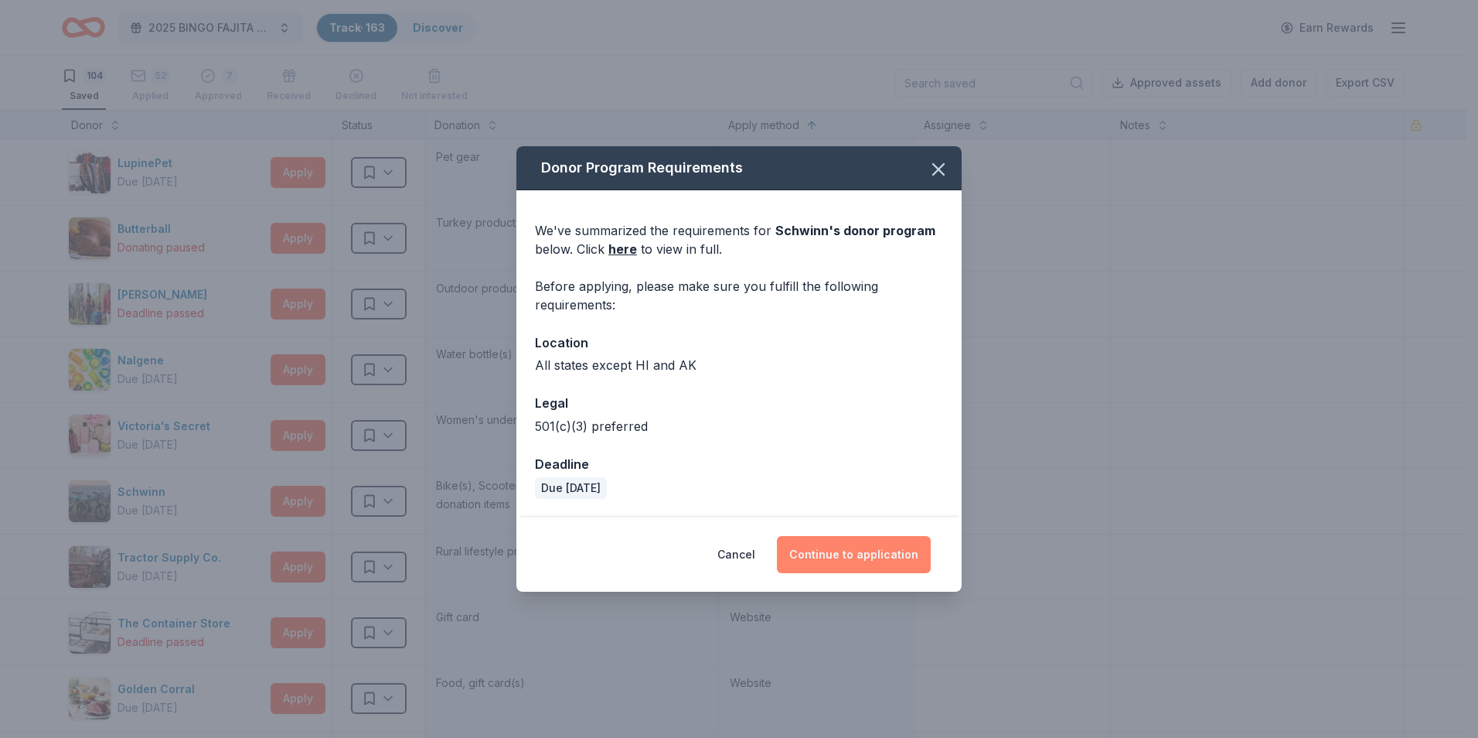
click at [862, 550] on button "Continue to application" at bounding box center [854, 554] width 154 height 37
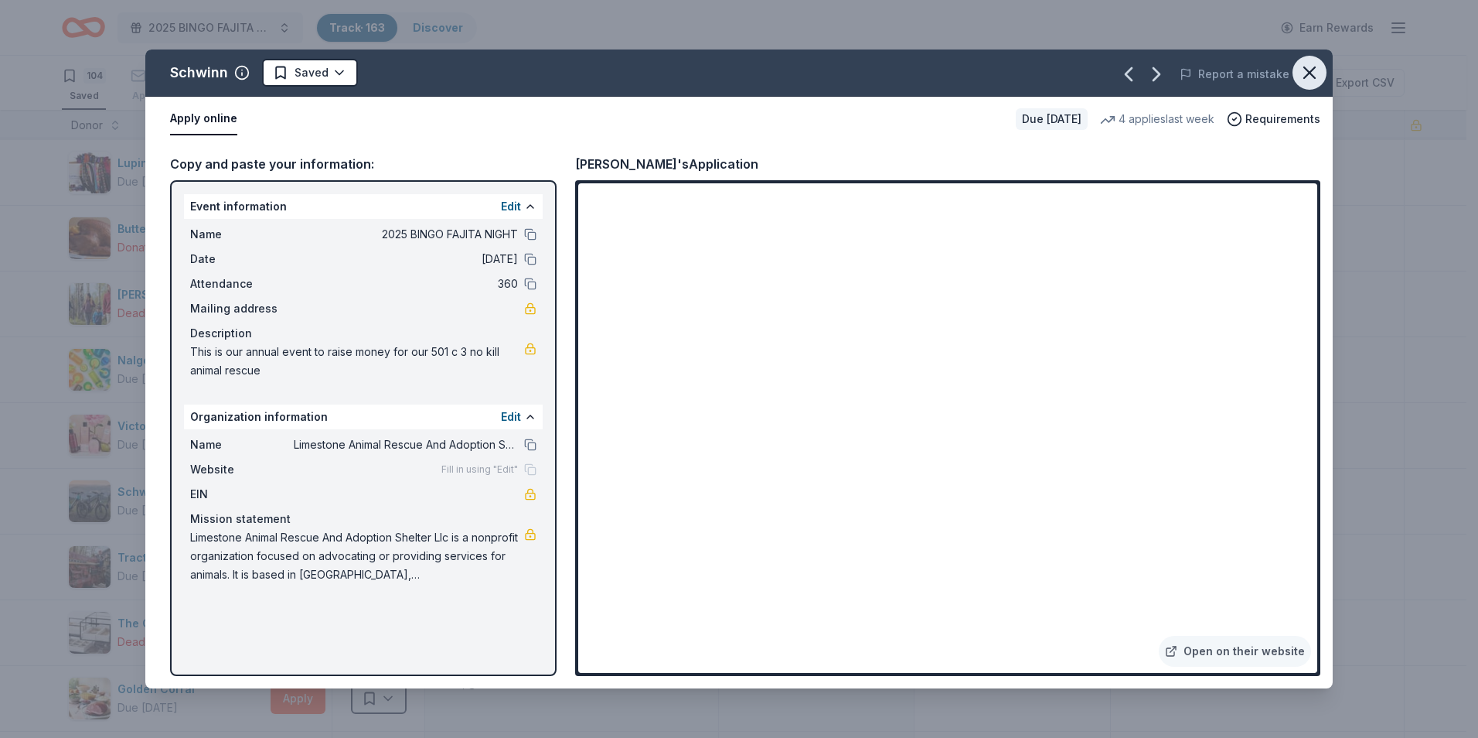
click at [1307, 68] on icon "button" at bounding box center [1310, 73] width 22 height 22
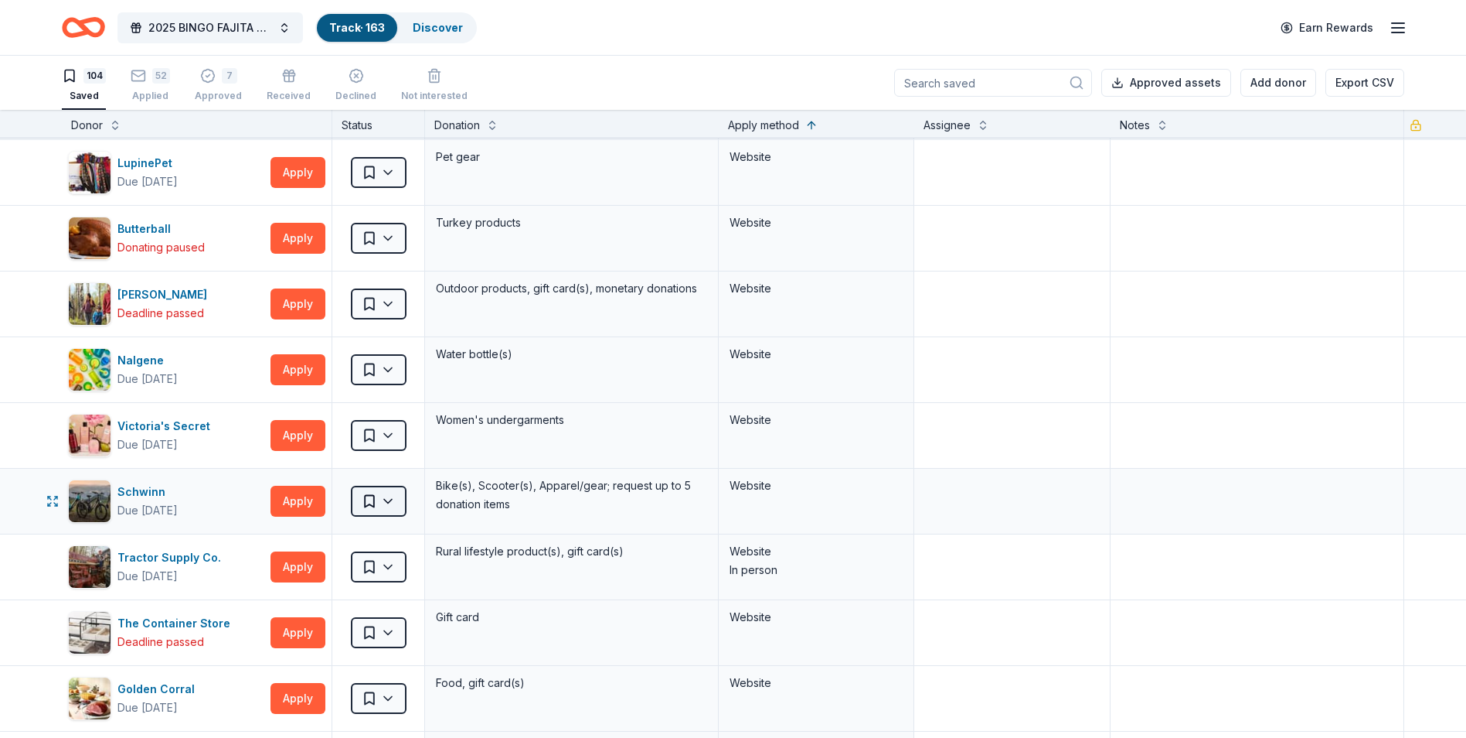
click at [381, 497] on html "2025 BINGO FAJITA NIGHT Track · 163 Discover Earn Rewards 104 Saved 52 Applied …" at bounding box center [733, 369] width 1466 height 738
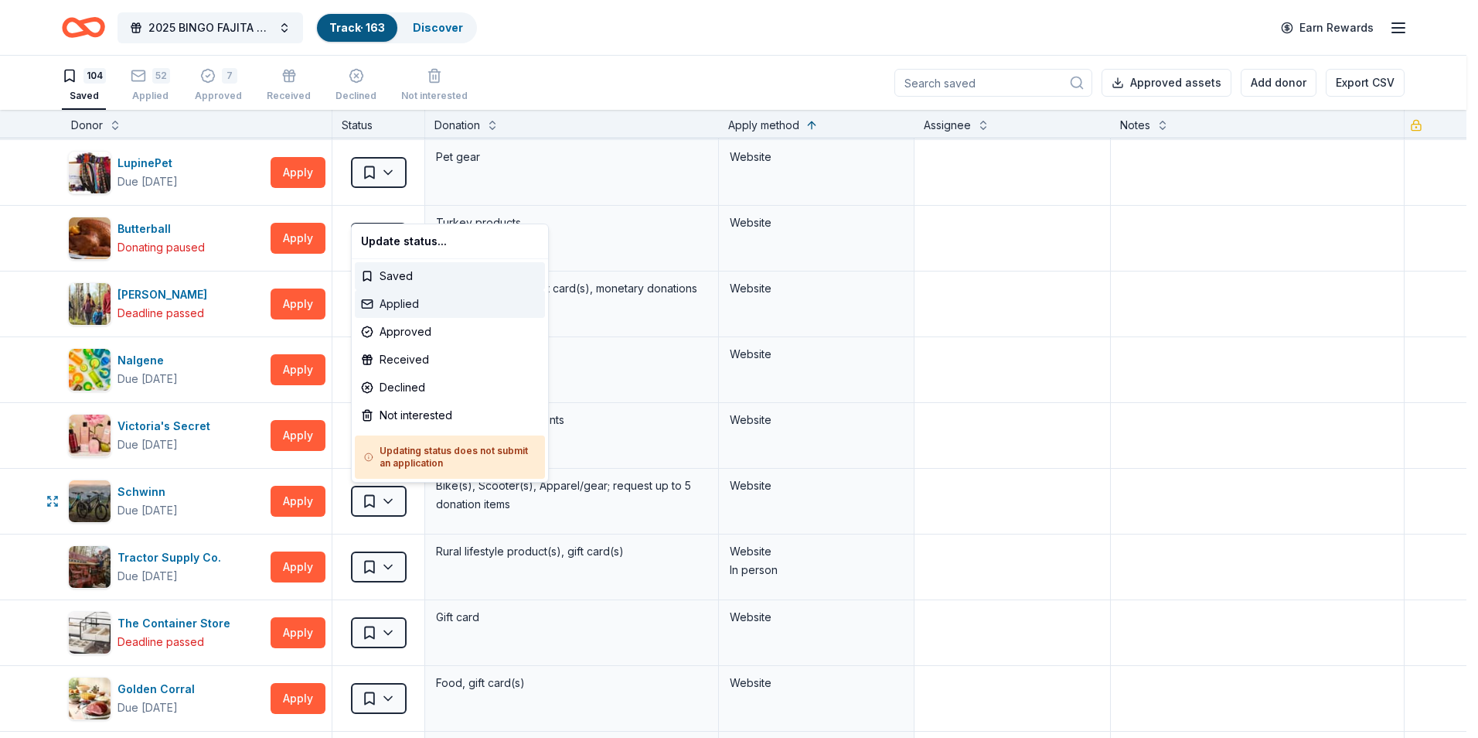
click at [397, 301] on div "Applied" at bounding box center [450, 304] width 190 height 28
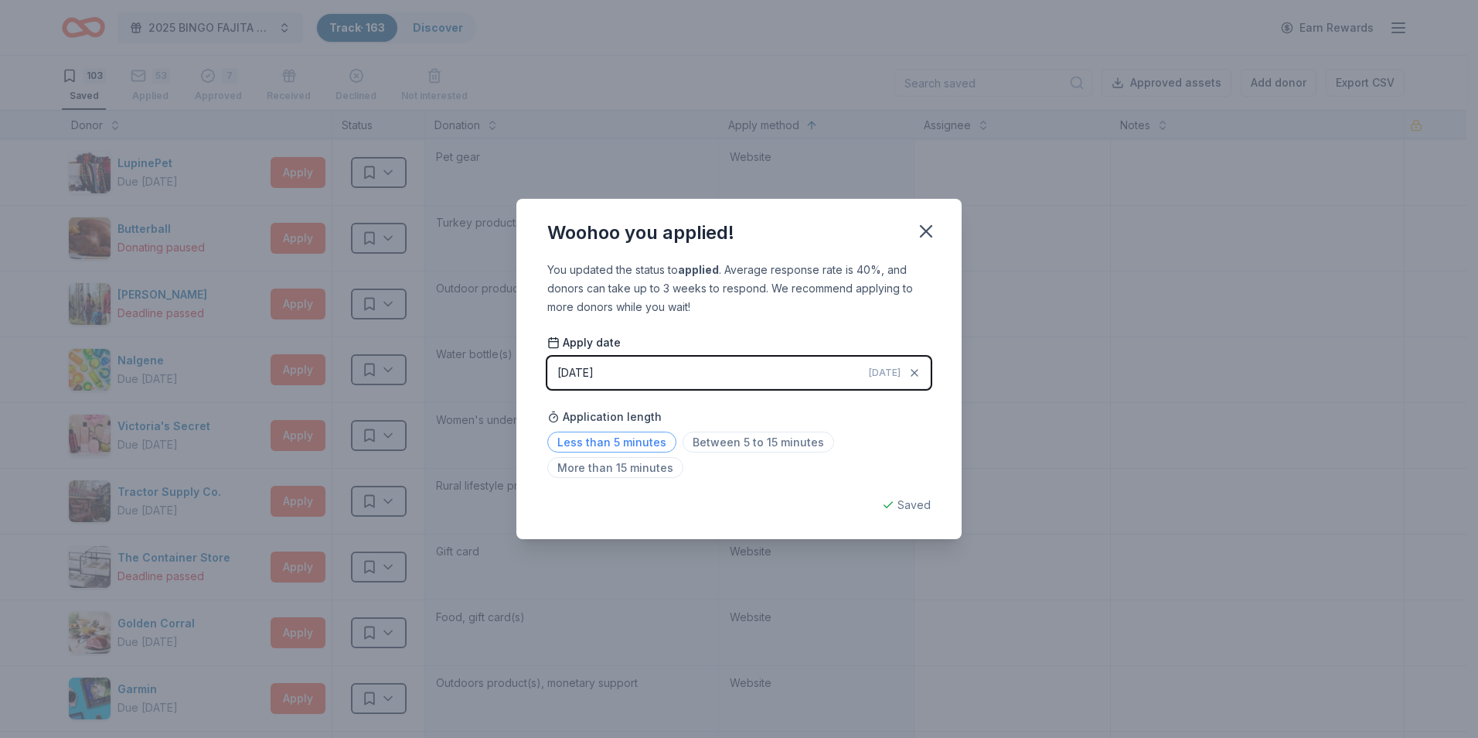
click at [619, 445] on span "Less than 5 minutes" at bounding box center [611, 441] width 129 height 21
click at [926, 221] on icon "button" at bounding box center [926, 231] width 22 height 22
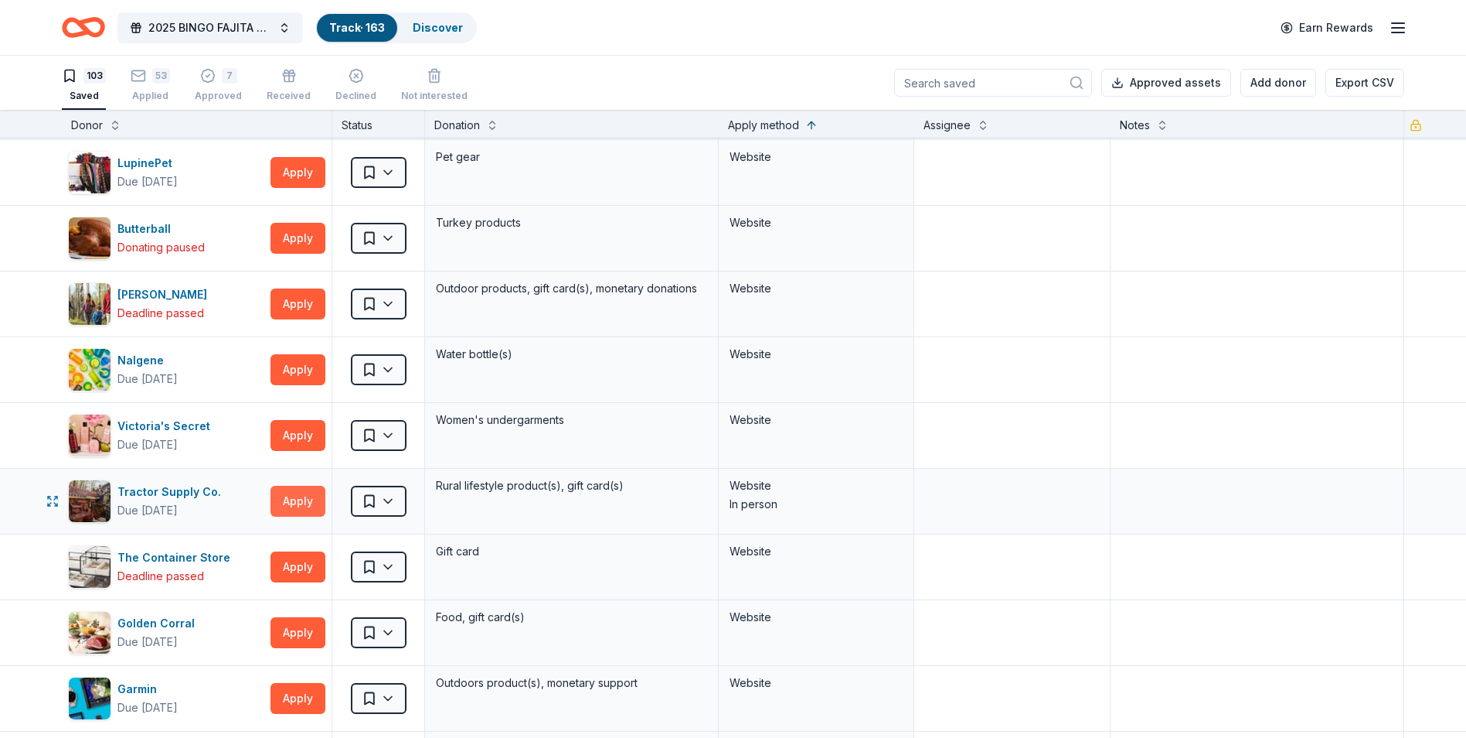
click at [312, 498] on button "Apply" at bounding box center [298, 500] width 55 height 31
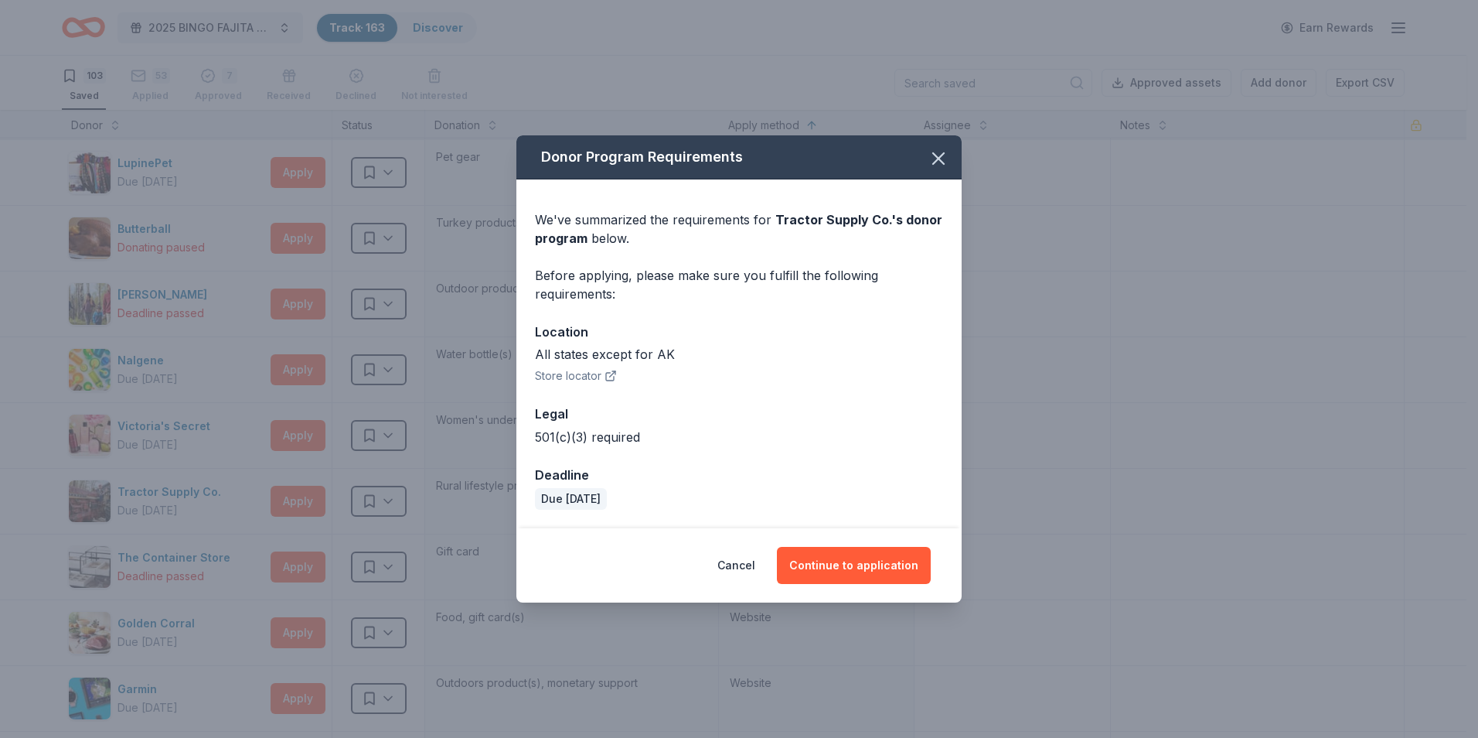
drag, startPoint x: 849, startPoint y: 561, endPoint x: 848, endPoint y: 541, distance: 20.1
click at [848, 561] on button "Continue to application" at bounding box center [854, 565] width 154 height 37
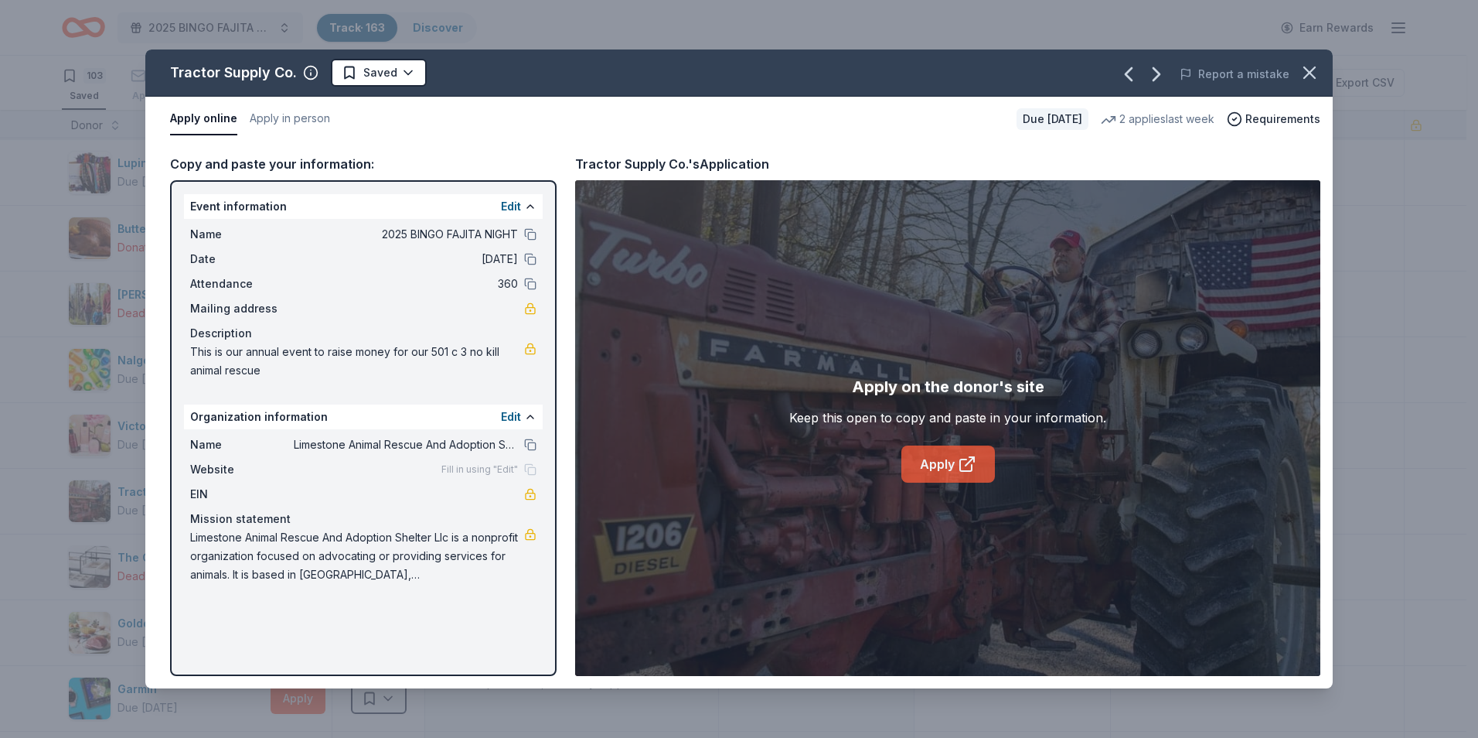
click at [968, 463] on icon at bounding box center [970, 461] width 9 height 9
click at [1308, 75] on icon "button" at bounding box center [1309, 72] width 11 height 11
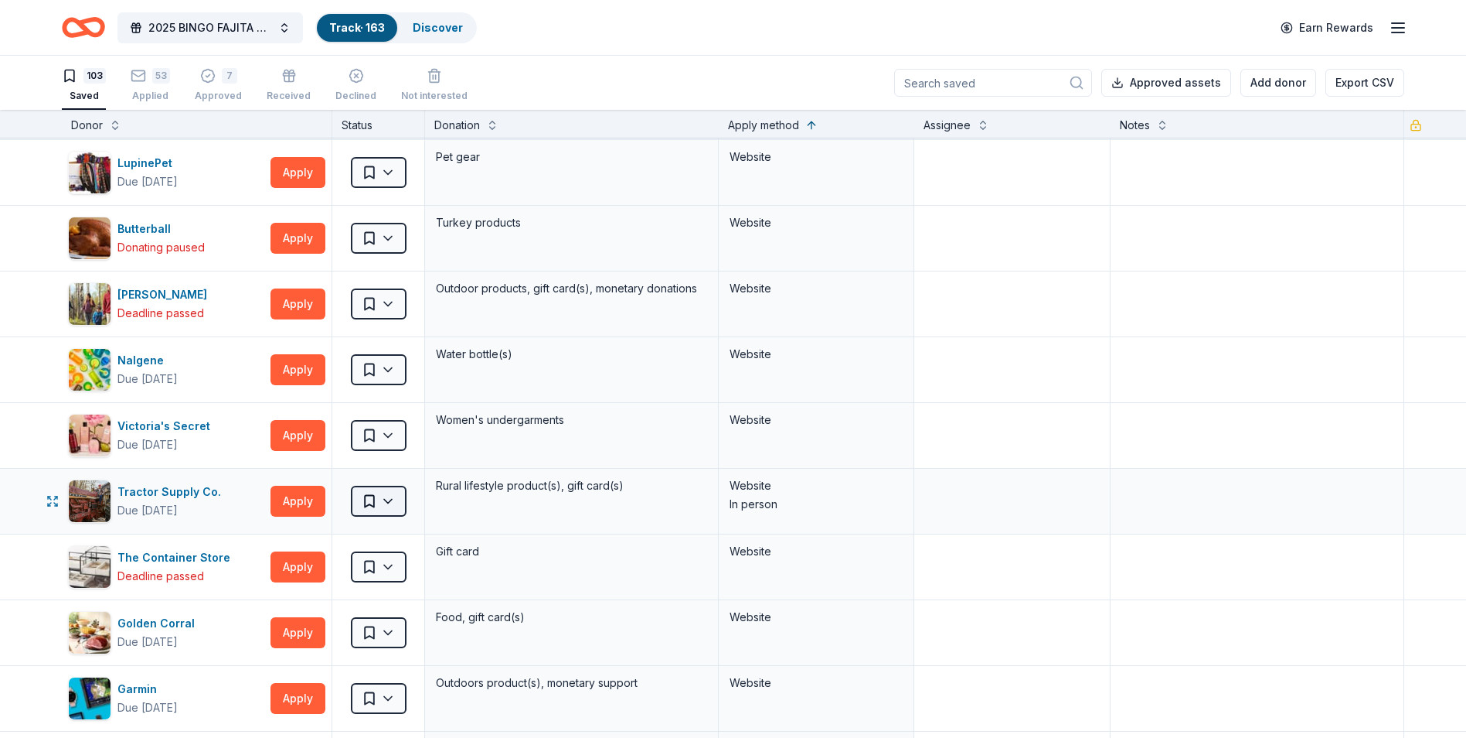
click at [374, 496] on html "2025 BINGO FAJITA NIGHT Track · 163 Discover Earn Rewards 103 Saved 53 Applied …" at bounding box center [733, 369] width 1466 height 738
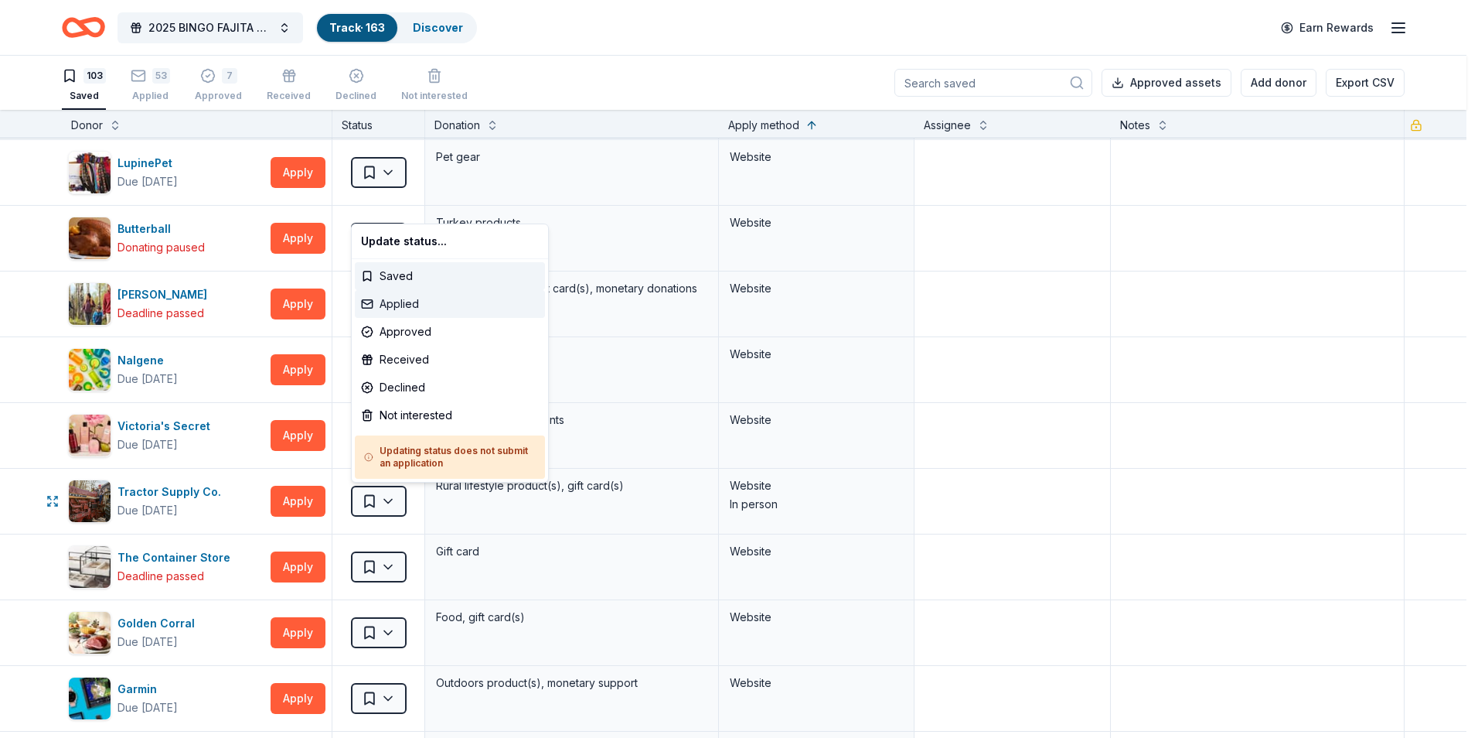
click at [401, 298] on div "Applied" at bounding box center [450, 304] width 190 height 28
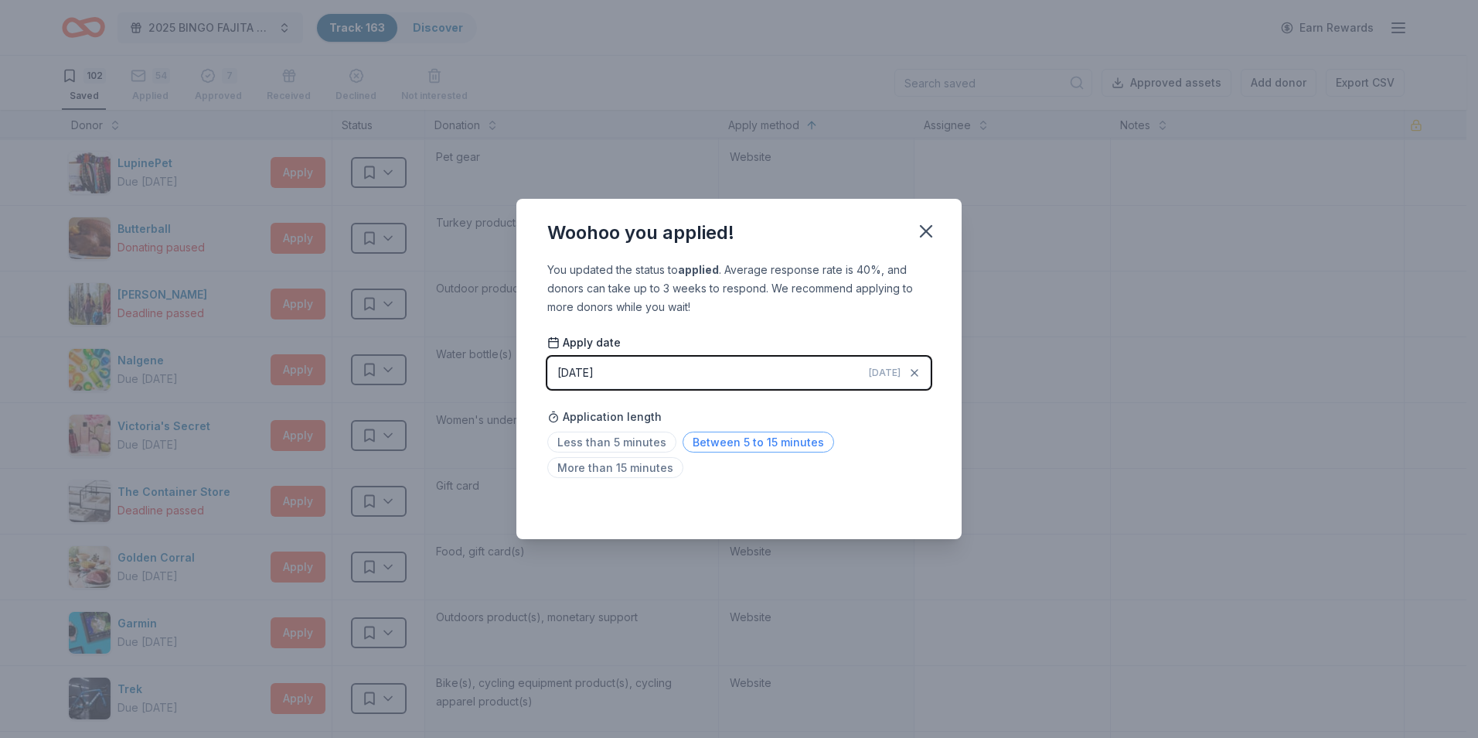
click at [732, 447] on span "Between 5 to 15 minutes" at bounding box center [759, 441] width 152 height 21
click at [932, 228] on icon "button" at bounding box center [926, 231] width 22 height 22
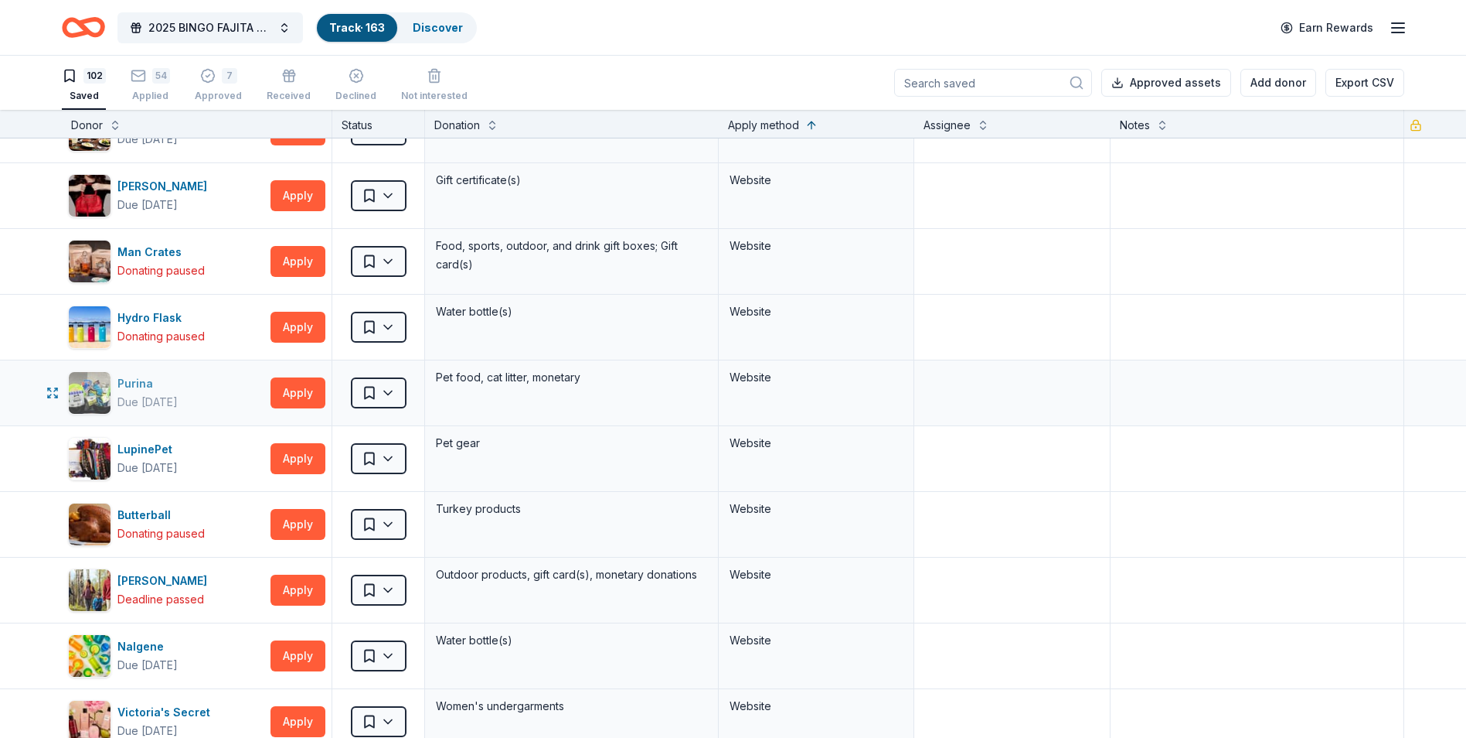
scroll to position [5102, 0]
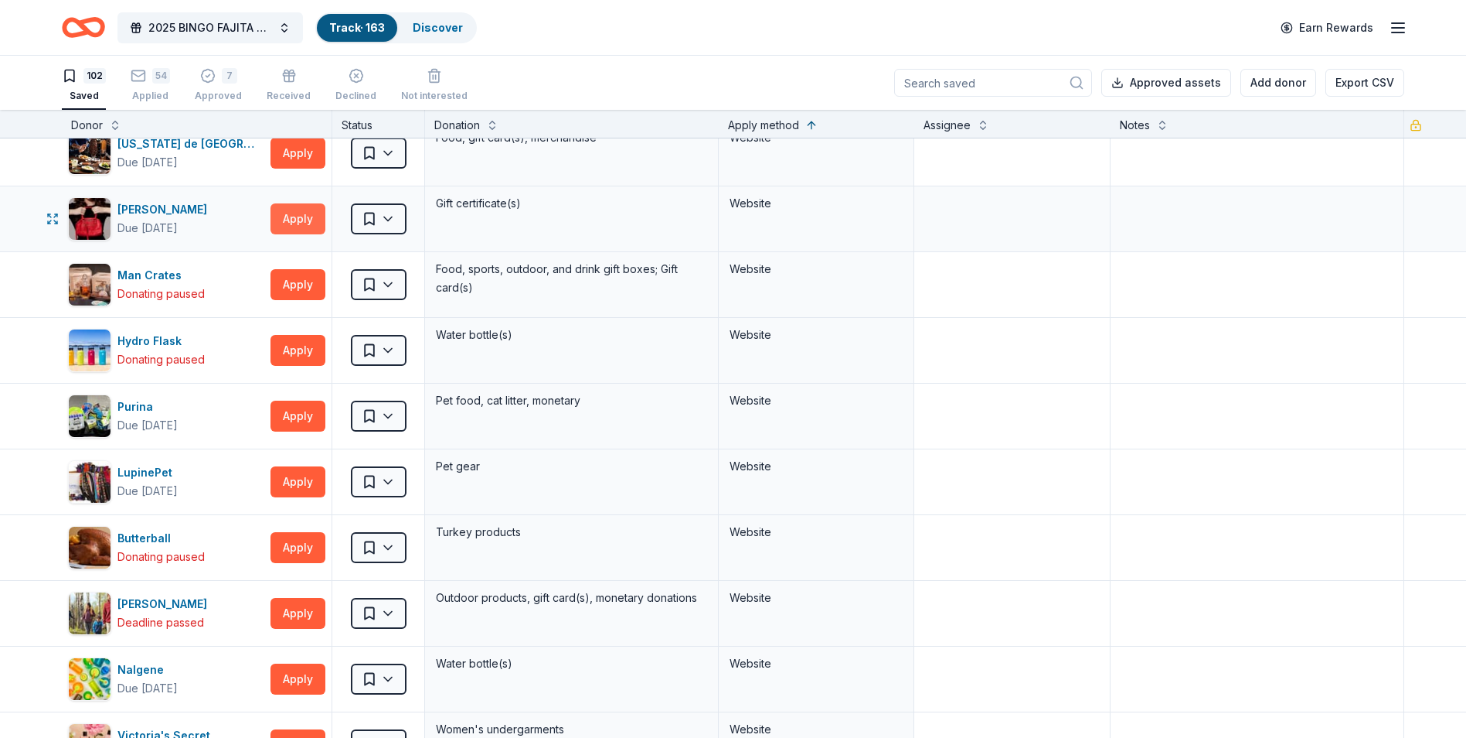
click at [281, 210] on button "Apply" at bounding box center [298, 218] width 55 height 31
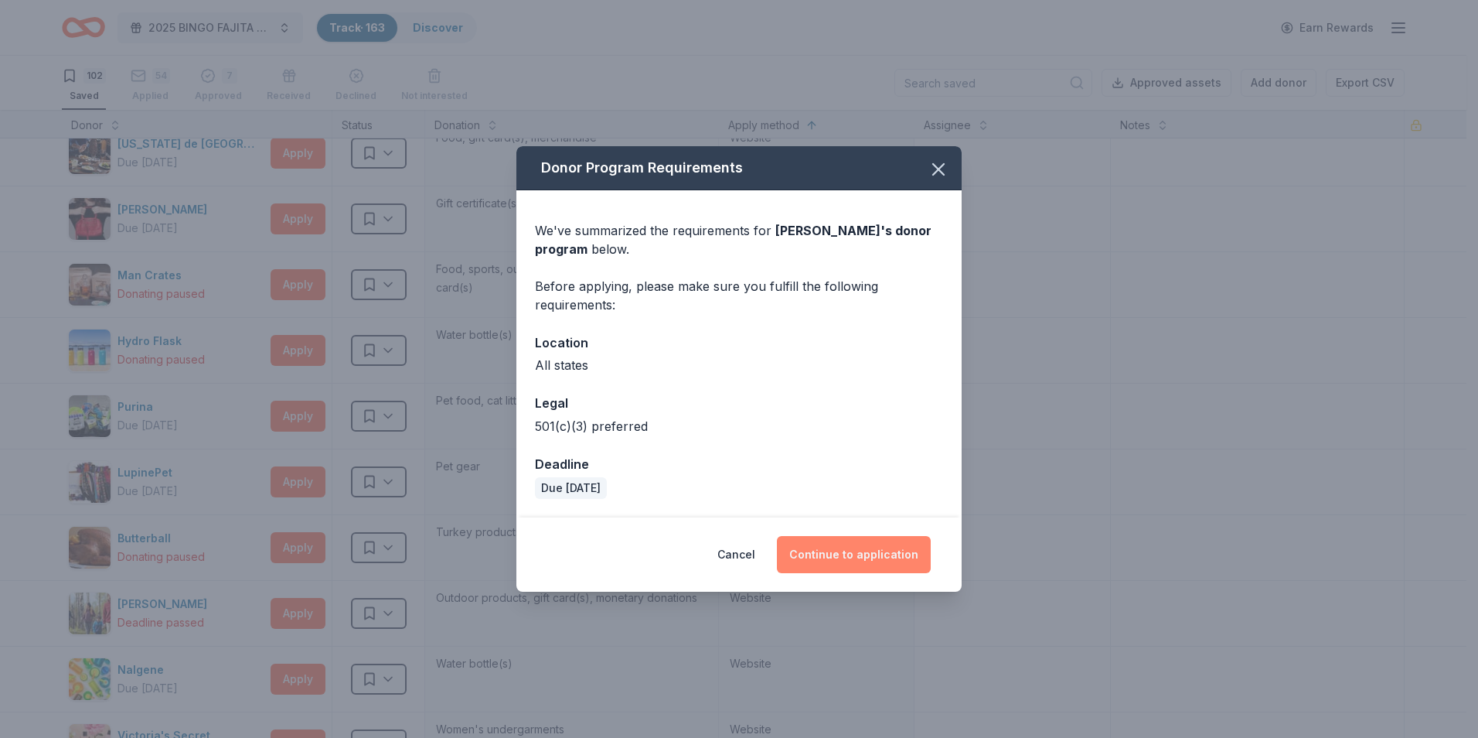
click at [853, 555] on button "Continue to application" at bounding box center [854, 554] width 154 height 37
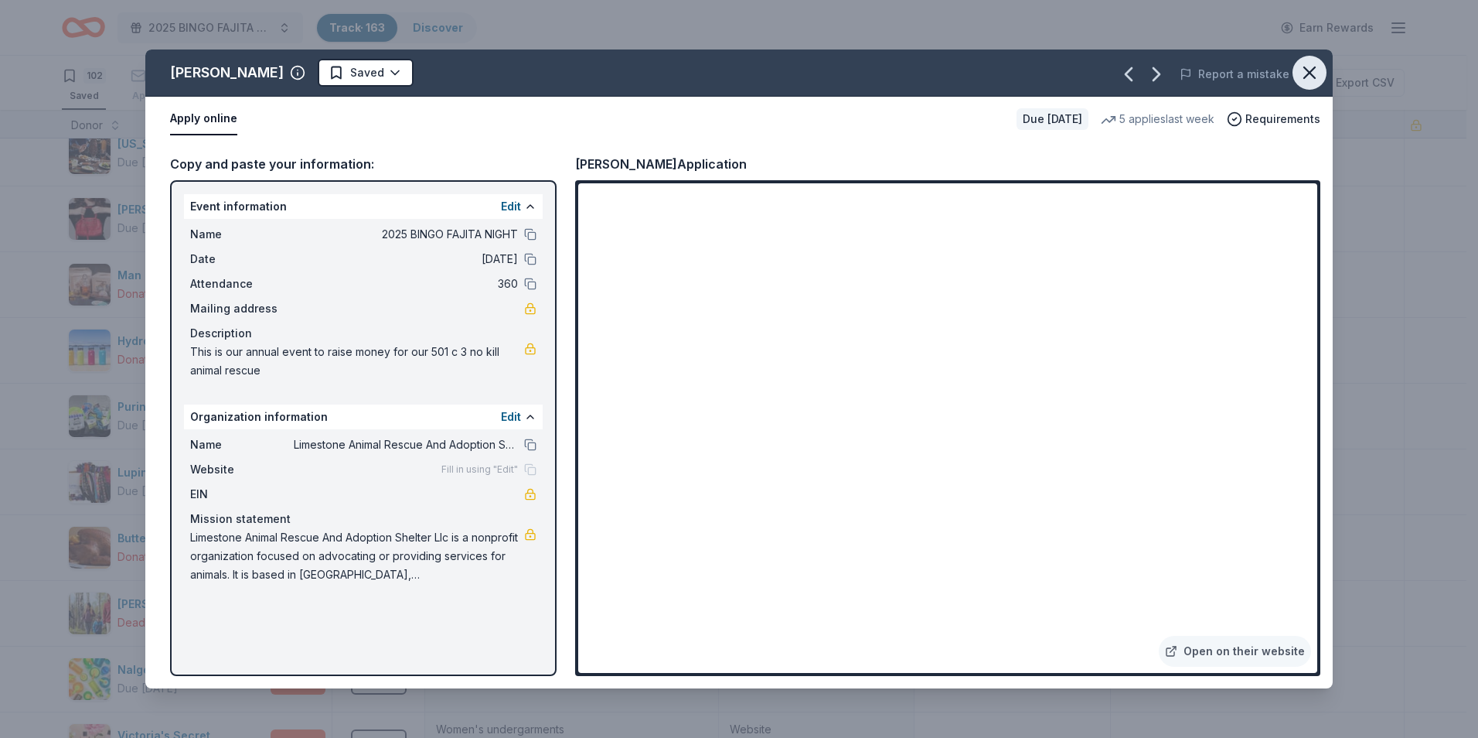
click at [1310, 65] on icon "button" at bounding box center [1310, 73] width 22 height 22
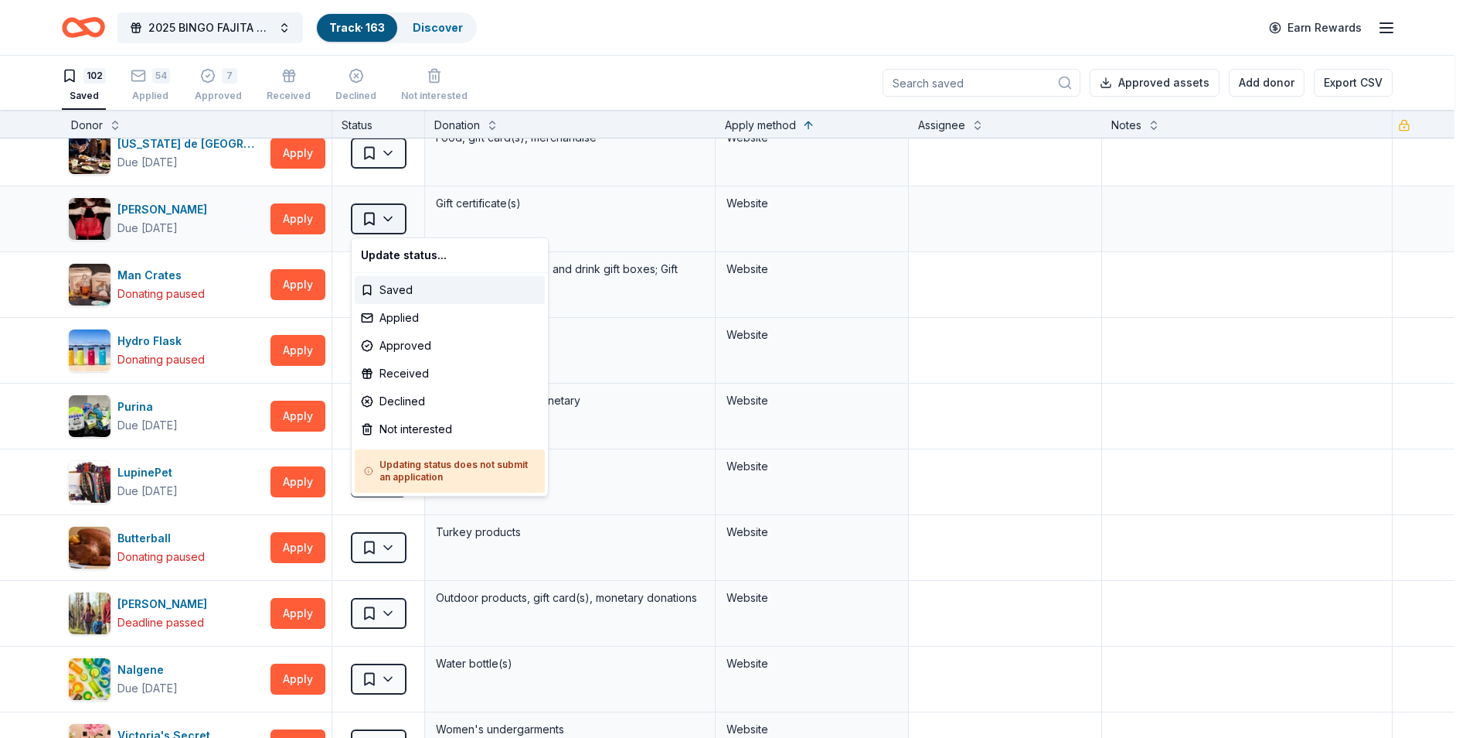
click at [371, 218] on html "2025 BINGO FAJITA NIGHT Track · 163 Discover Earn Rewards 102 Saved 54 Applied …" at bounding box center [733, 369] width 1466 height 738
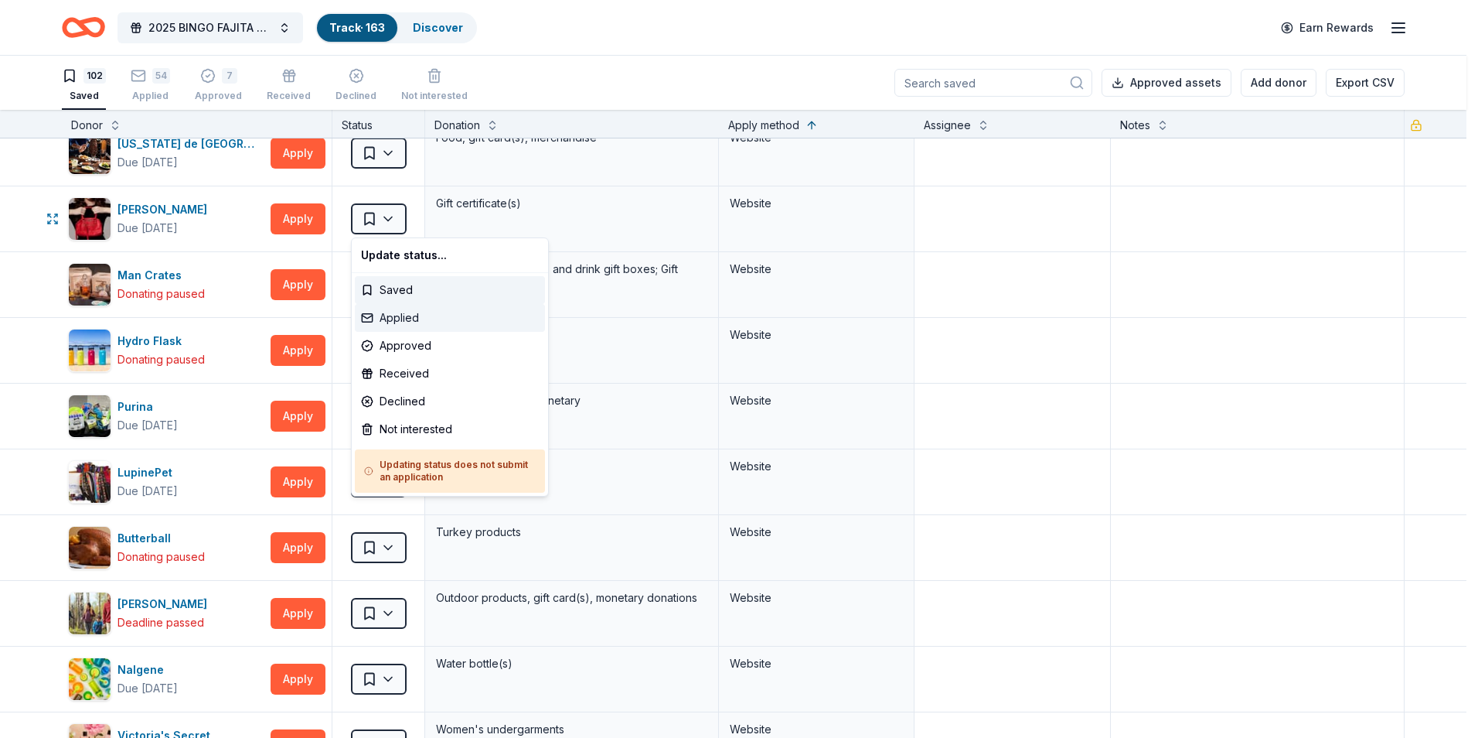
click at [394, 319] on div "Applied" at bounding box center [450, 318] width 190 height 28
click at [407, 316] on div "Applied" at bounding box center [450, 318] width 190 height 28
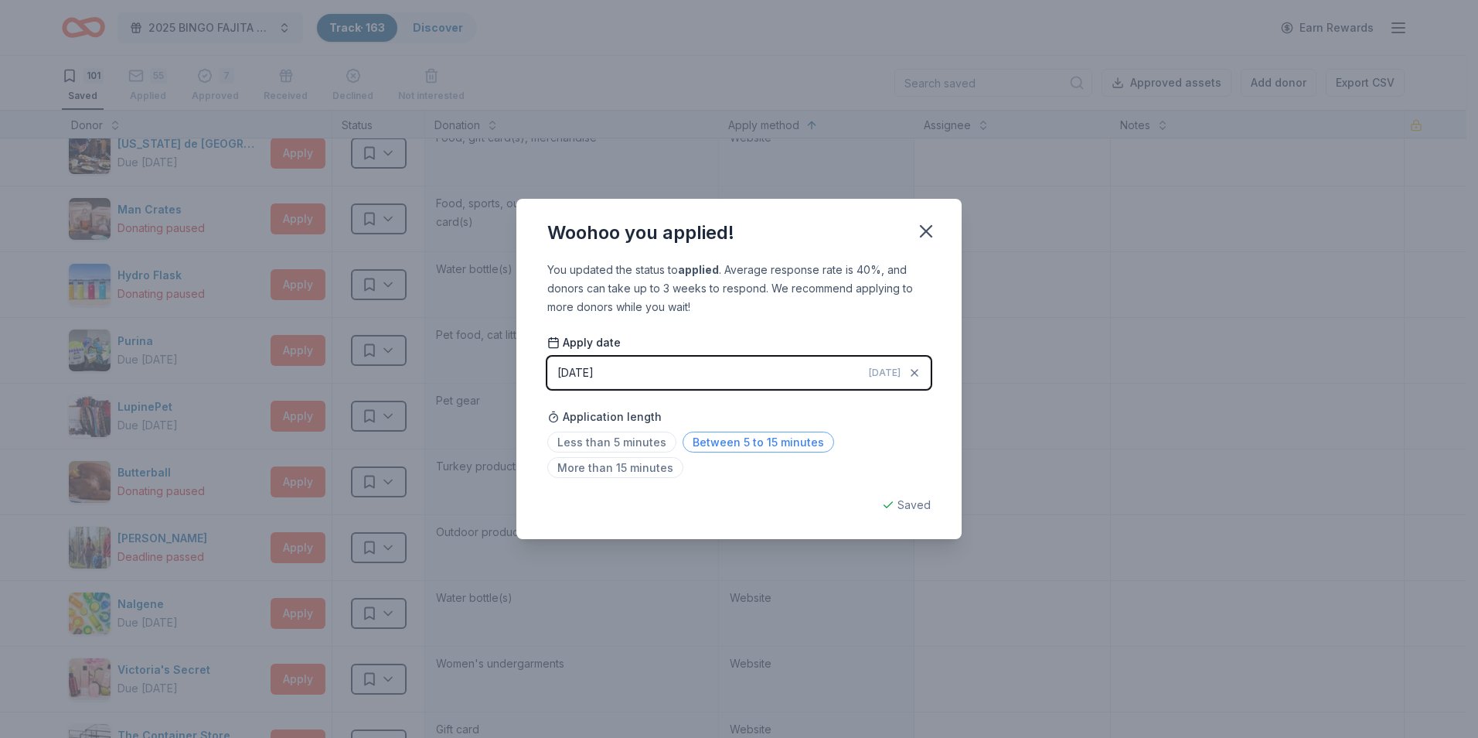
click at [742, 443] on span "Between 5 to 15 minutes" at bounding box center [759, 441] width 152 height 21
click at [918, 227] on icon "button" at bounding box center [926, 231] width 22 height 22
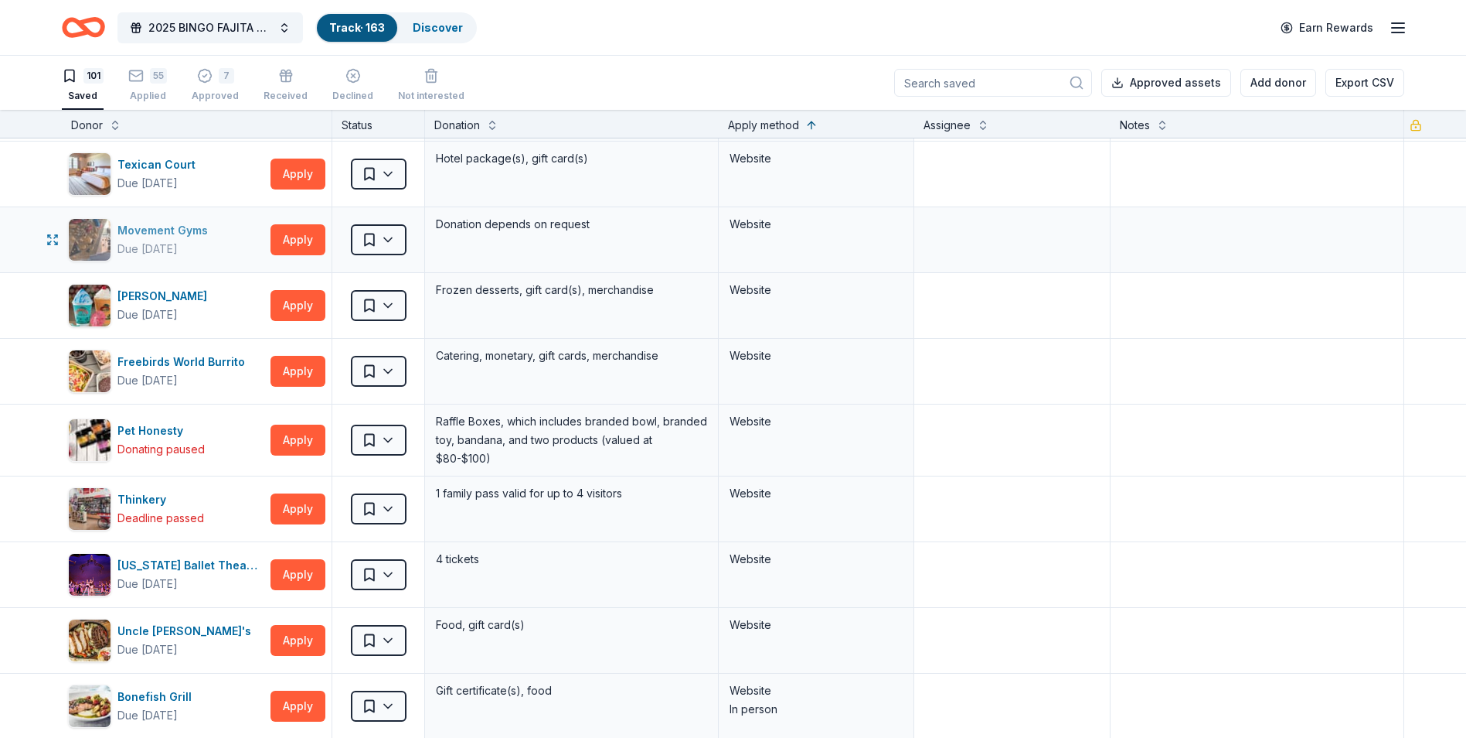
scroll to position [4406, 0]
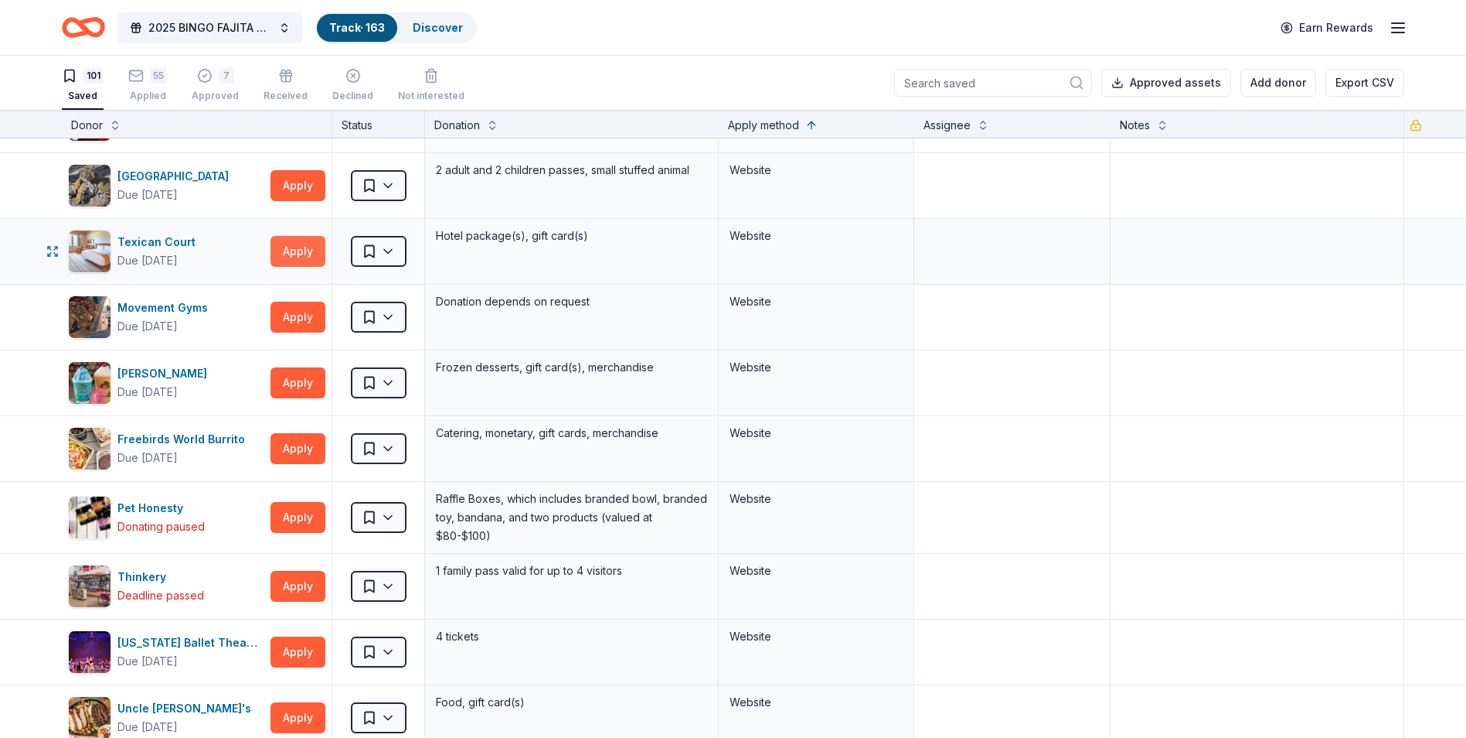
click at [307, 245] on button "Apply" at bounding box center [298, 251] width 55 height 31
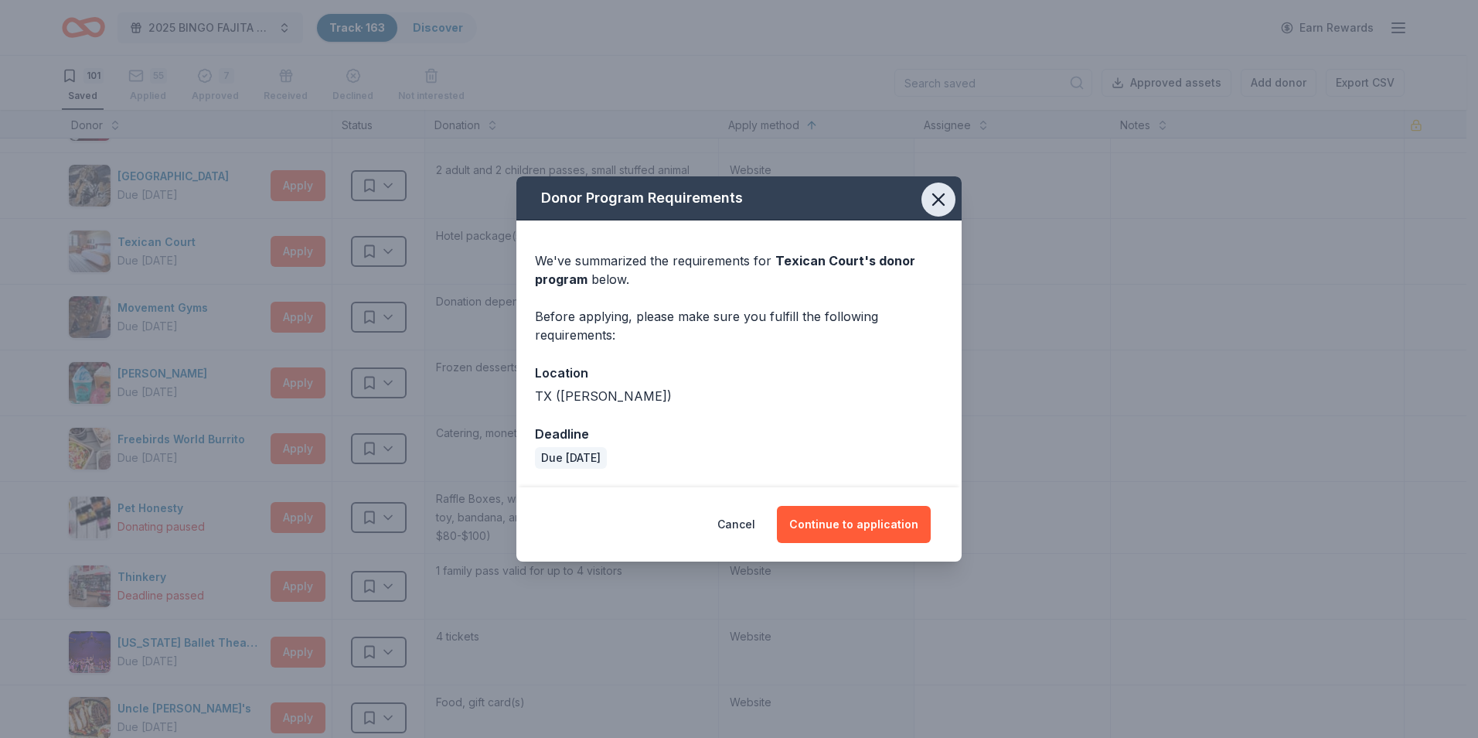
click at [938, 198] on icon "button" at bounding box center [939, 200] width 22 height 22
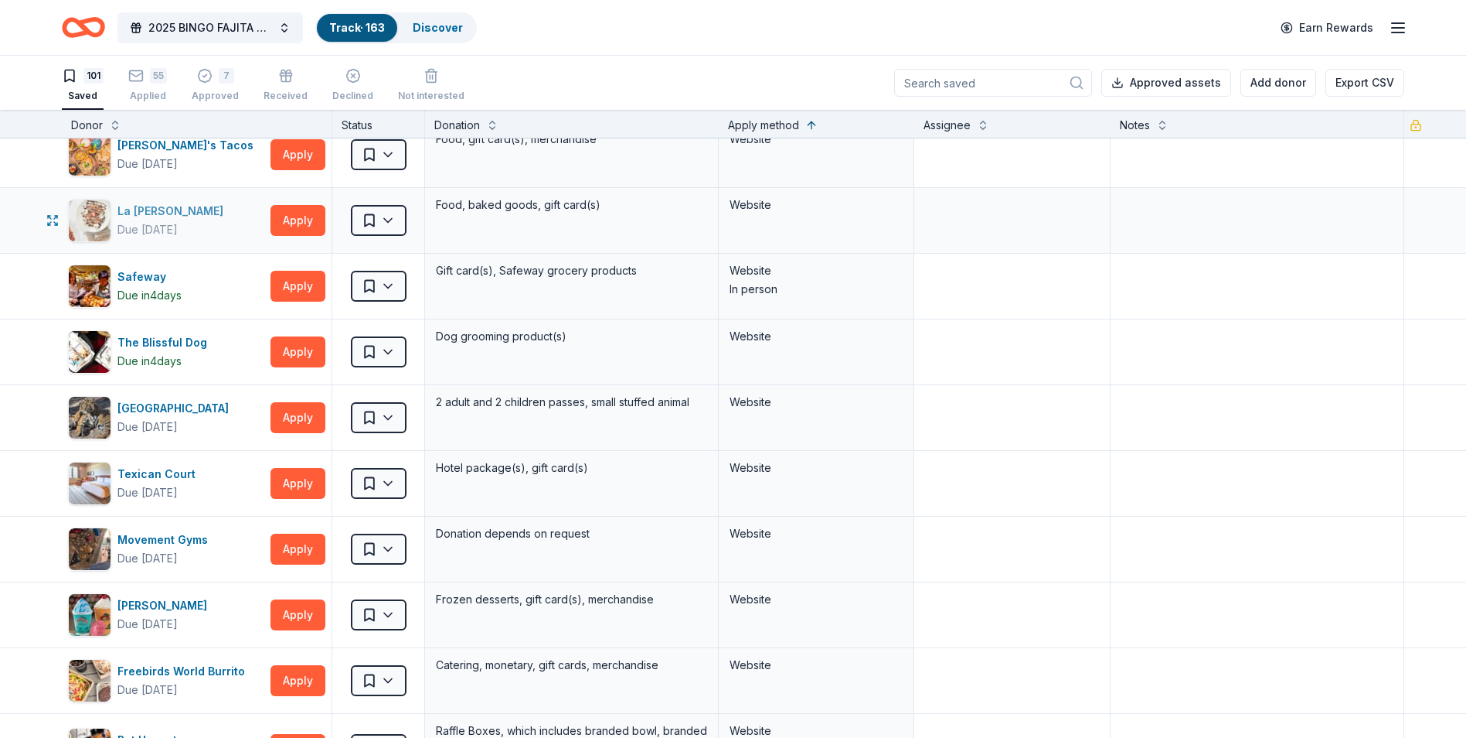
scroll to position [4097, 0]
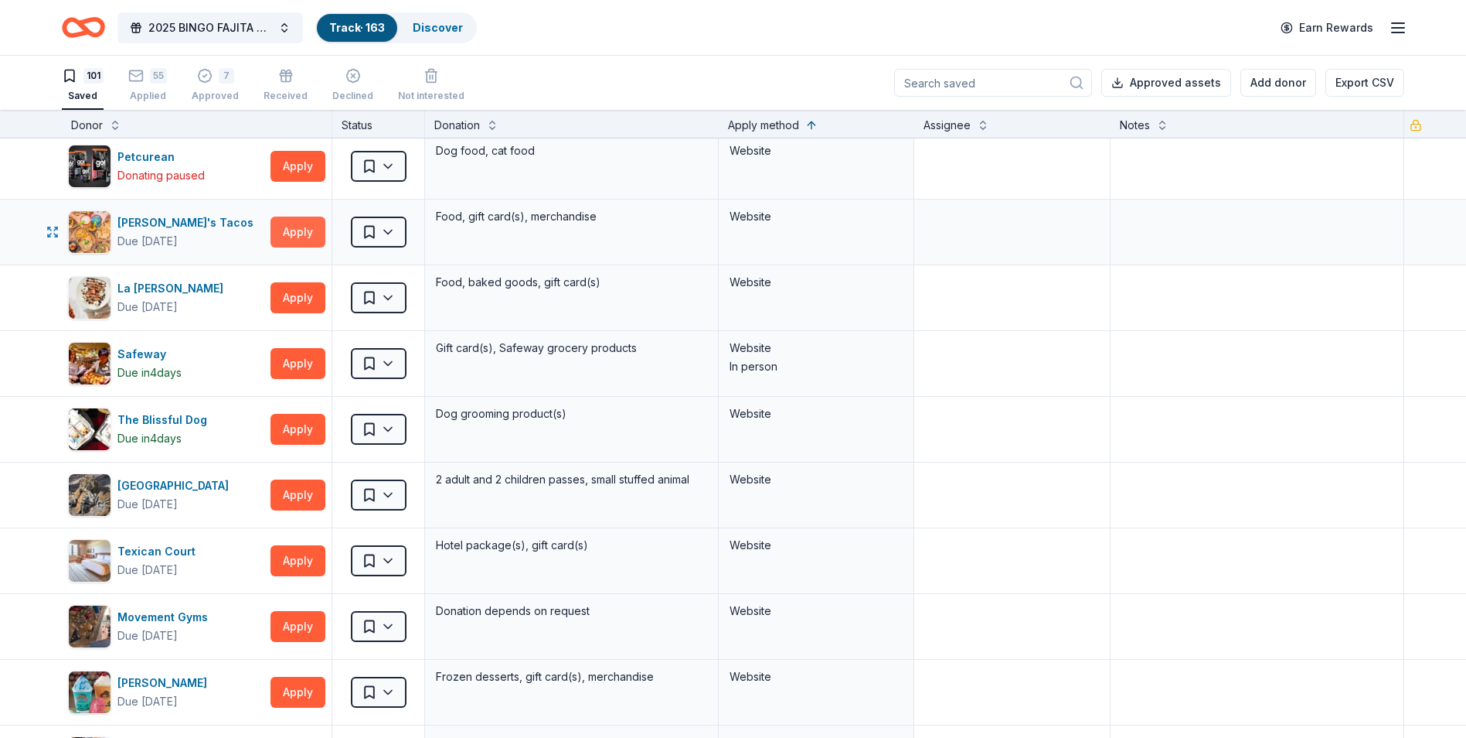
click at [312, 223] on button "Apply" at bounding box center [298, 231] width 55 height 31
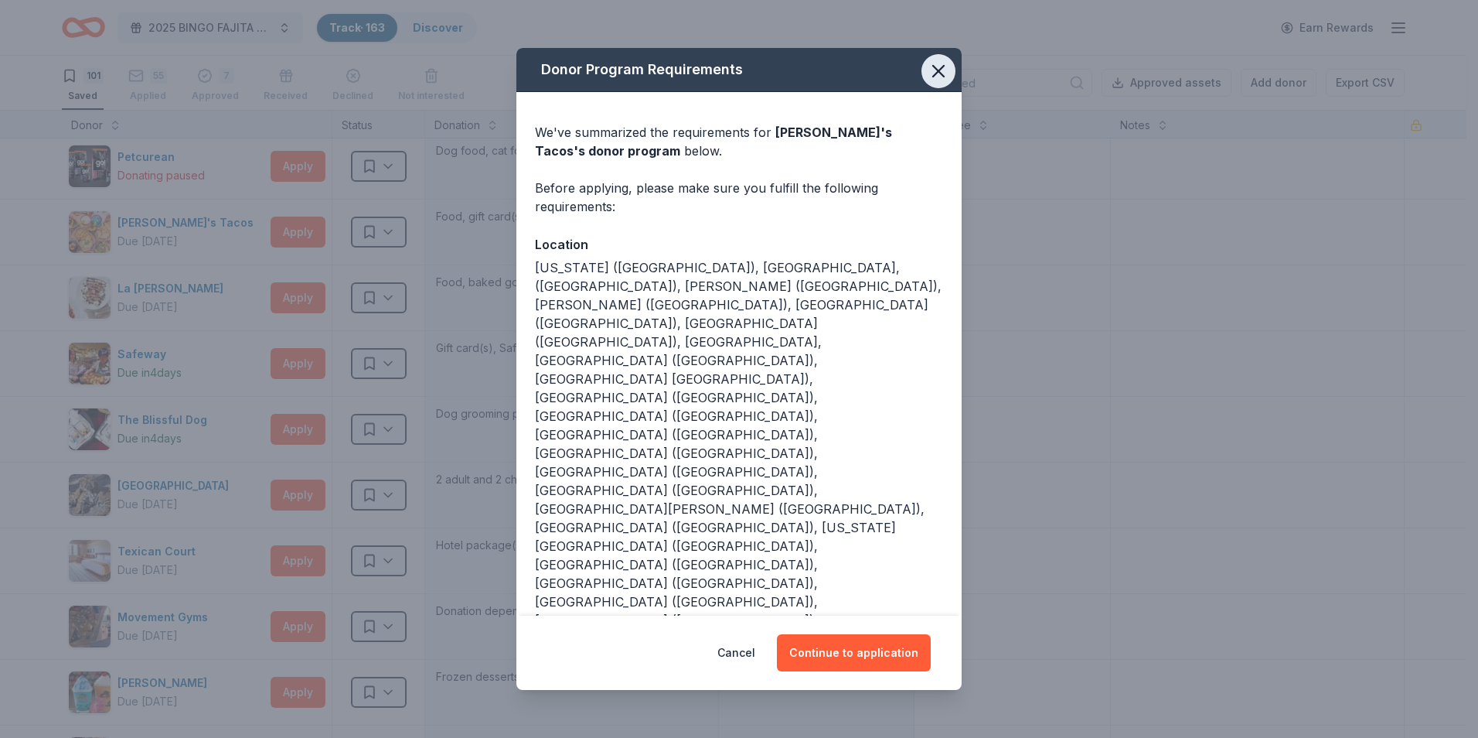
click at [930, 82] on icon "button" at bounding box center [939, 71] width 22 height 22
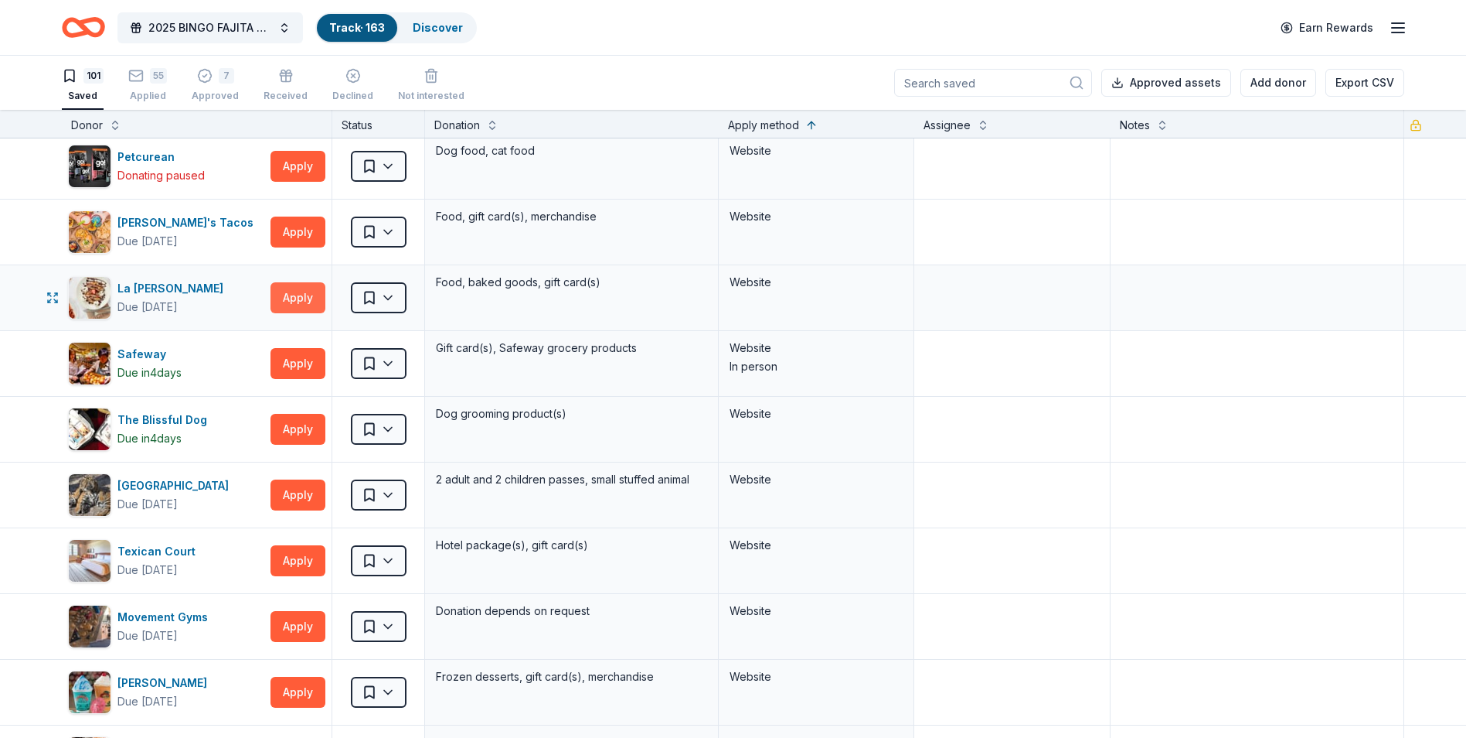
click at [297, 293] on button "Apply" at bounding box center [298, 297] width 55 height 31
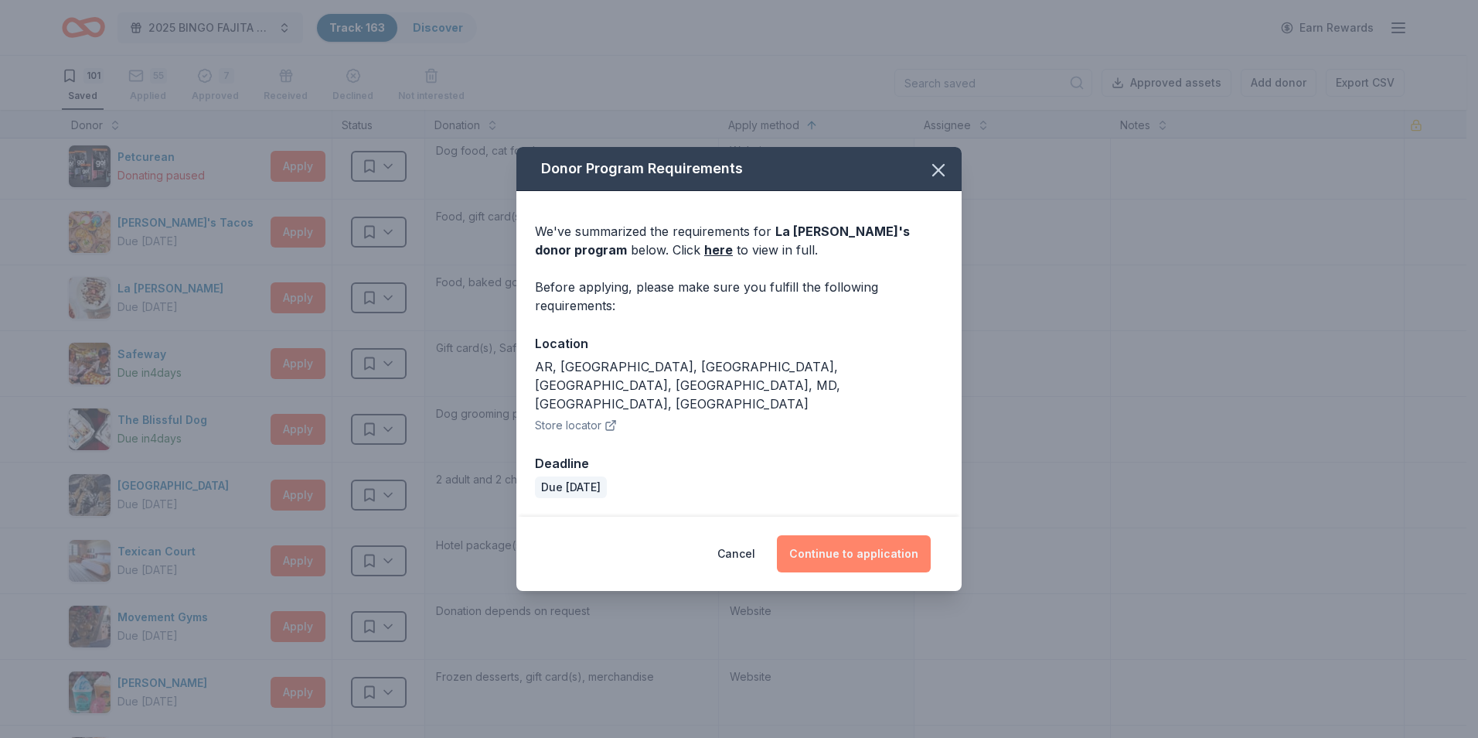
click at [882, 536] on button "Continue to application" at bounding box center [854, 553] width 154 height 37
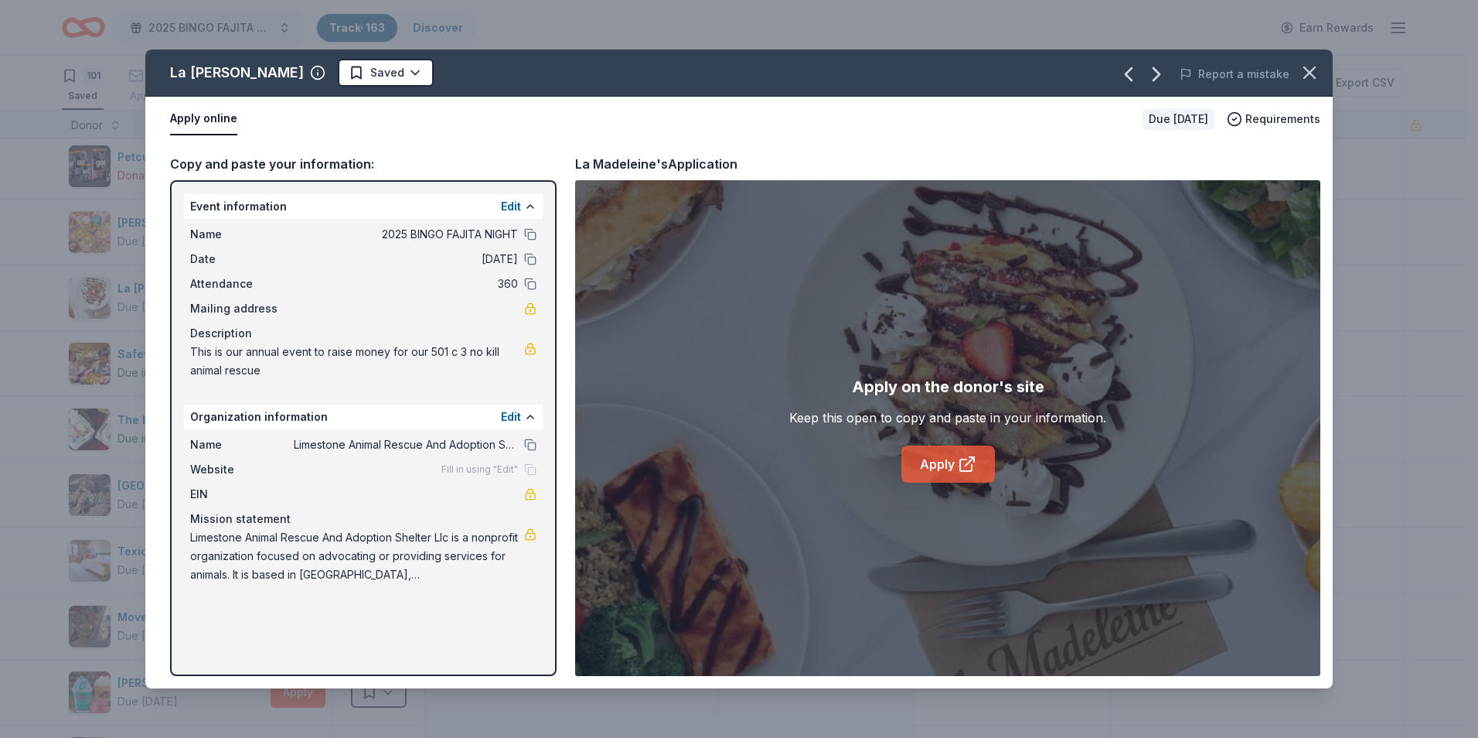
click at [960, 462] on icon at bounding box center [966, 465] width 12 height 12
click at [1322, 75] on button "button" at bounding box center [1310, 73] width 34 height 34
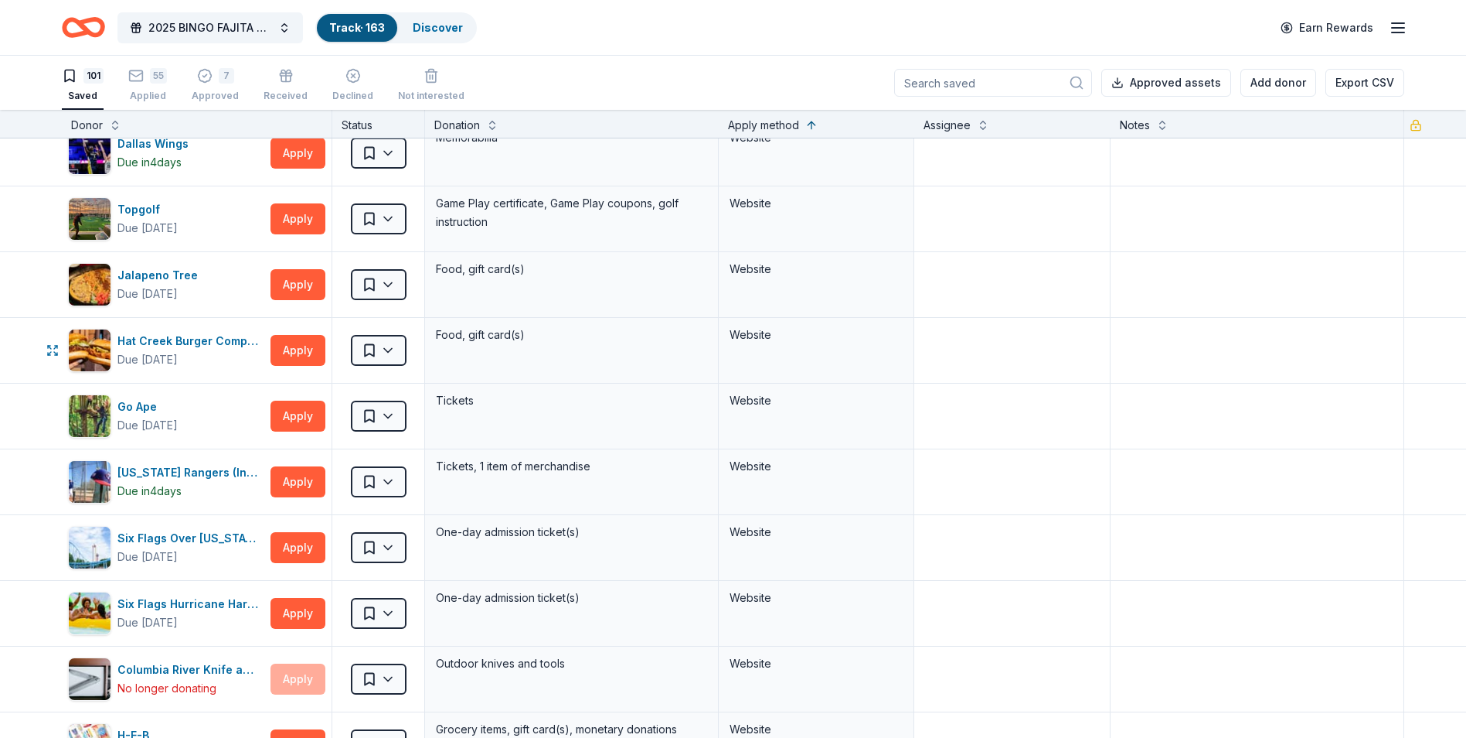
scroll to position [3401, 0]
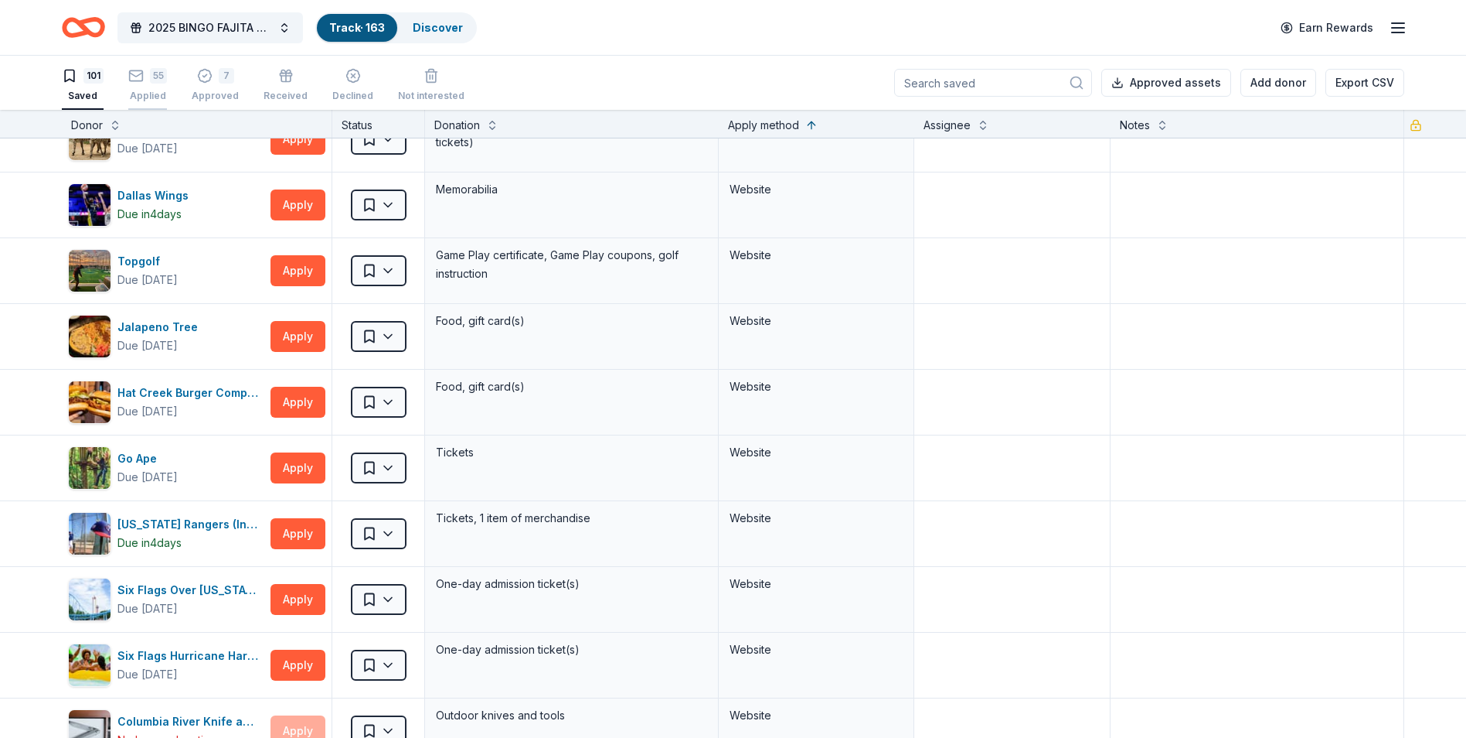
click at [142, 72] on rect "button" at bounding box center [136, 67] width 13 height 10
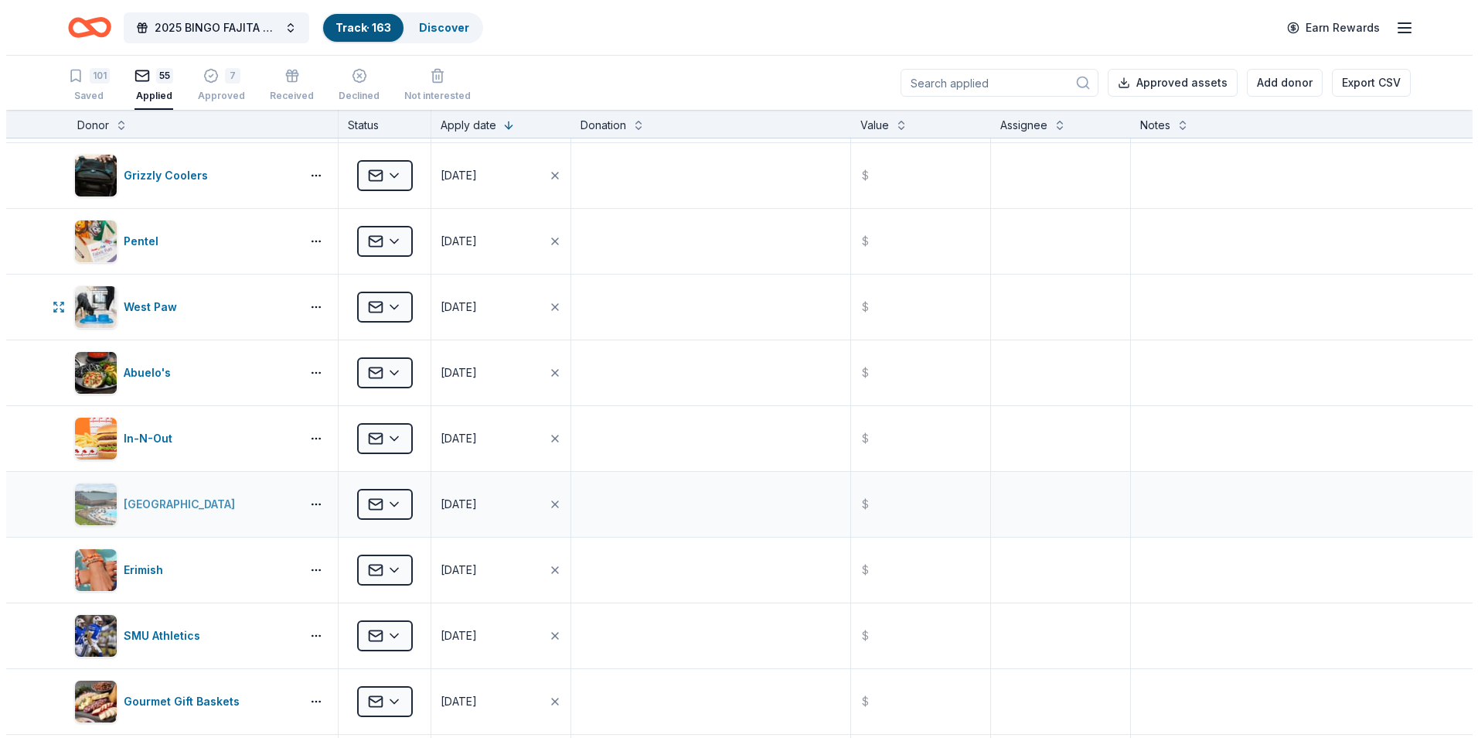
scroll to position [2764, 0]
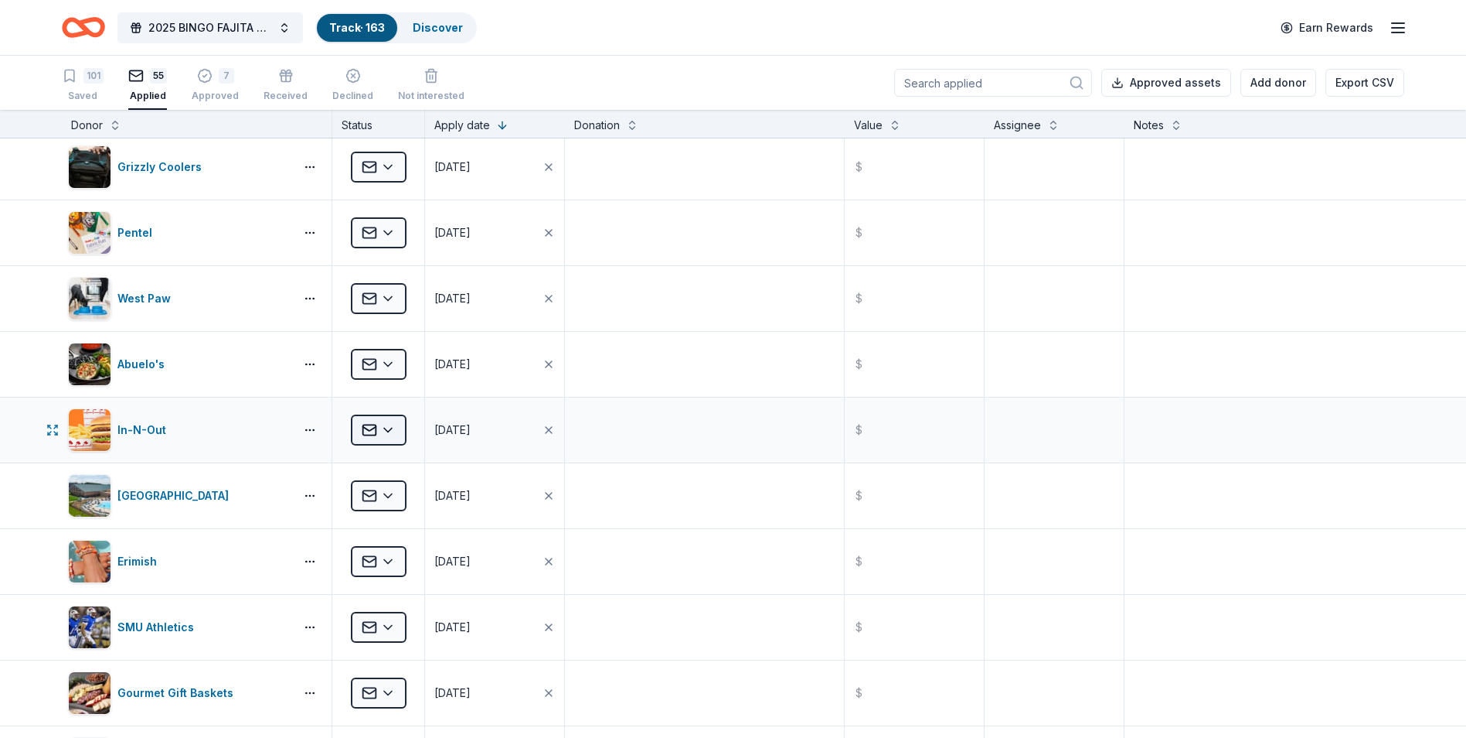
click at [382, 426] on html "2025 BINGO FAJITA NIGHT Track · 163 Discover Earn Rewards 101 Saved 55 Applied …" at bounding box center [733, 369] width 1466 height 738
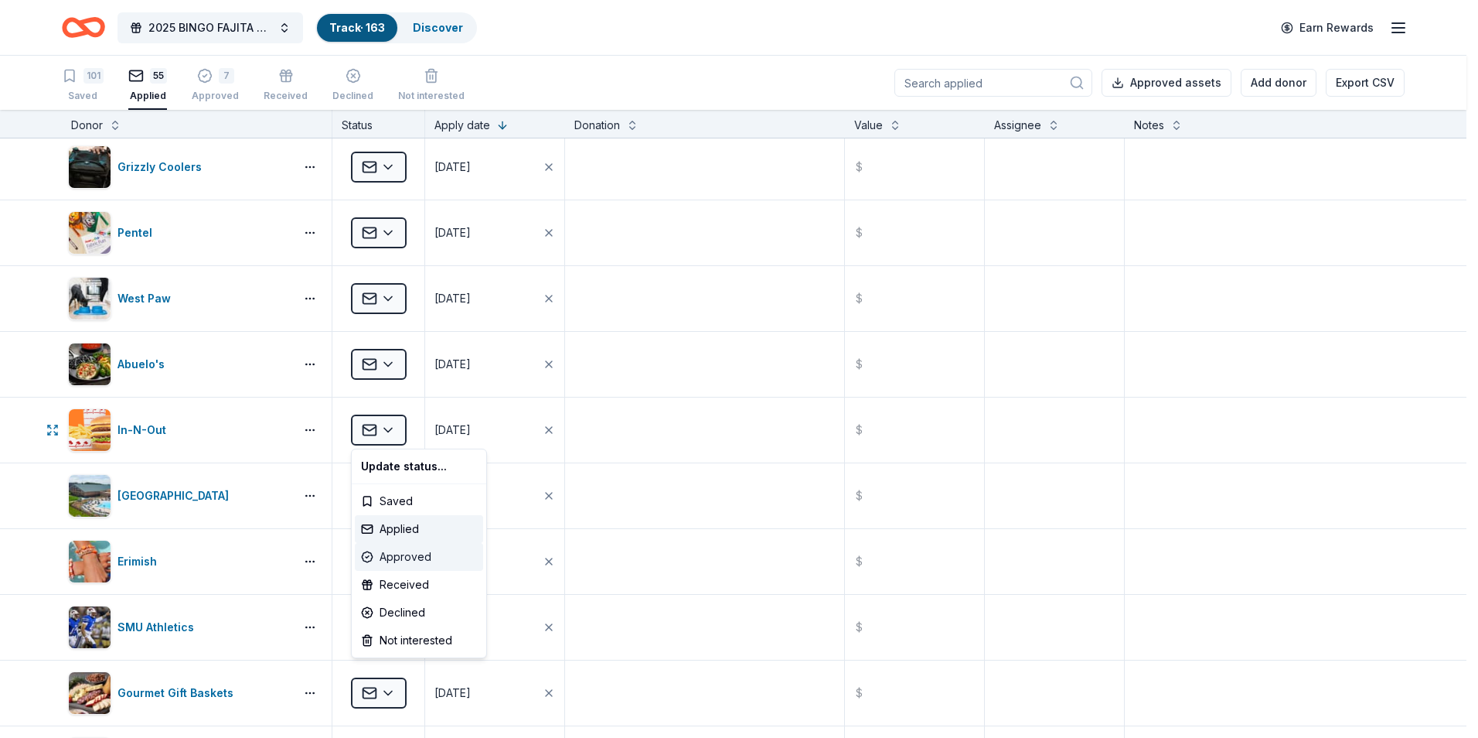
click at [387, 552] on div "Approved" at bounding box center [419, 557] width 128 height 28
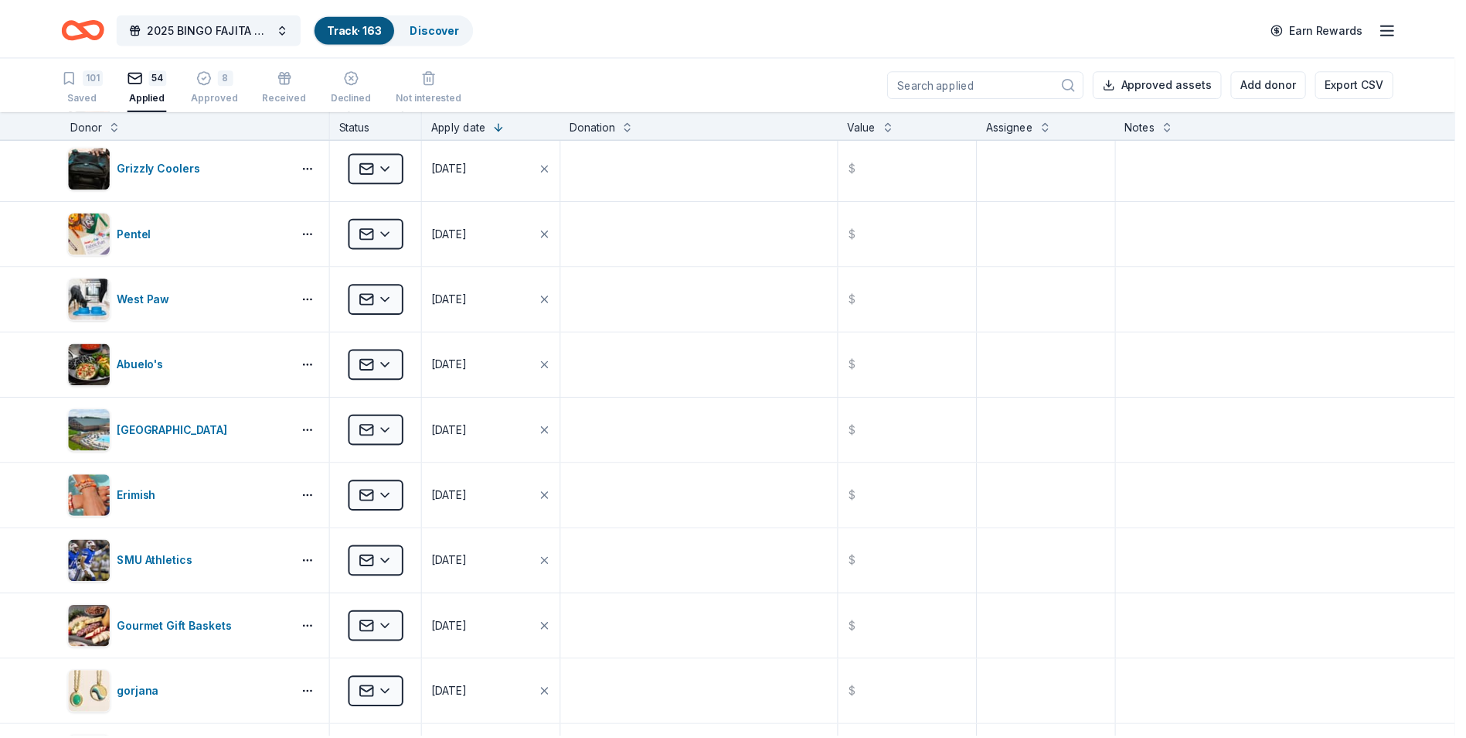
scroll to position [2698, 0]
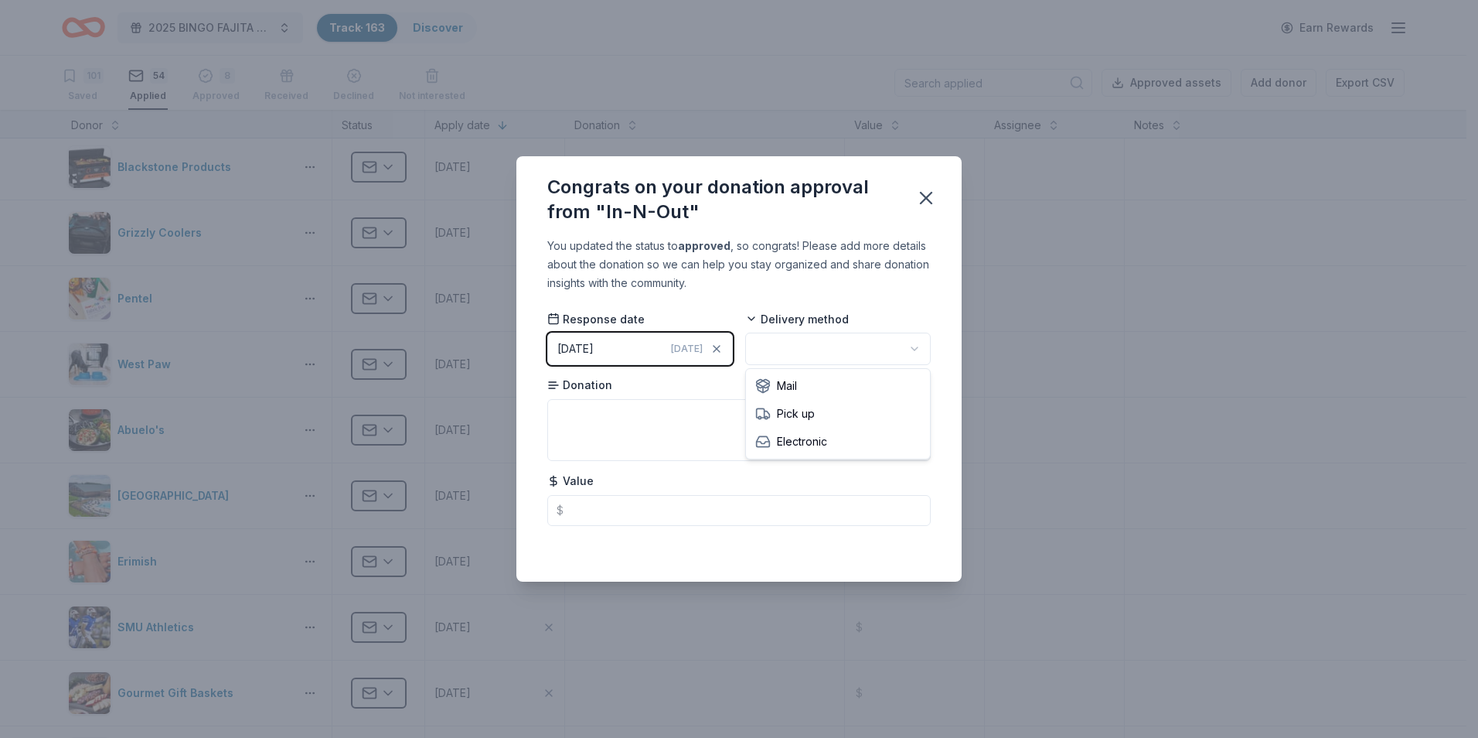
click at [911, 345] on html "2025 BINGO FAJITA NIGHT Track · 163 Discover Earn Rewards 101 Saved 54 Applied …" at bounding box center [739, 369] width 1478 height 738
click at [928, 199] on icon "button" at bounding box center [926, 197] width 11 height 11
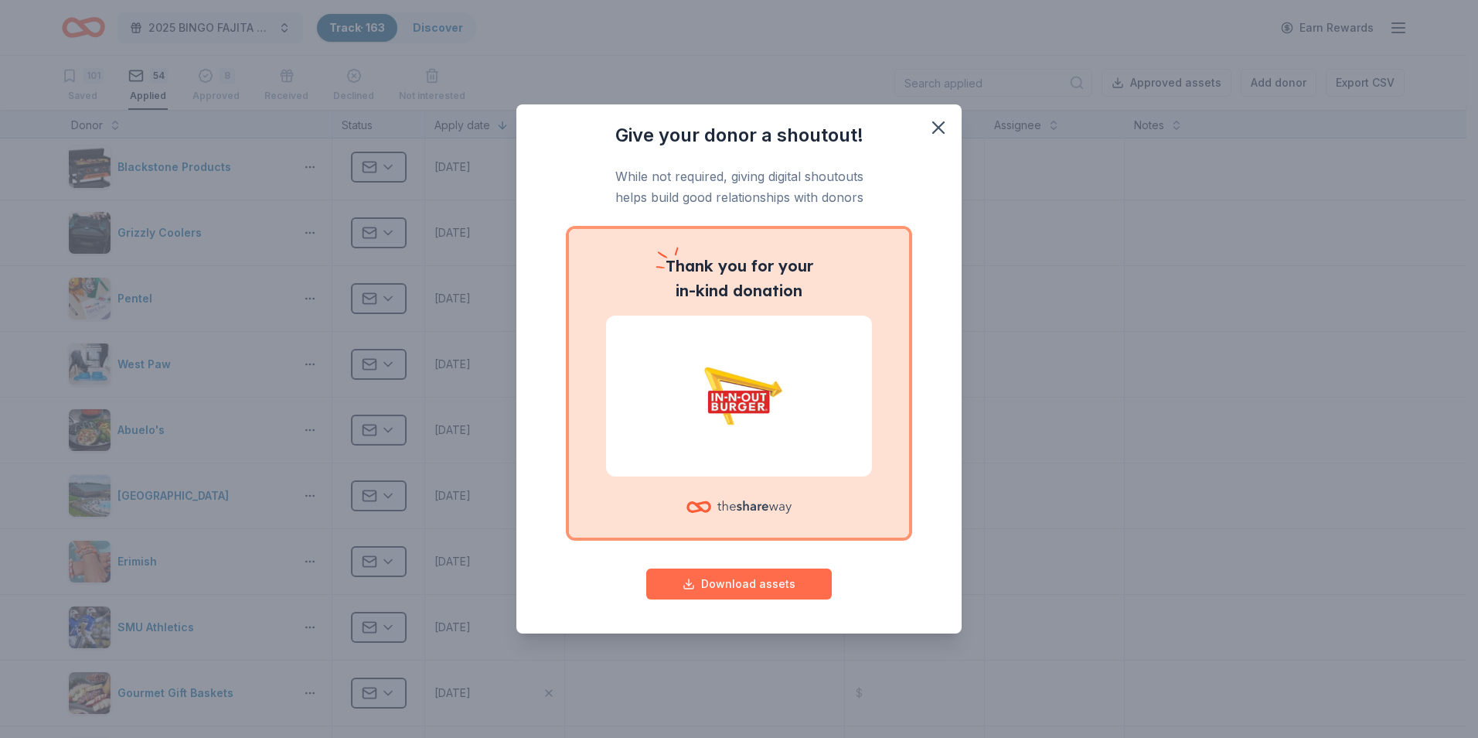
click at [721, 584] on button "Download assets" at bounding box center [739, 583] width 186 height 31
drag, startPoint x: 639, startPoint y: 267, endPoint x: 567, endPoint y: 206, distance: 94.3
click at [567, 206] on p "While not required, giving digital shoutouts helps build good relationships wit…" at bounding box center [738, 186] width 383 height 41
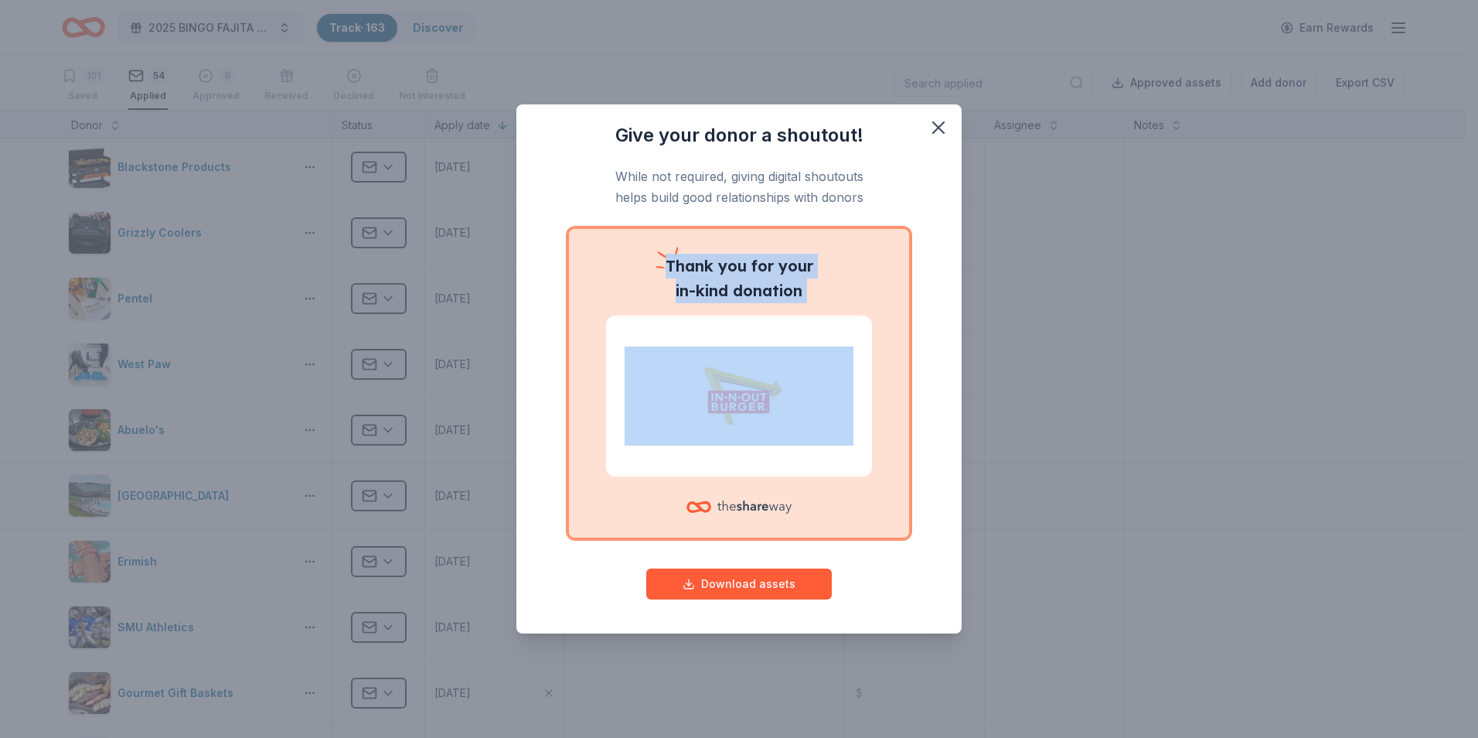
drag, startPoint x: 564, startPoint y: 235, endPoint x: 722, endPoint y: 549, distance: 351.3
click at [722, 549] on div "Give your donor a shoutout! While not required, giving digital shoutouts helps …" at bounding box center [738, 365] width 383 height 485
copy div "Thank you for your in-kind donation"
click at [942, 127] on icon "button" at bounding box center [939, 128] width 22 height 22
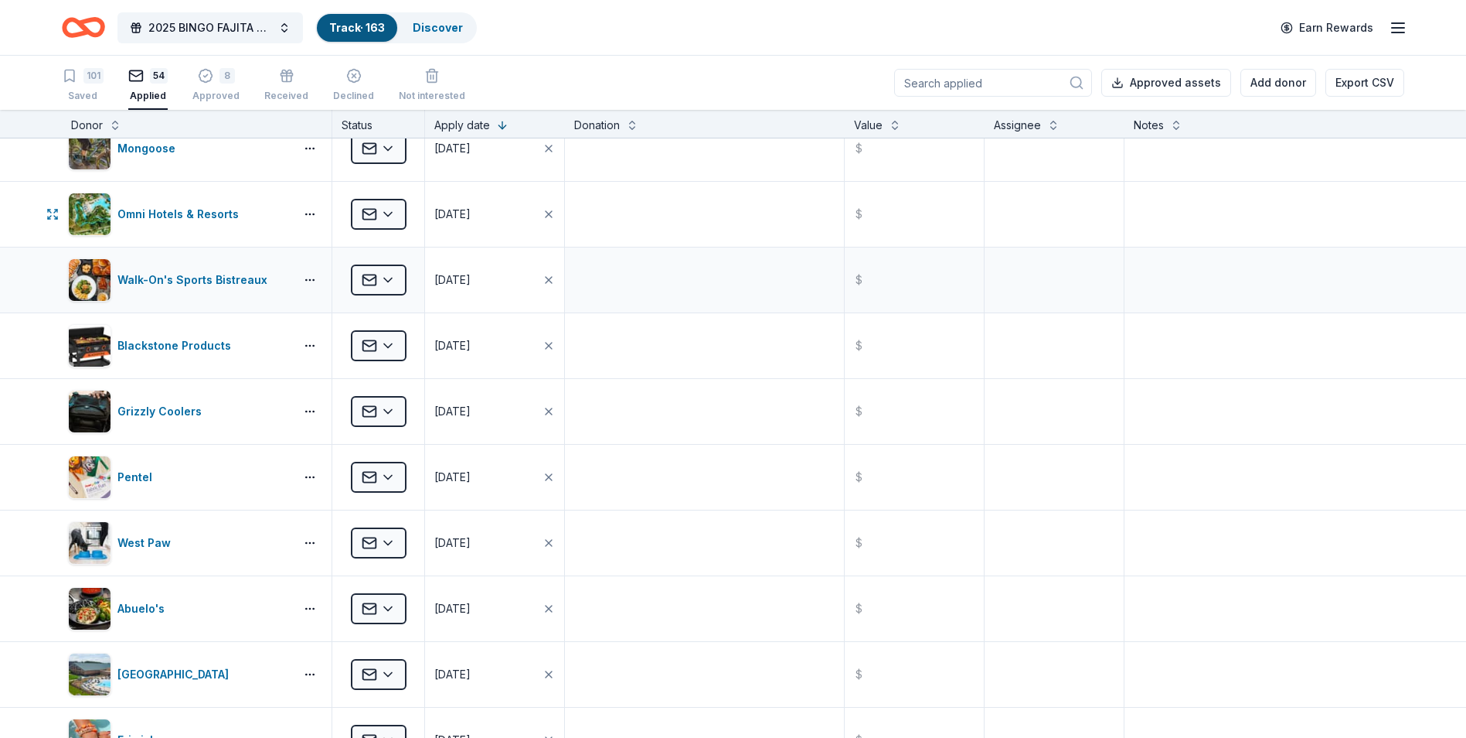
scroll to position [2543, 0]
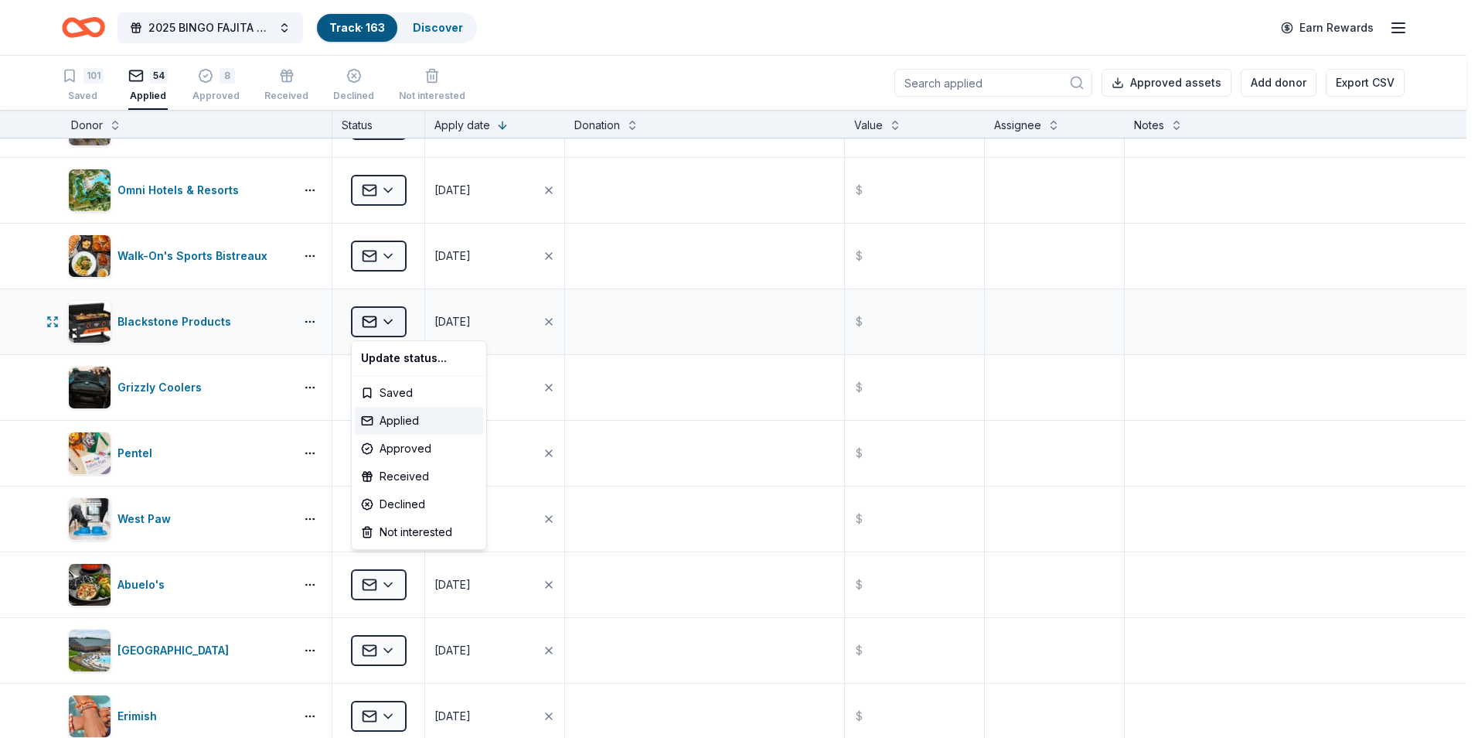
click at [384, 318] on html "2025 BINGO FAJITA NIGHT Track · 163 Discover Earn Rewards 101 Saved 54 Applied …" at bounding box center [739, 369] width 1478 height 738
click at [402, 506] on div "Declined" at bounding box center [419, 504] width 128 height 28
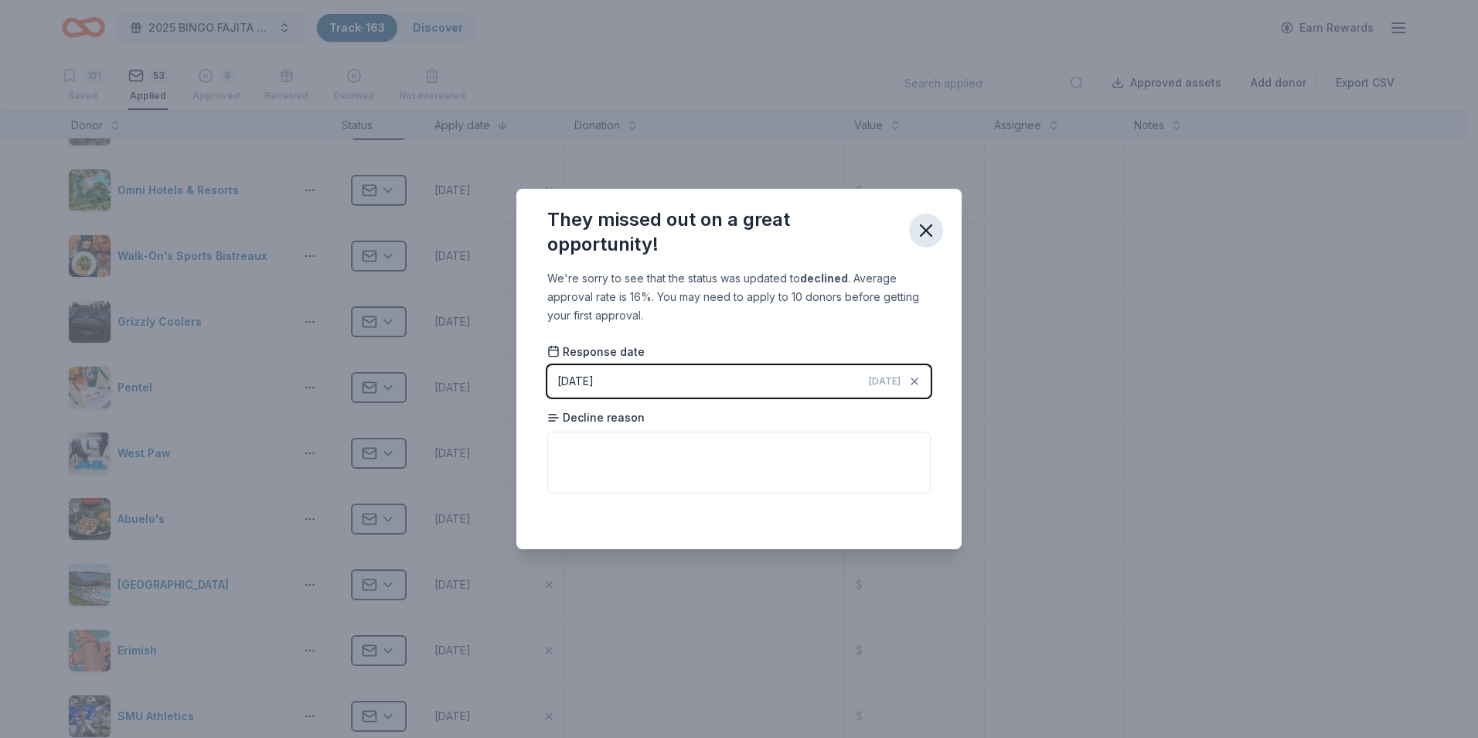
click at [921, 231] on icon "button" at bounding box center [926, 231] width 22 height 22
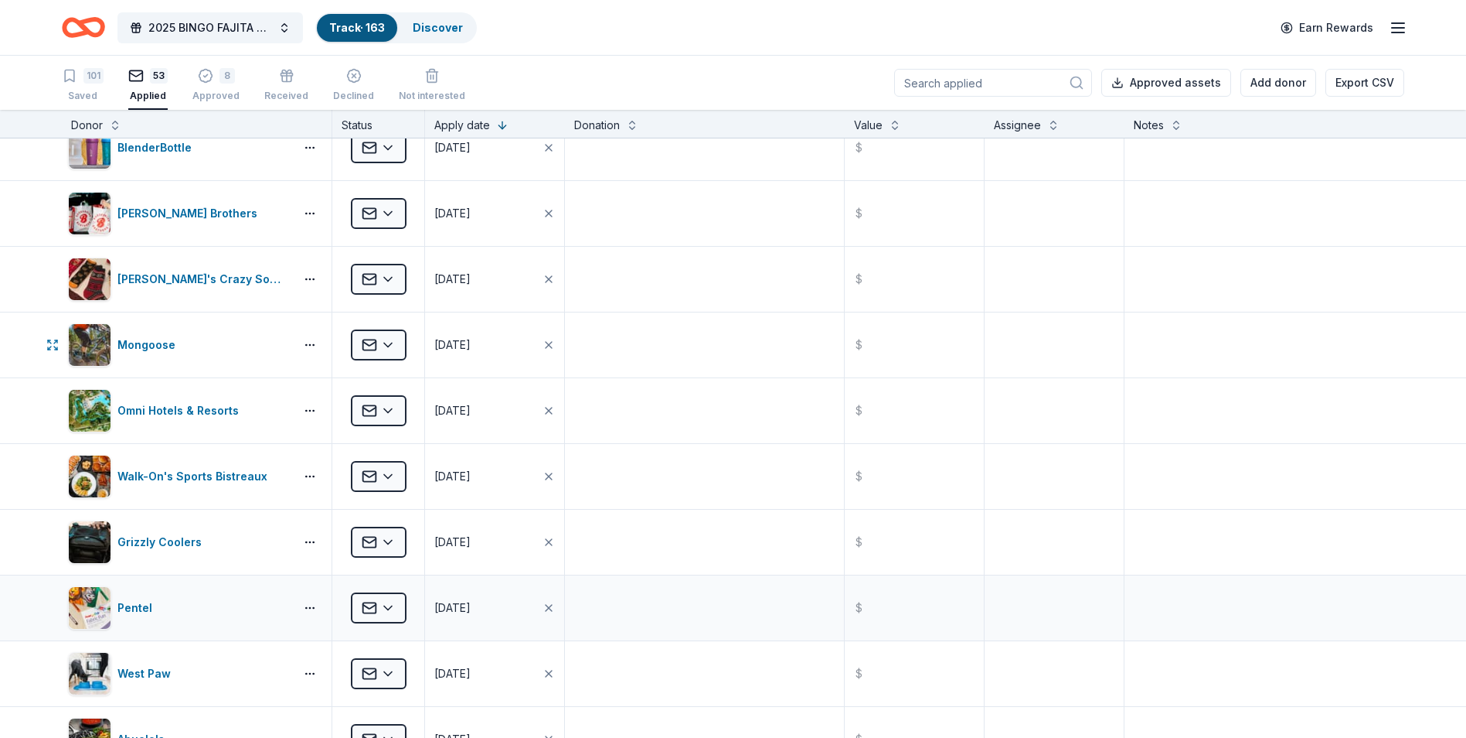
scroll to position [2246, 0]
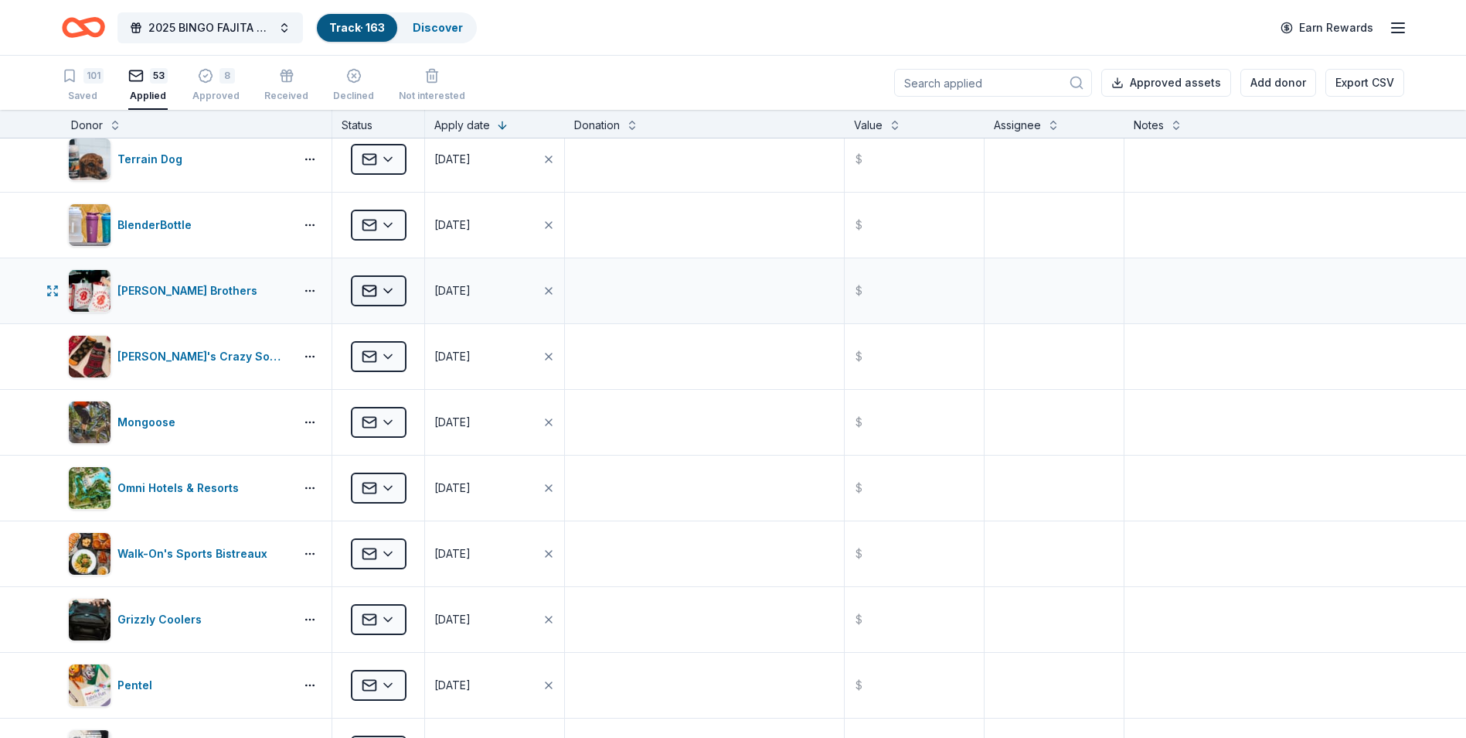
click at [390, 291] on html "2025 BINGO FAJITA NIGHT Track · 163 Discover Earn Rewards 101 Saved 53 Applied …" at bounding box center [733, 369] width 1466 height 738
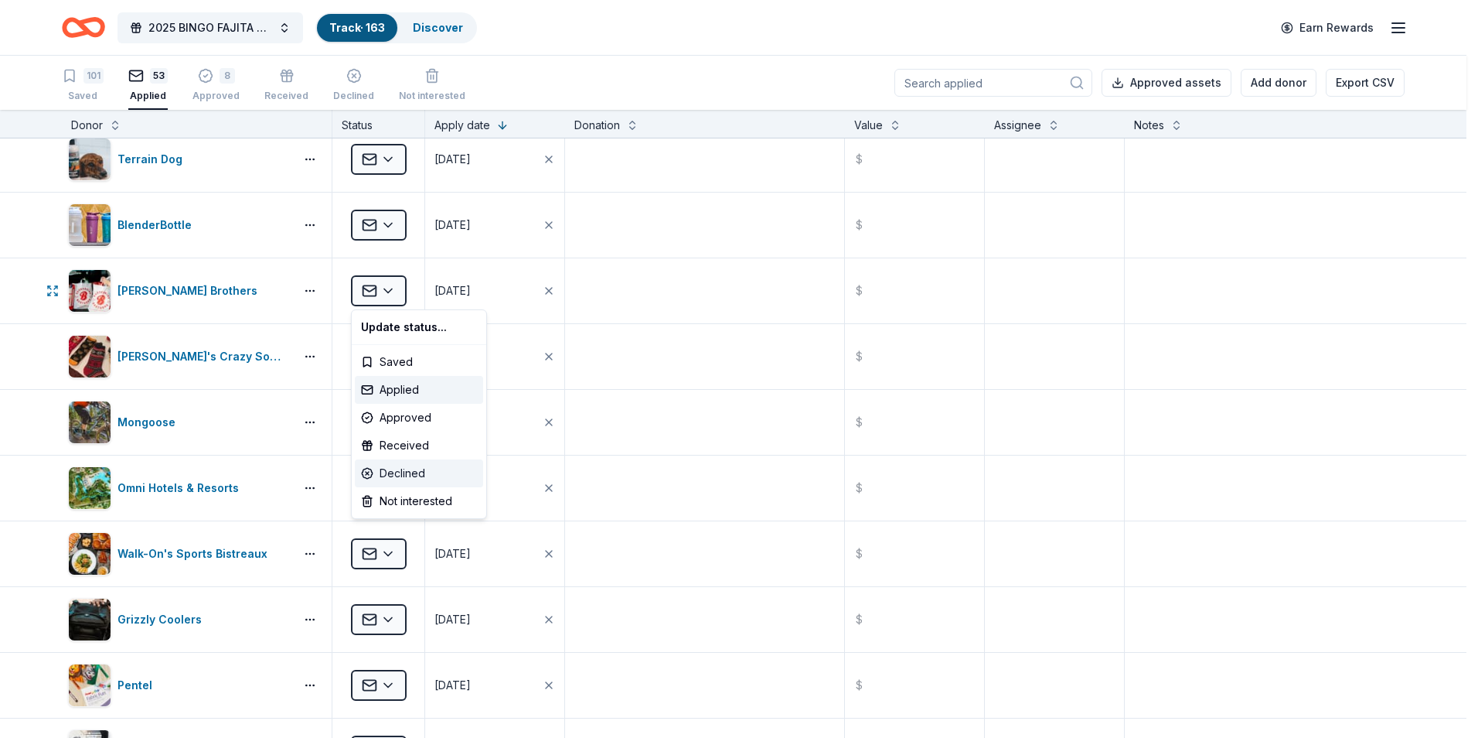
click at [393, 471] on div "Declined" at bounding box center [419, 473] width 128 height 28
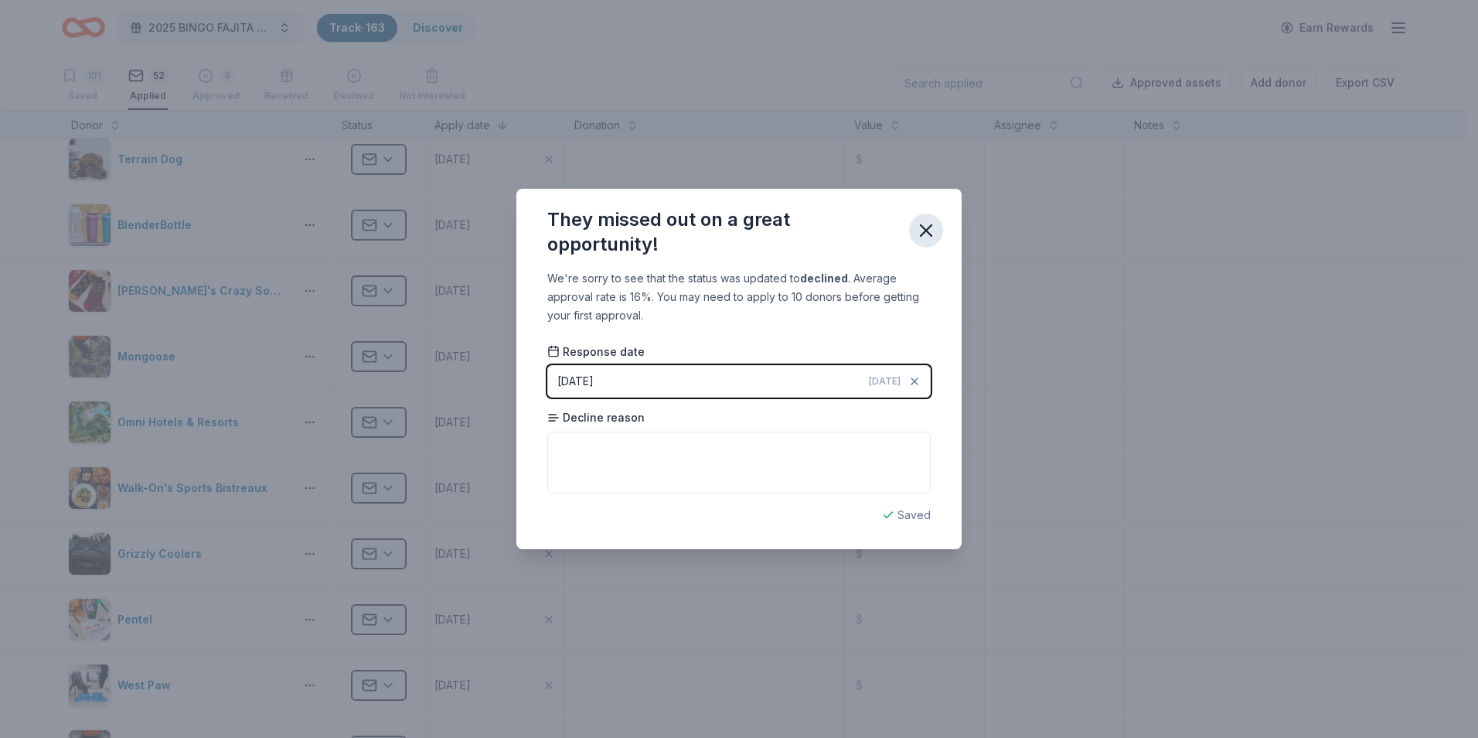
click at [921, 233] on icon "button" at bounding box center [926, 231] width 22 height 22
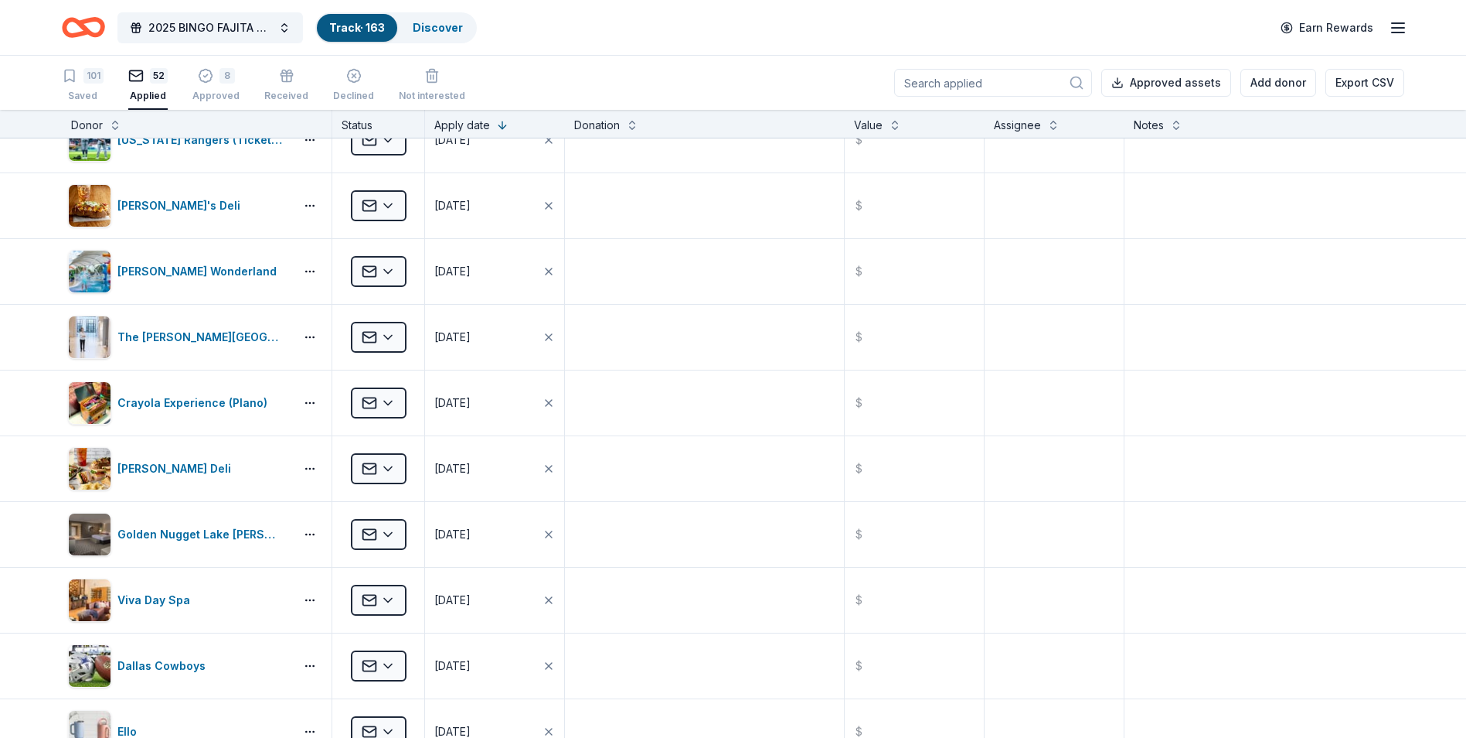
scroll to position [622, 0]
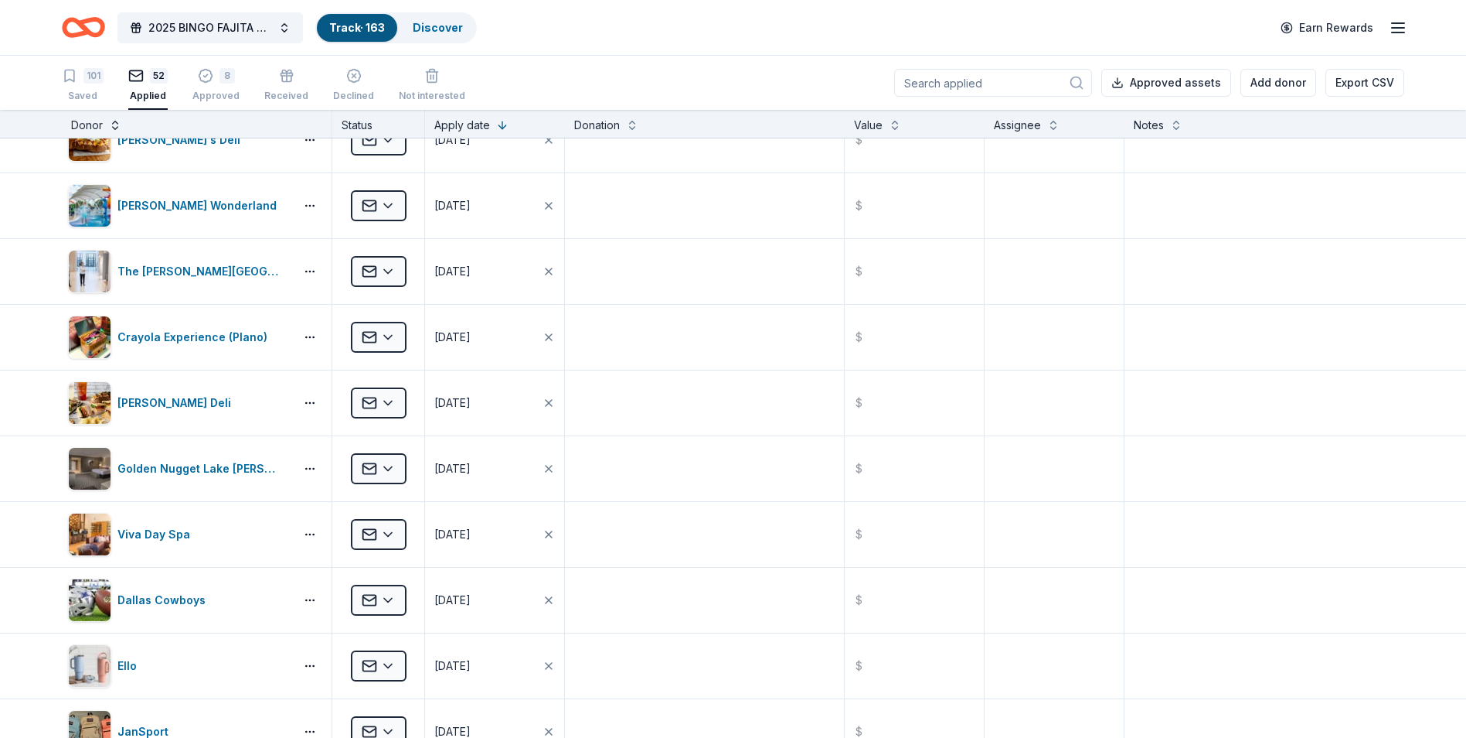
click at [114, 123] on button at bounding box center [115, 123] width 12 height 15
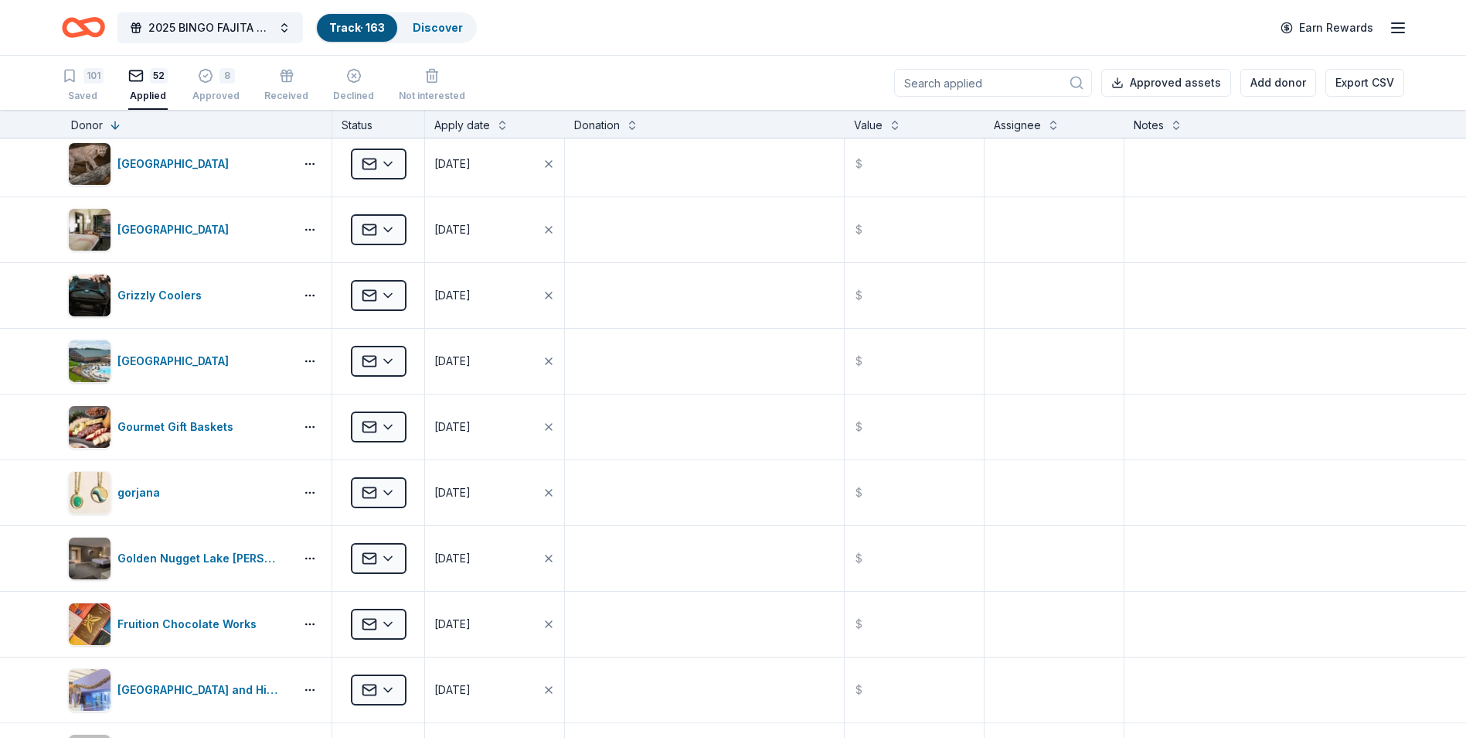
scroll to position [1855, 0]
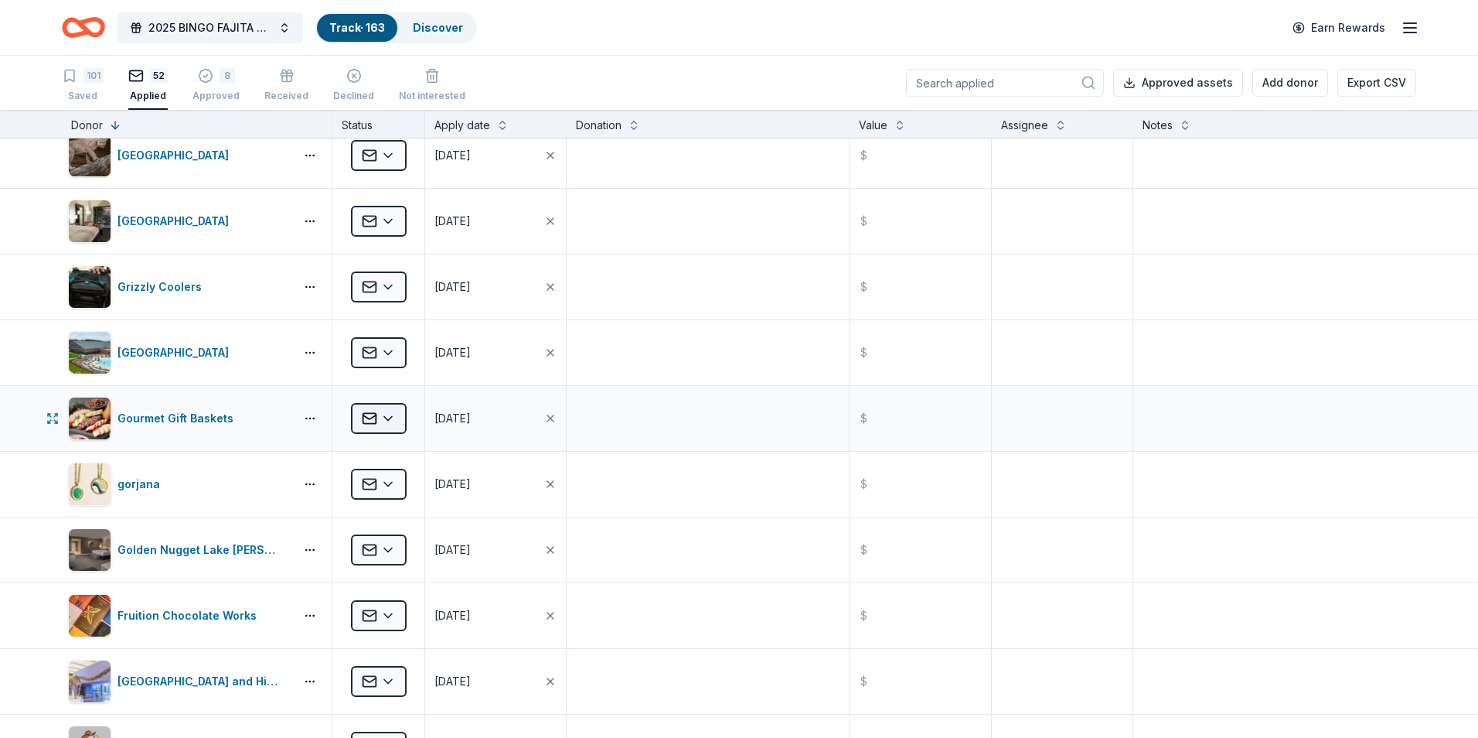
click at [389, 416] on html "2025 BINGO FAJITA NIGHT Track · 163 Discover Earn Rewards 101 Saved 52 Applied …" at bounding box center [739, 369] width 1478 height 738
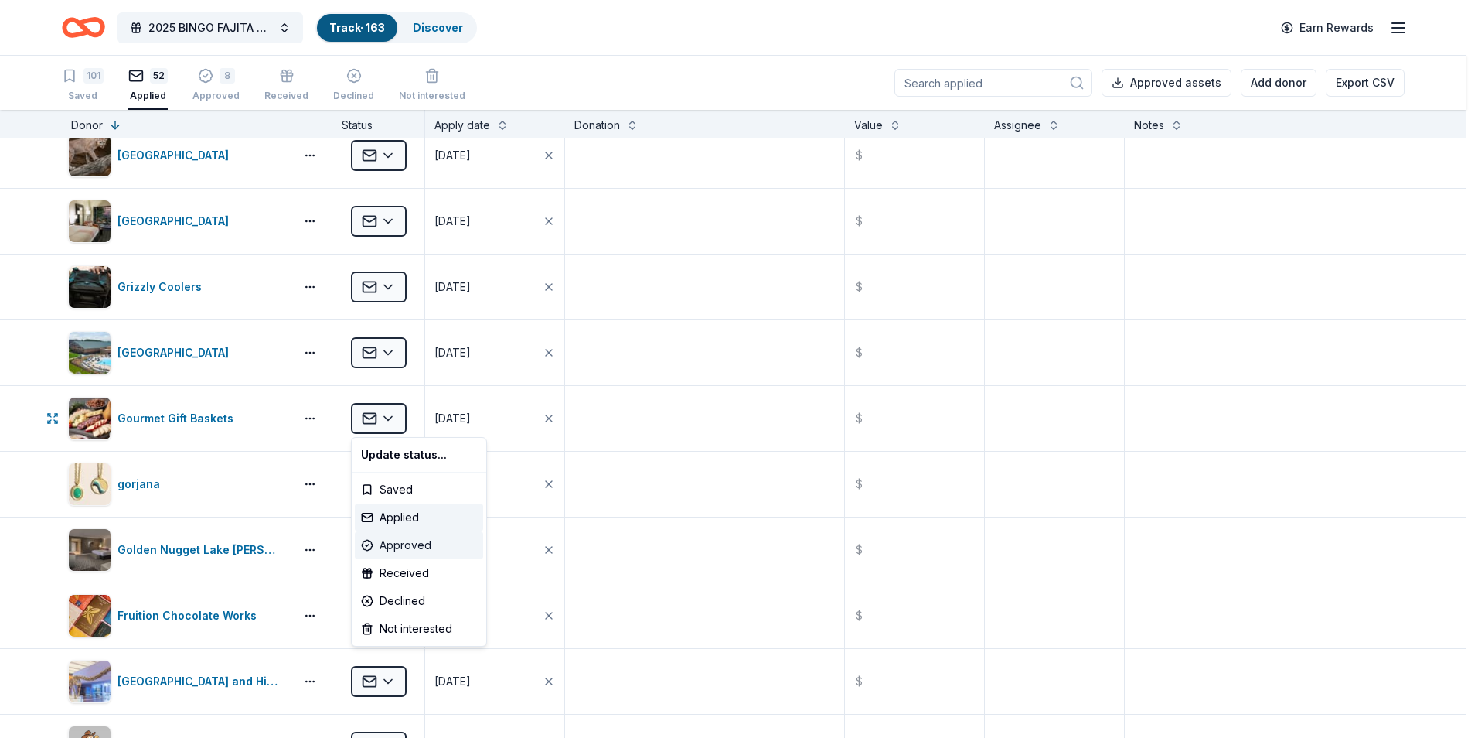
click at [396, 546] on div "Approved" at bounding box center [419, 545] width 128 height 28
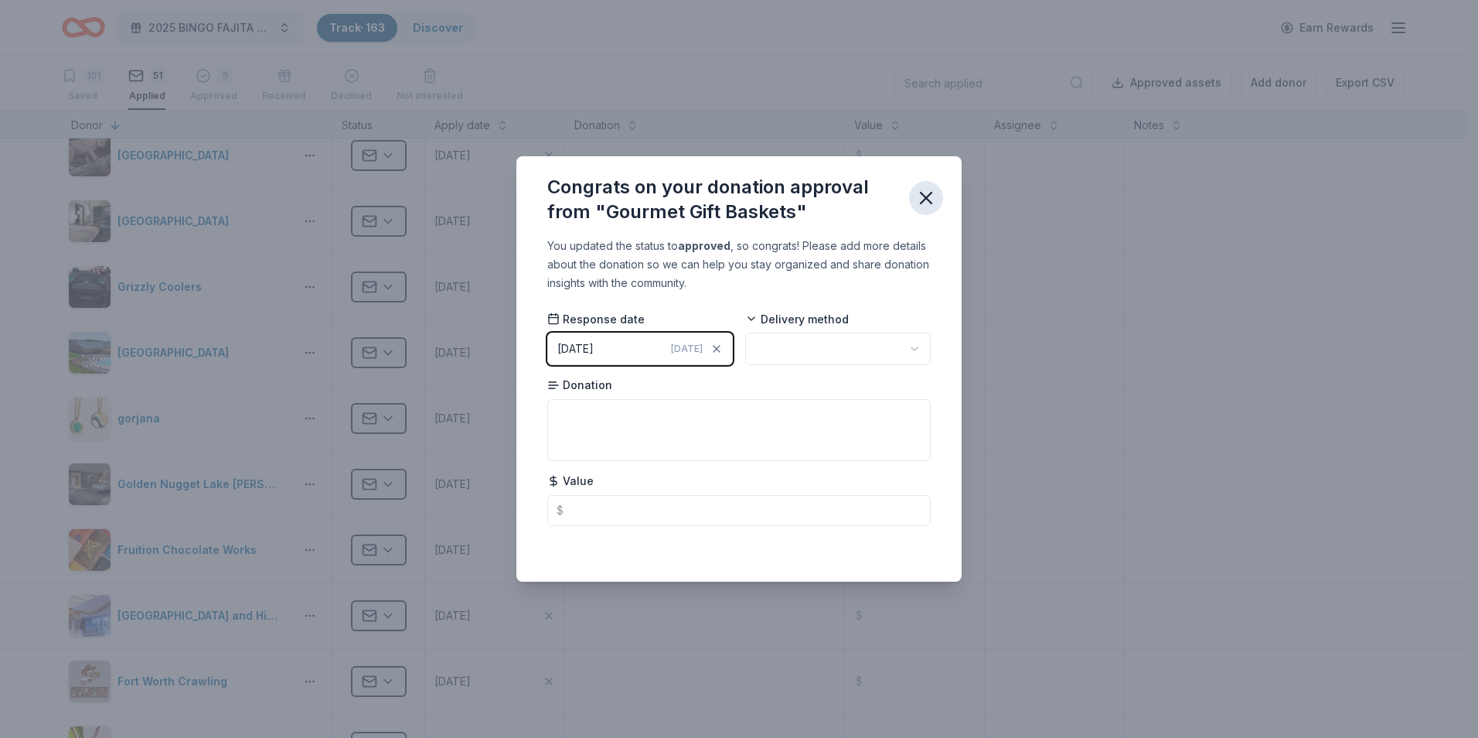
click at [921, 192] on icon "button" at bounding box center [926, 197] width 11 height 11
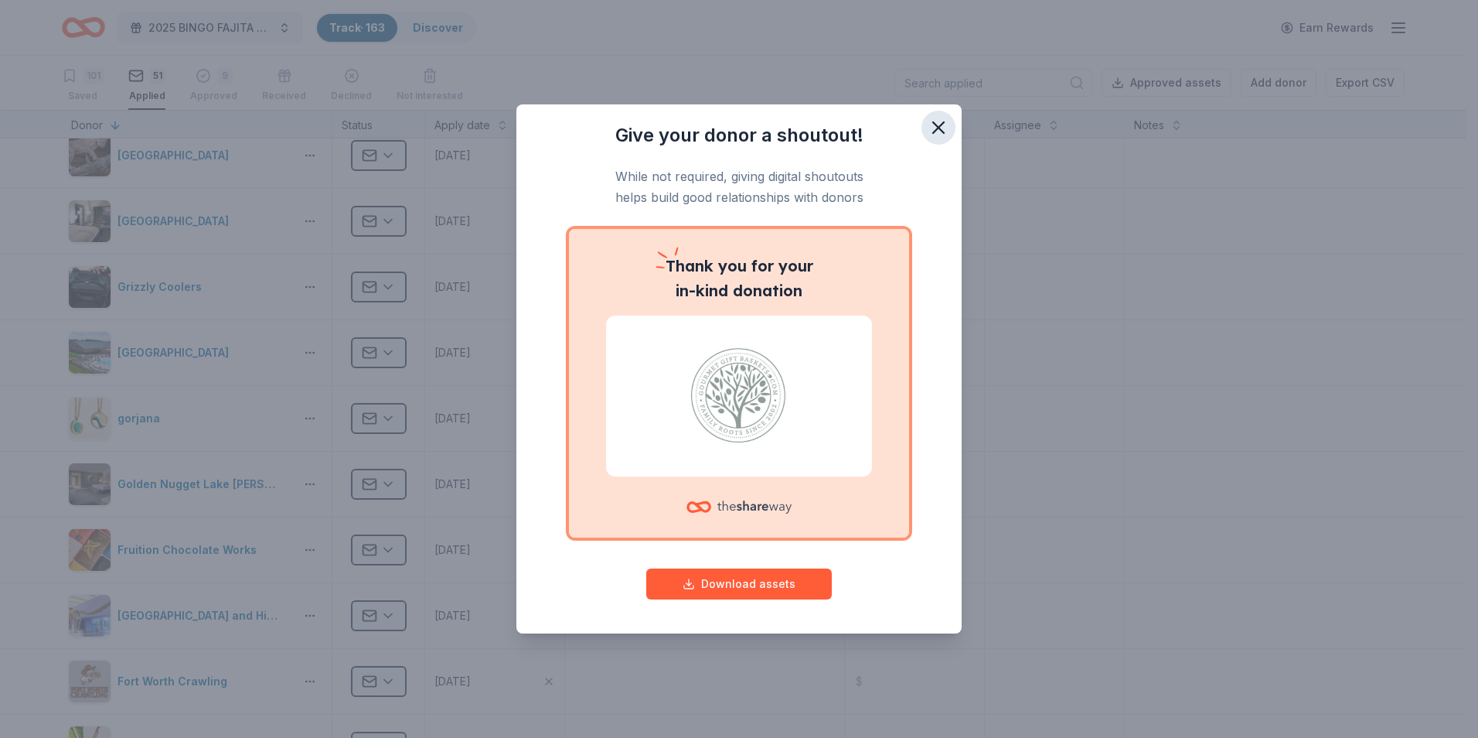
click at [940, 121] on icon "button" at bounding box center [939, 128] width 22 height 22
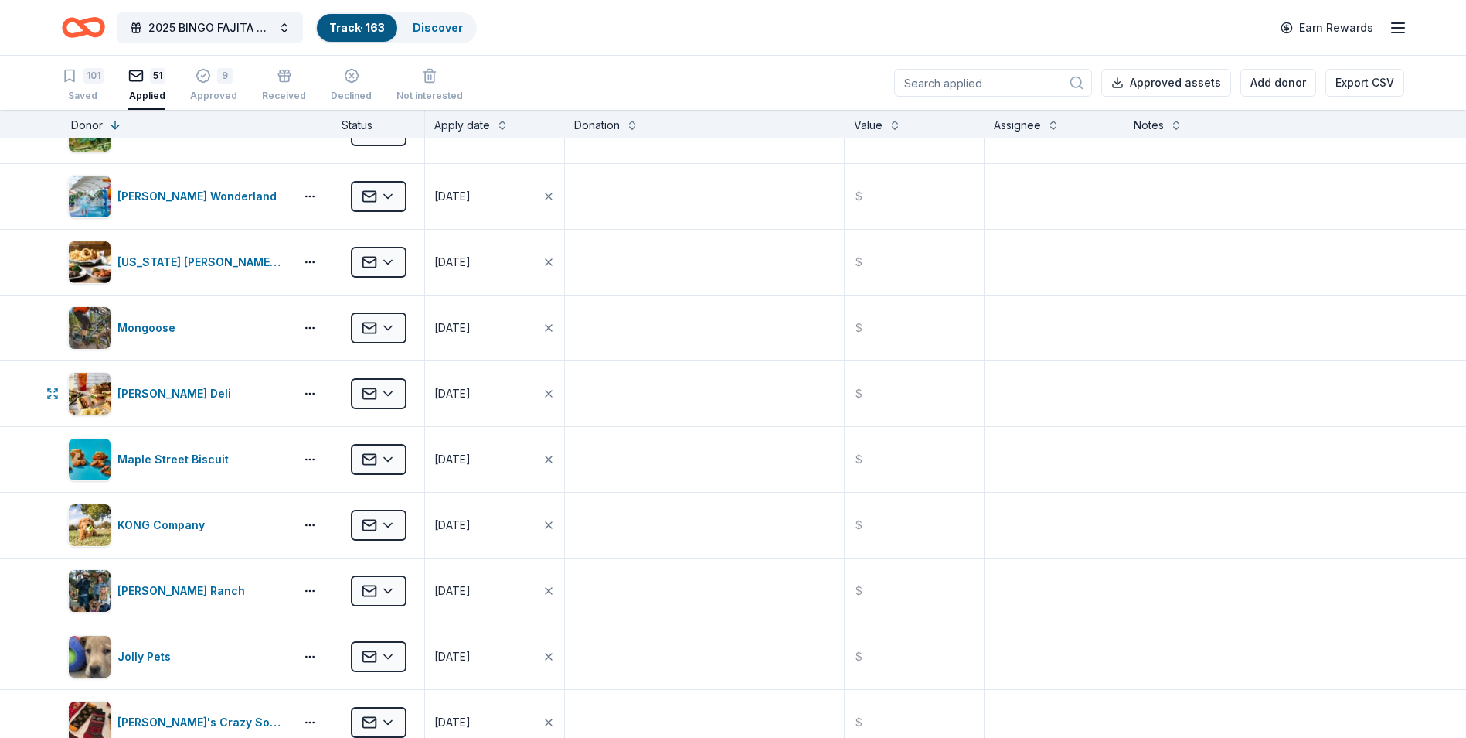
scroll to position [928, 0]
